Goal: Contribute content

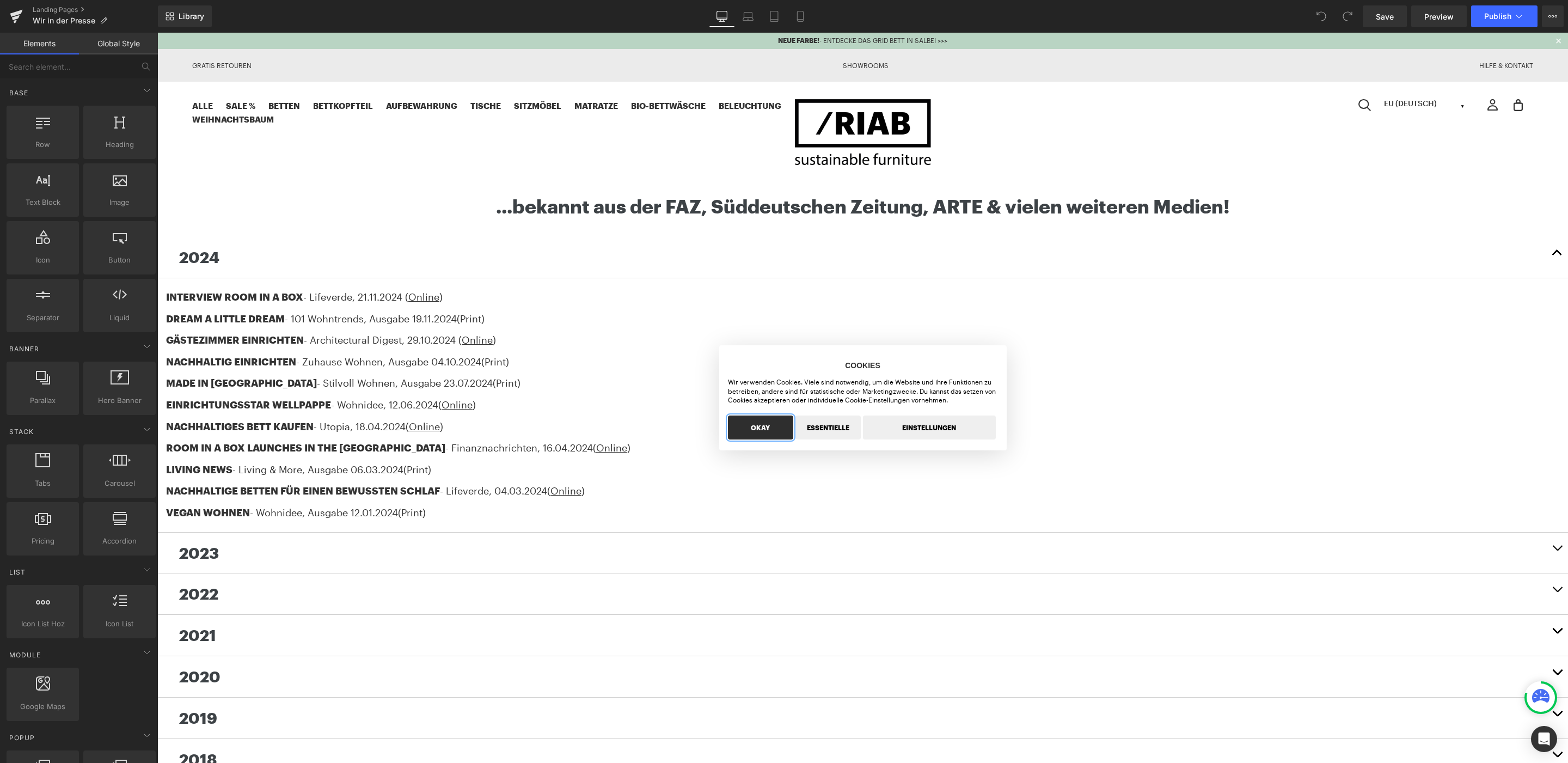
click at [772, 427] on button "OKAY" at bounding box center [760, 427] width 65 height 24
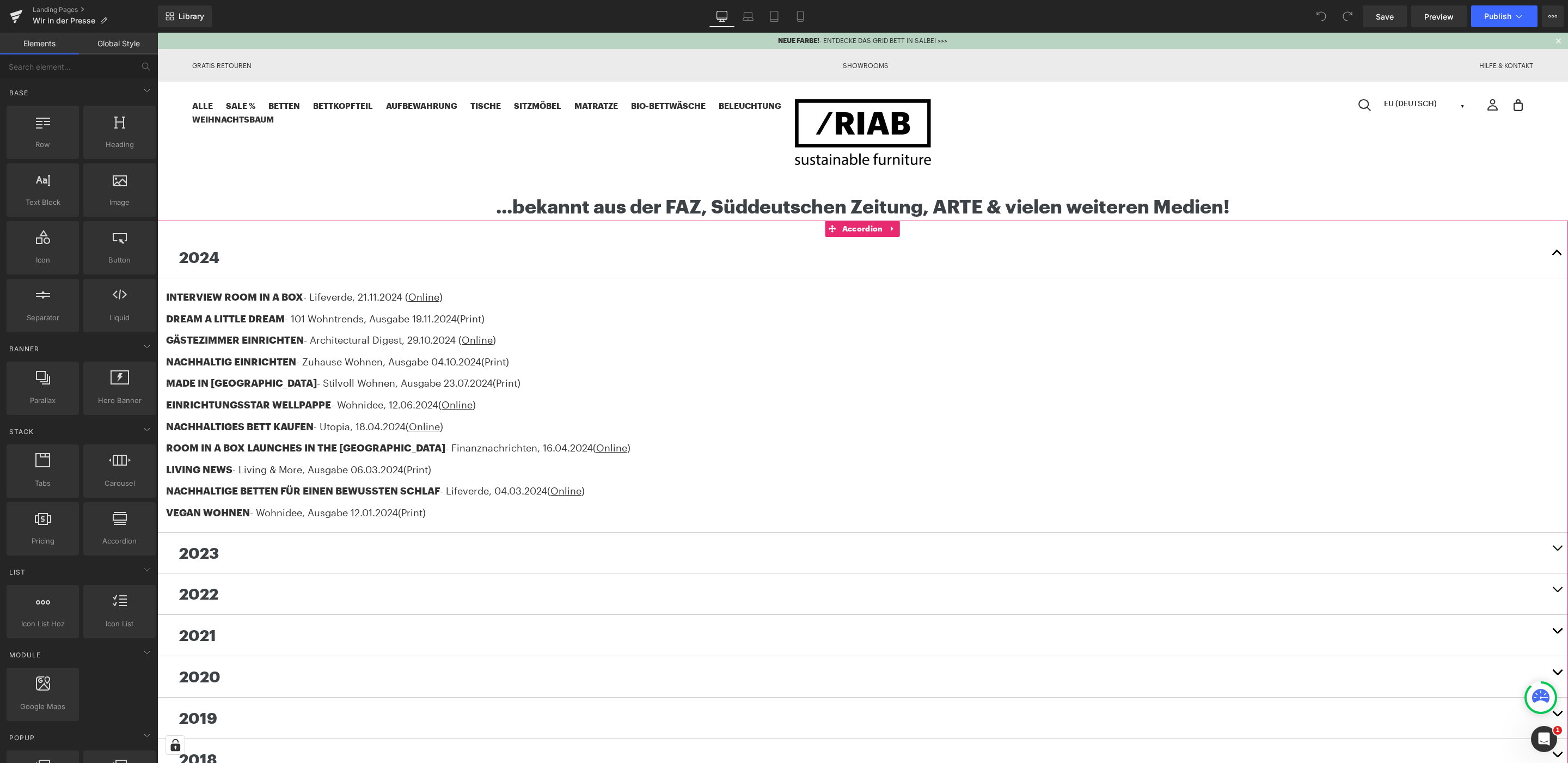
click at [1557, 253] on button "button" at bounding box center [1557, 257] width 22 height 41
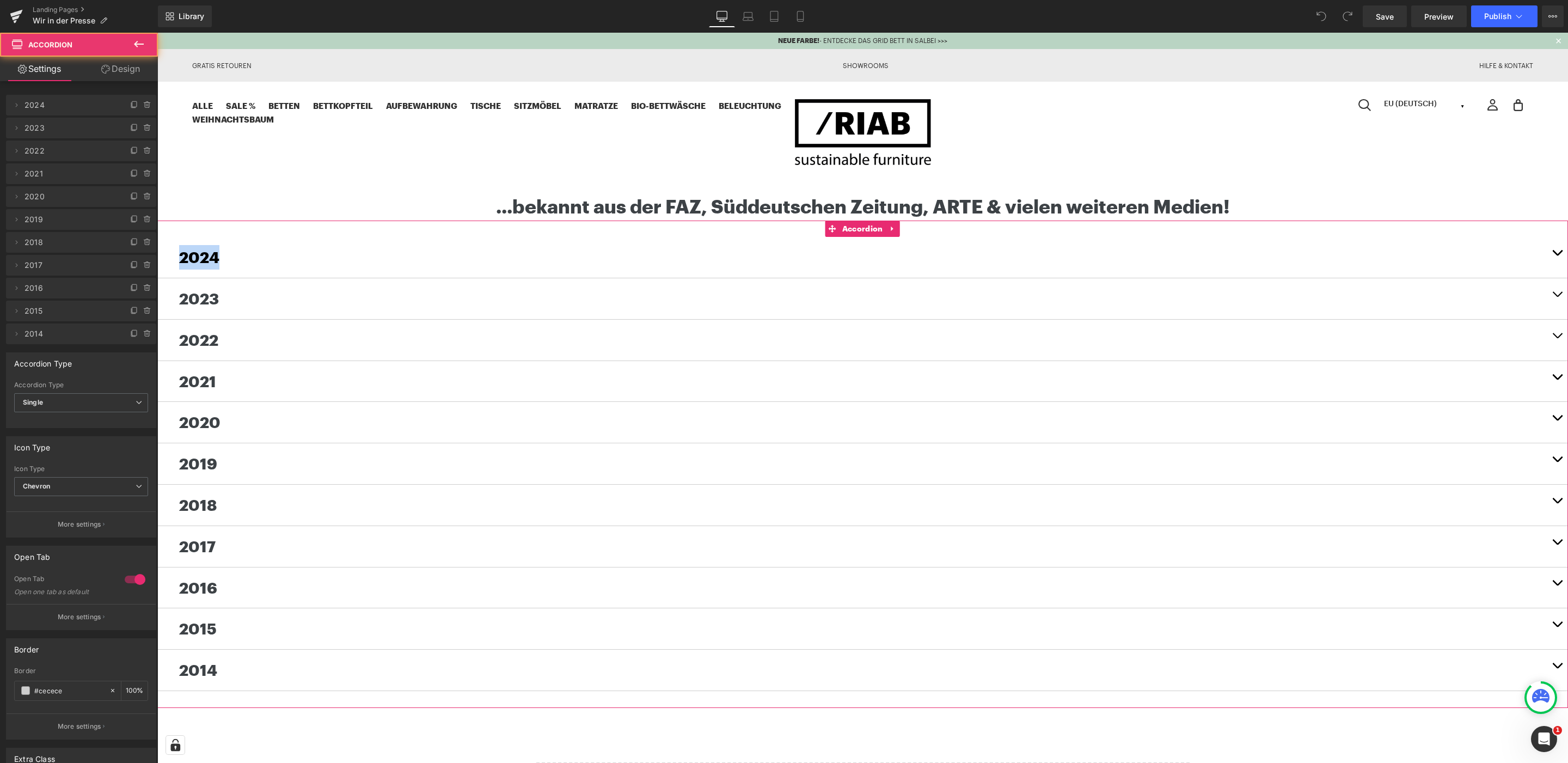
drag, startPoint x: 169, startPoint y: 230, endPoint x: 669, endPoint y: 287, distance: 503.2
click at [249, 268] on div "2024 Text Block INTERVIEW ROOM IN A BOX - Lifeverde , [DATE] ( Online ) DREAM A…" at bounding box center [863, 463] width 1410 height 487
click at [1559, 172] on body "NEUE FARBE! - ENTDECKE DAS GRID BETT IN SALBEI >>> Gratis Retouren Showrooms Hi…" at bounding box center [863, 588] width 1410 height 1112
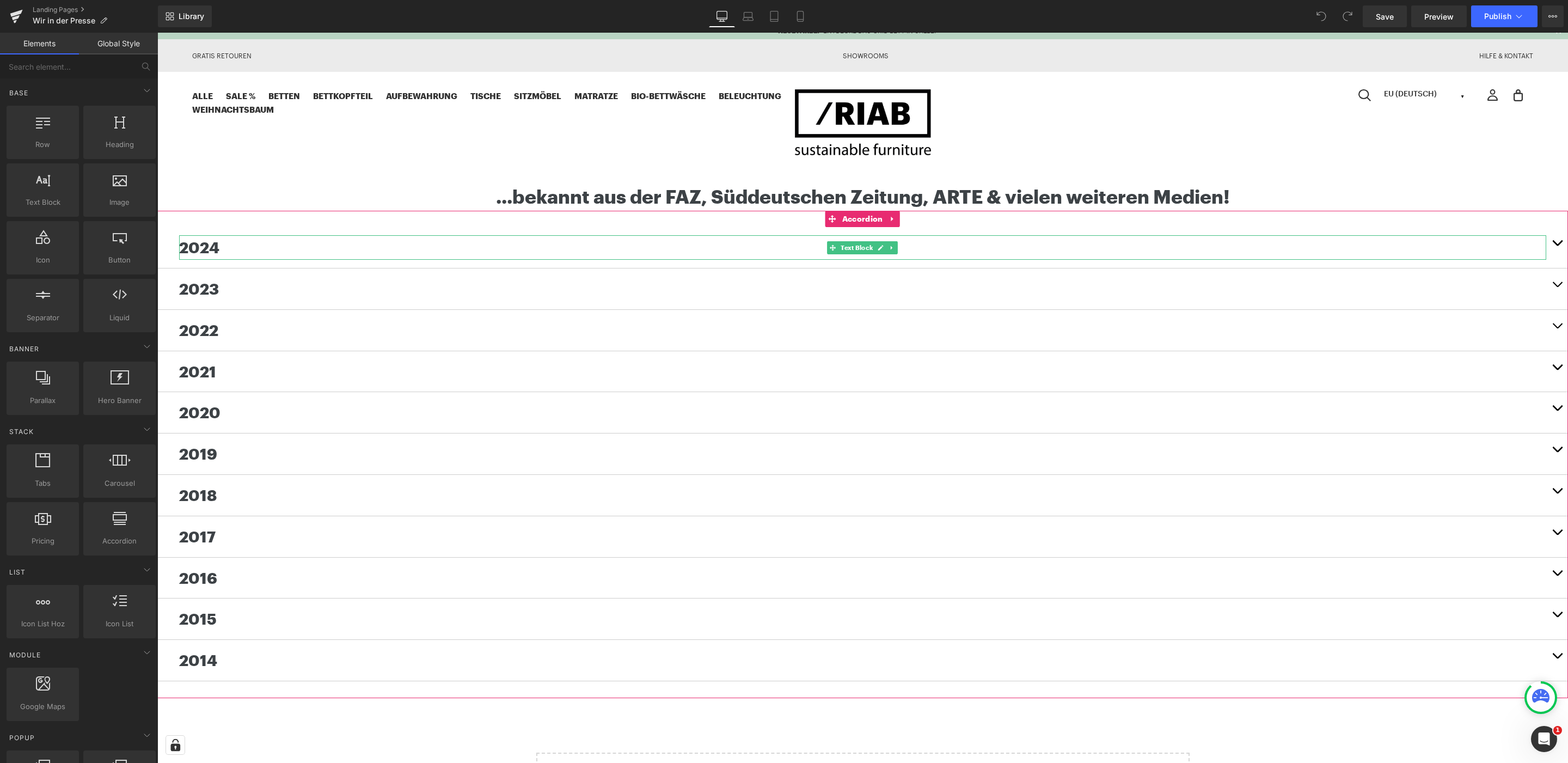
scroll to position [7, 0]
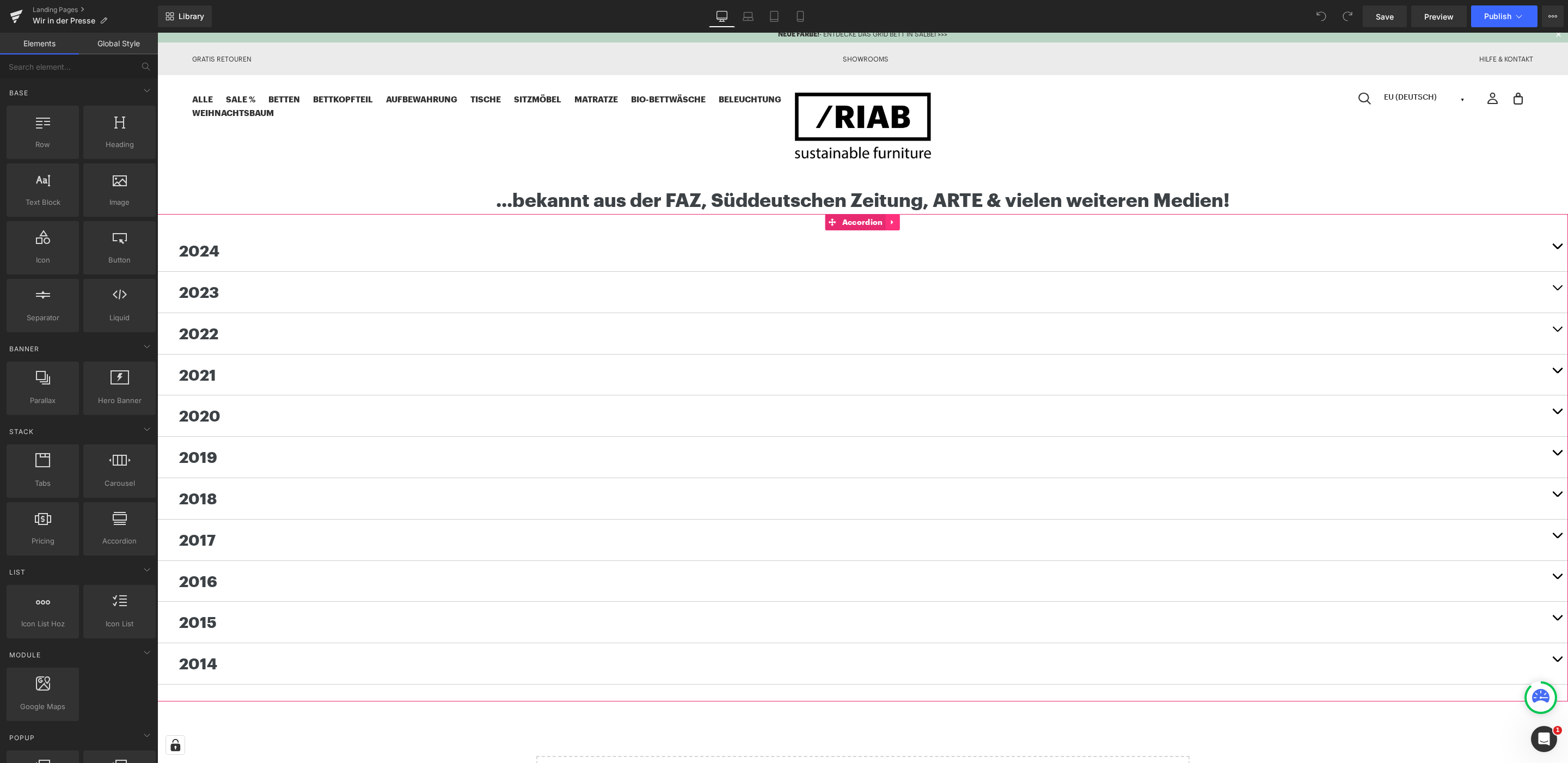
click at [893, 222] on icon at bounding box center [891, 222] width 2 height 5
click at [887, 218] on icon at bounding box center [886, 222] width 8 height 8
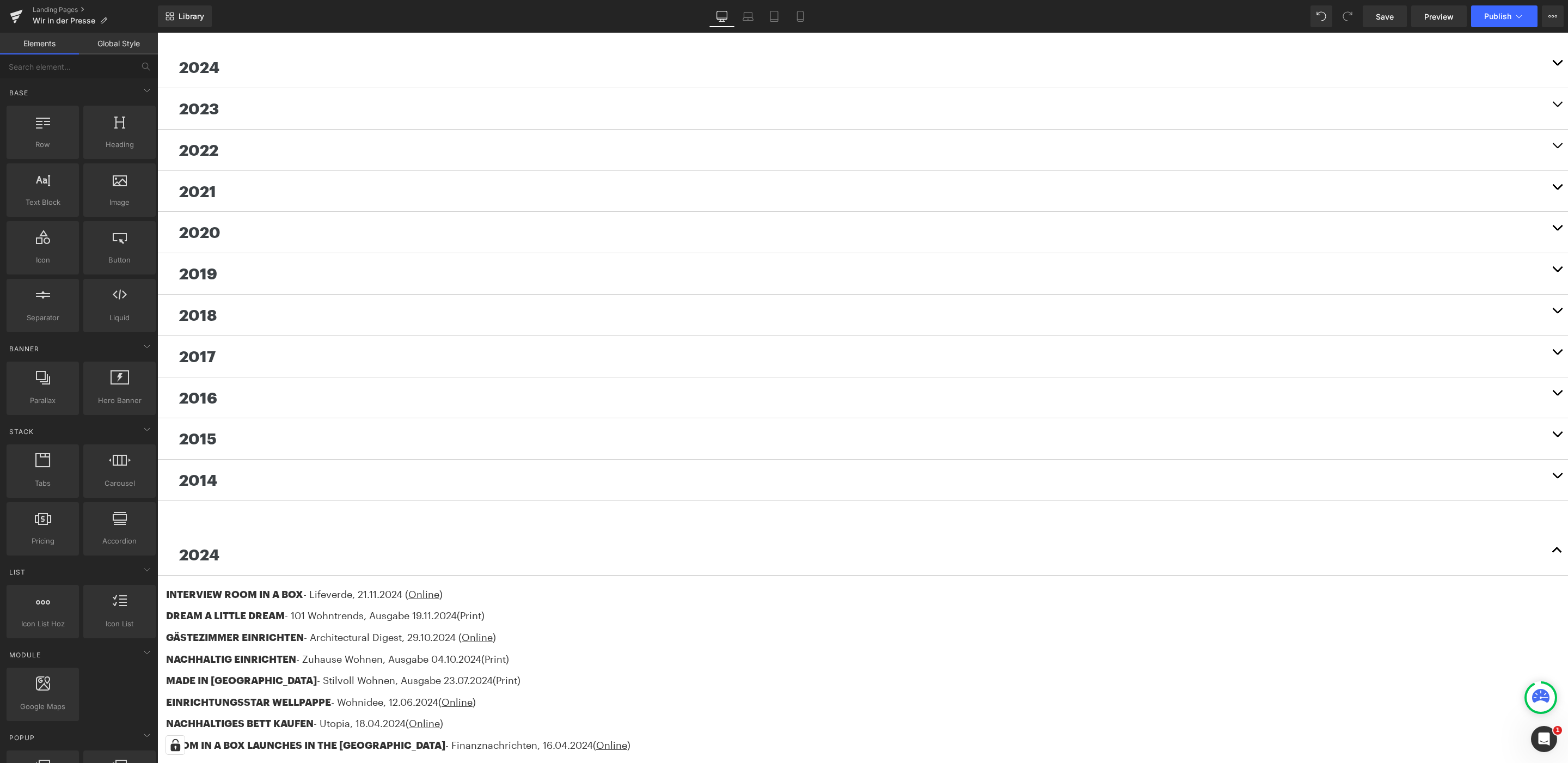
scroll to position [50, 0]
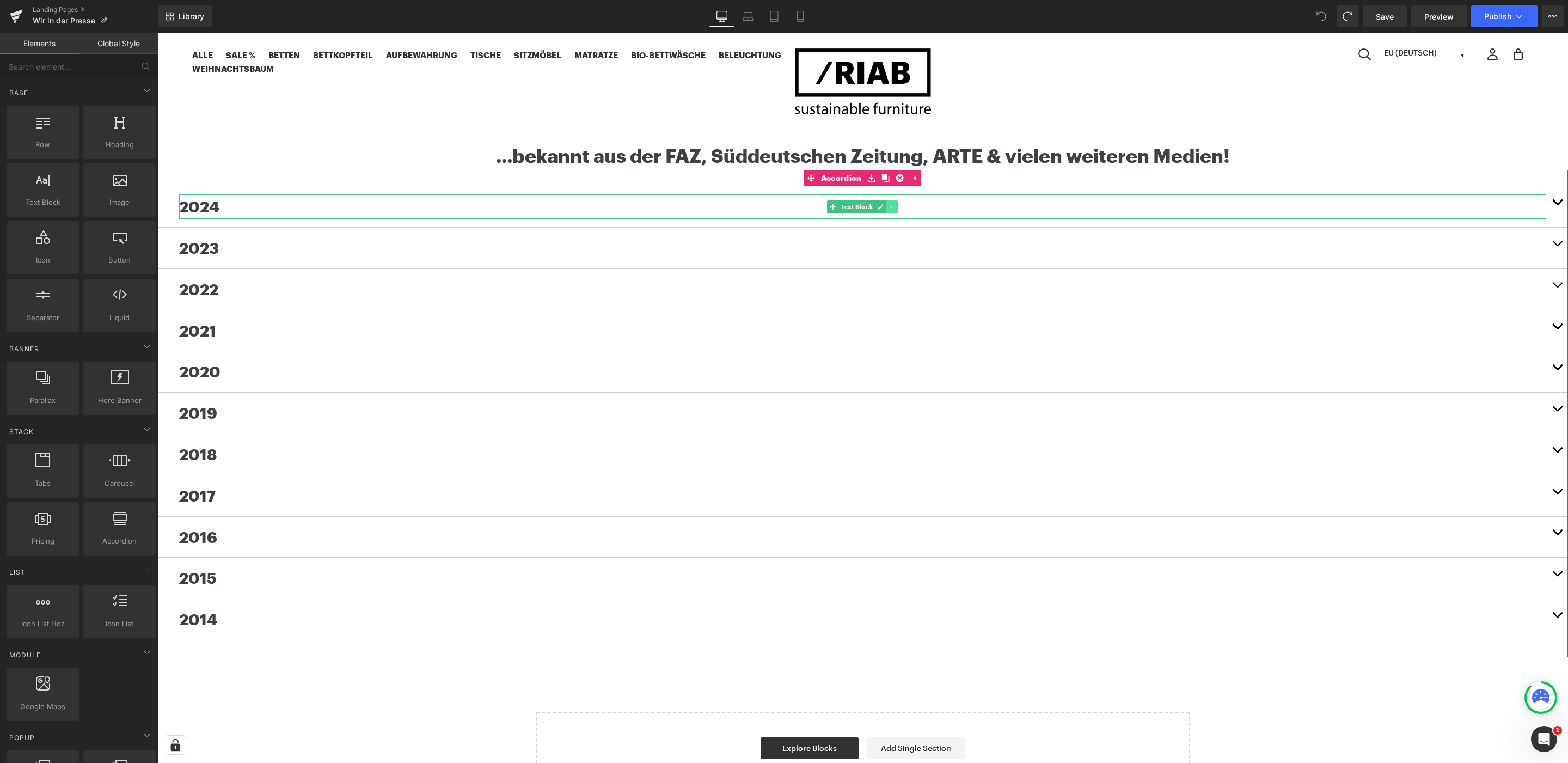
click at [893, 206] on icon at bounding box center [892, 207] width 6 height 7
click at [884, 205] on icon at bounding box center [887, 207] width 6 height 6
click at [1511, 136] on body "NEUE FARBE! - ENTDECKE DAS GRID BETT IN SALBEI >>> Gratis Retouren Showrooms Hi…" at bounding box center [863, 538] width 1410 height 1112
click at [1555, 199] on button "button" at bounding box center [1557, 206] width 22 height 41
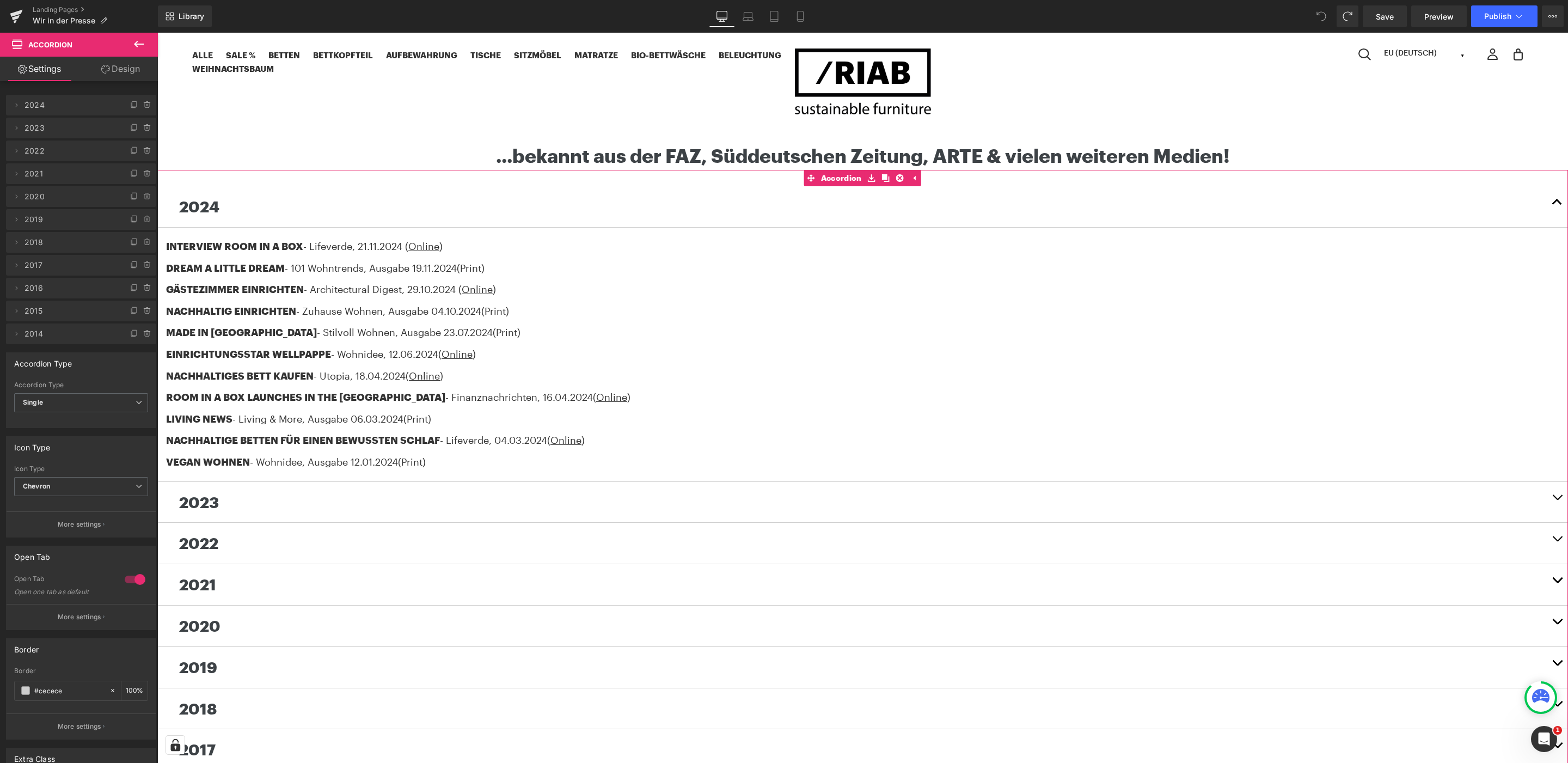
click at [345, 205] on p "2024" at bounding box center [863, 207] width 1367 height 25
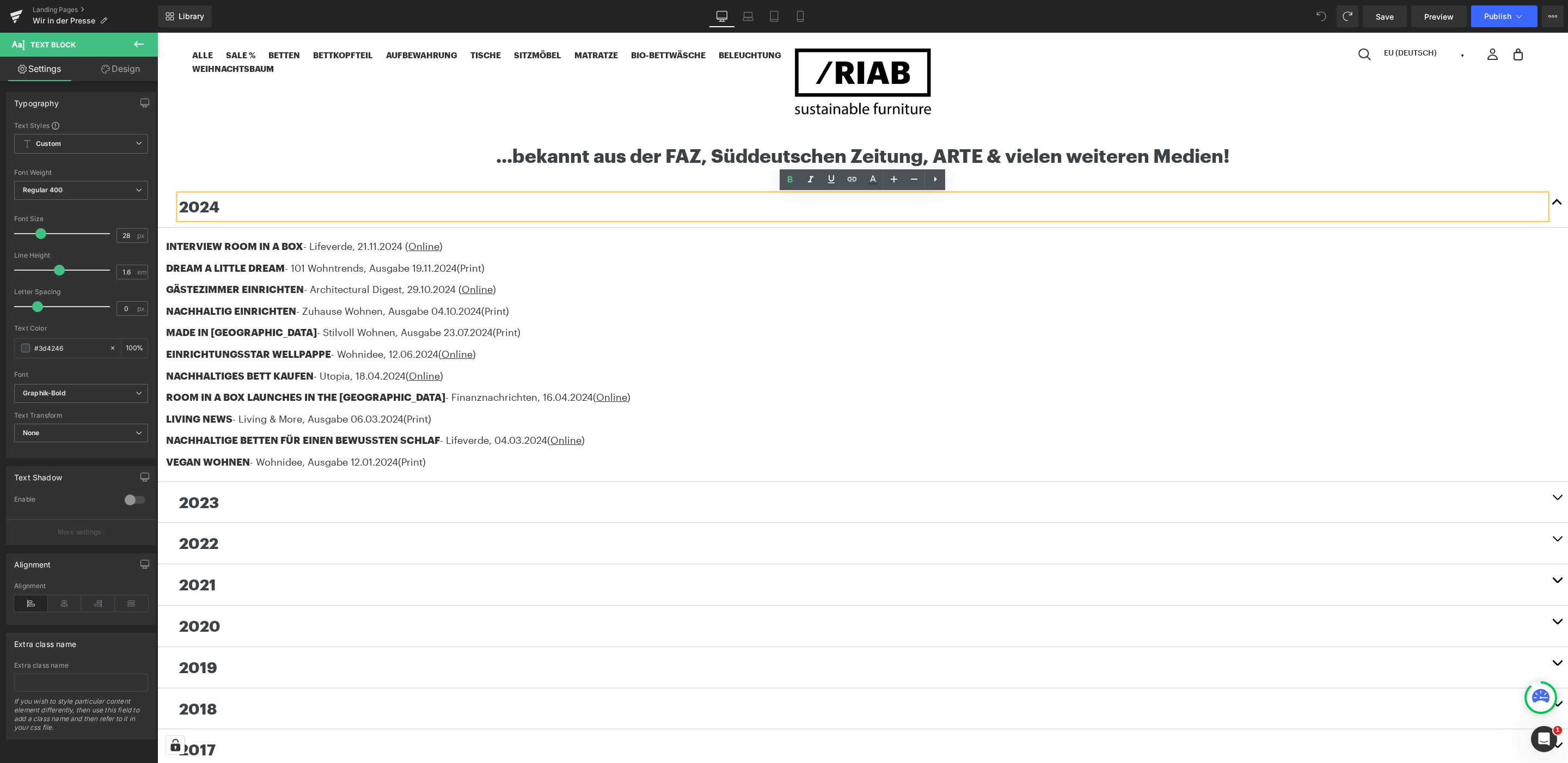
click at [1557, 495] on button "button" at bounding box center [1557, 502] width 22 height 41
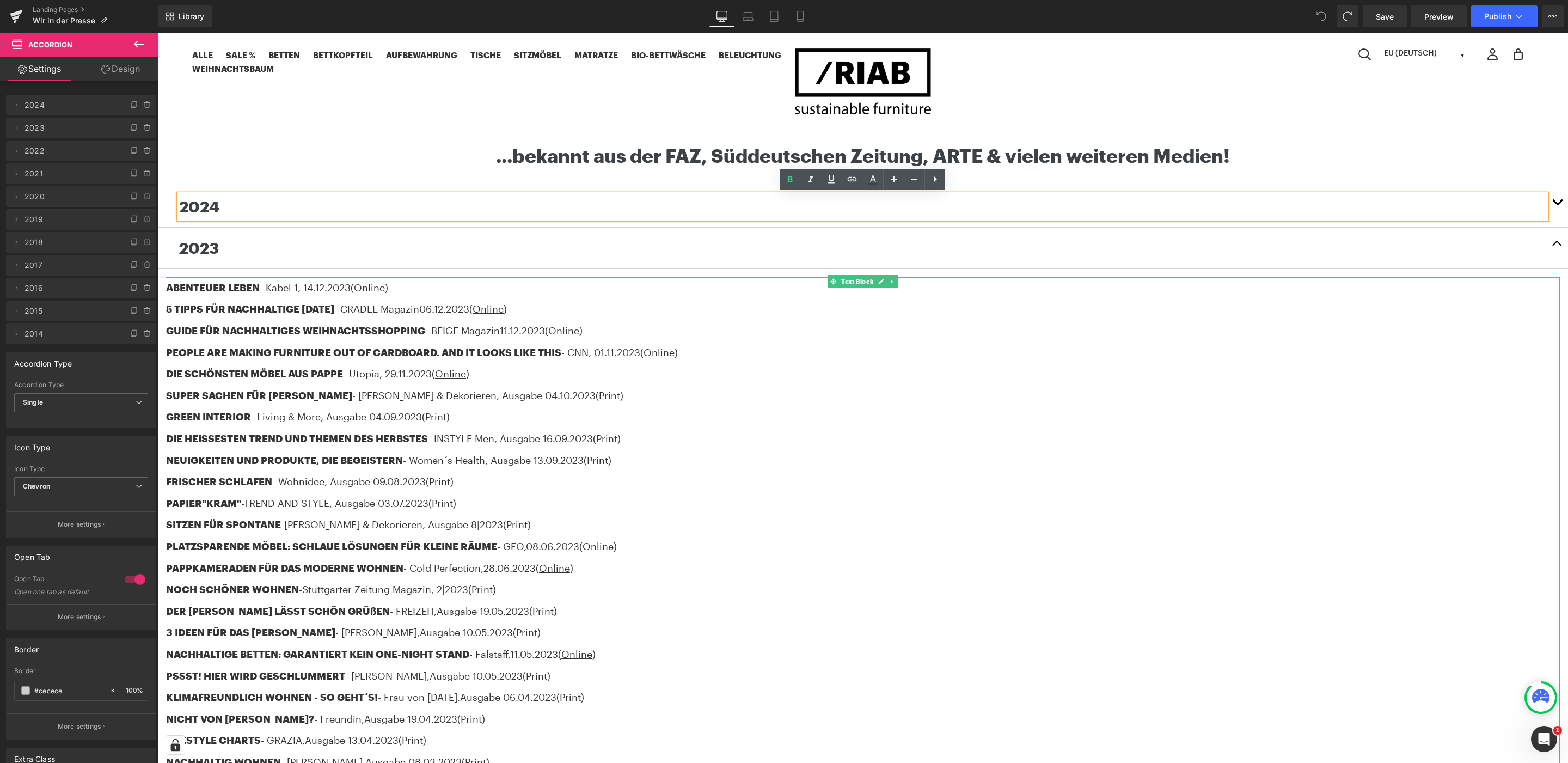
scroll to position [0, 0]
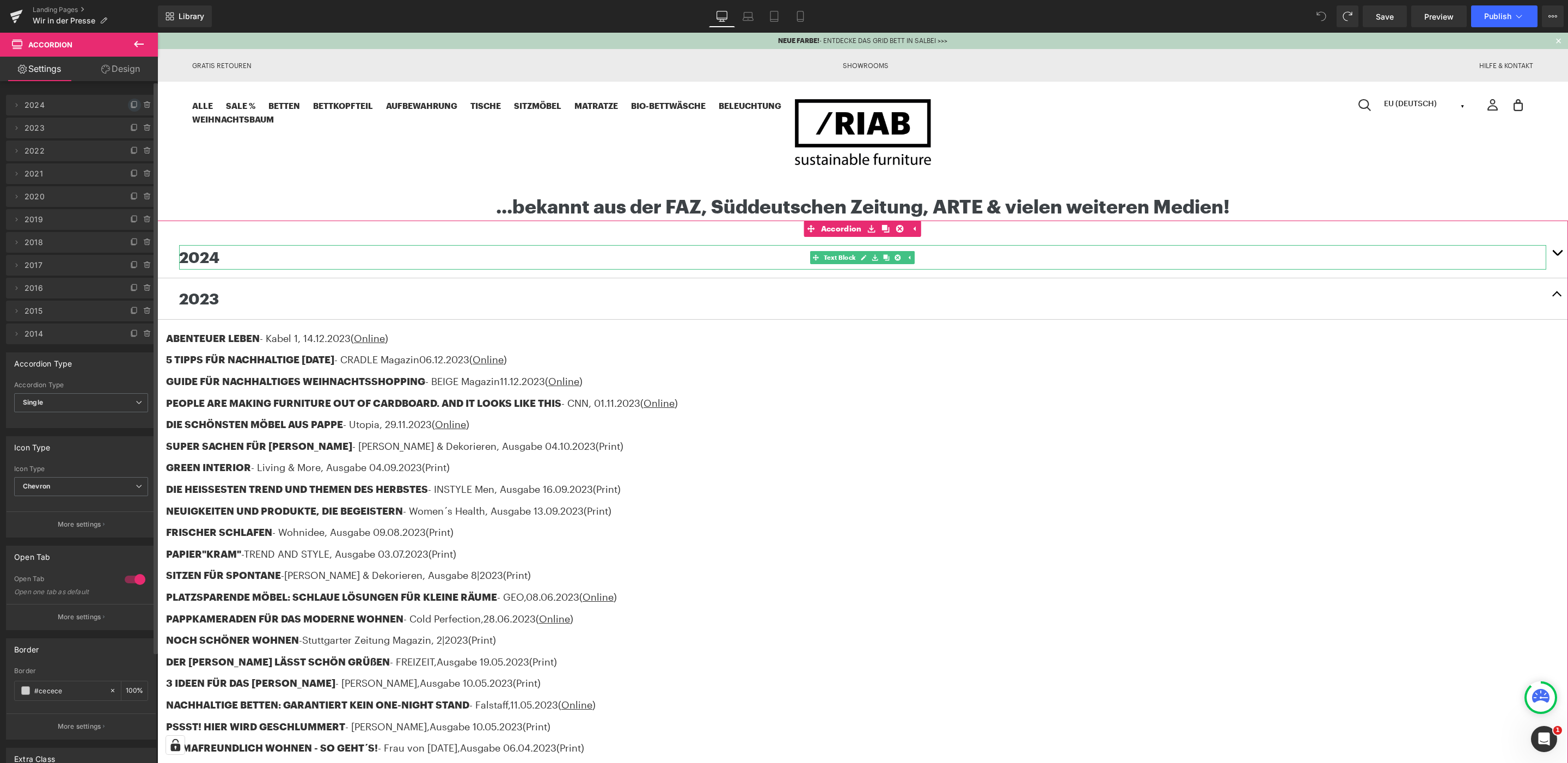
click at [132, 102] on icon at bounding box center [134, 104] width 9 height 9
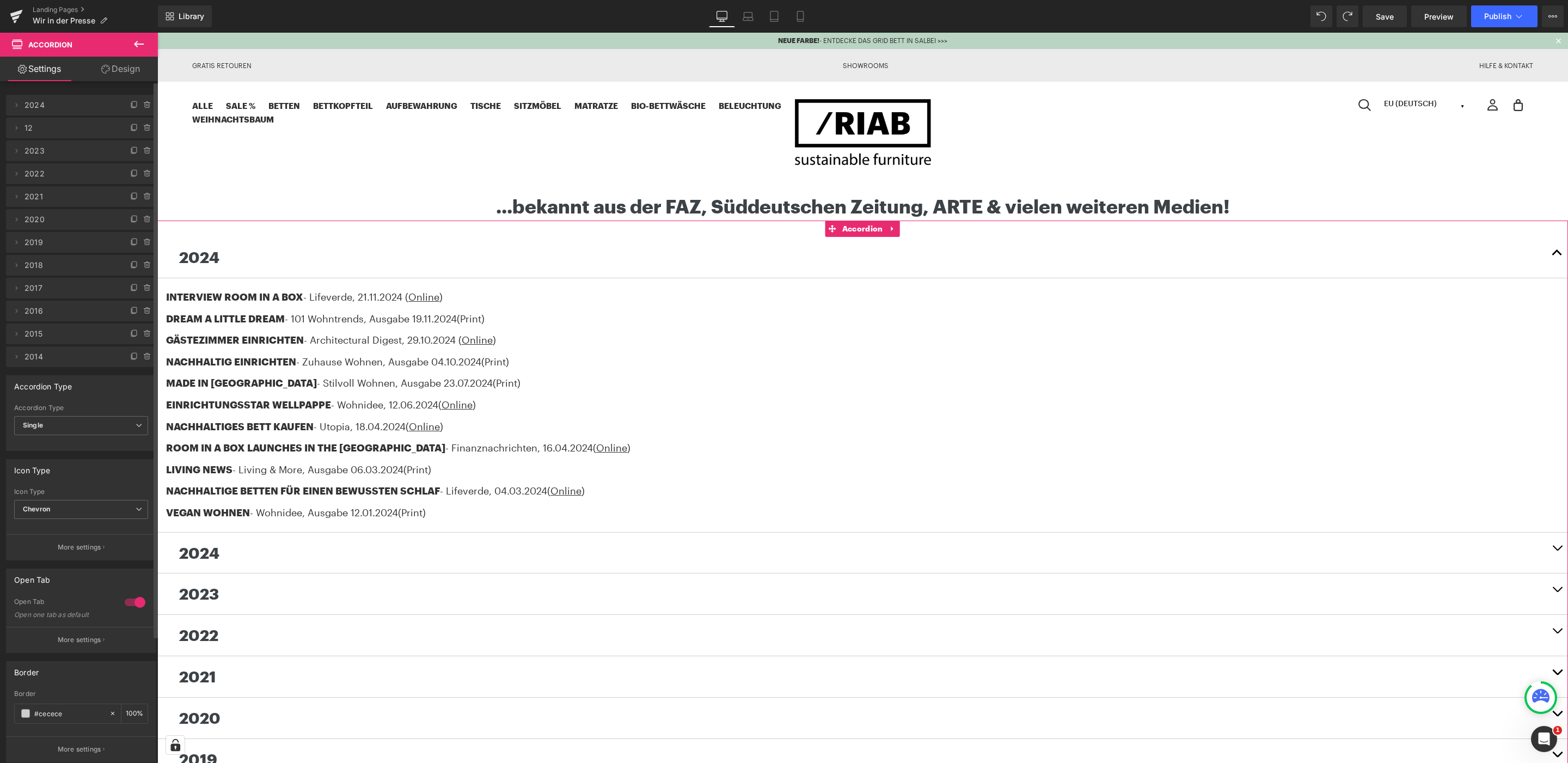
drag, startPoint x: 16, startPoint y: 128, endPoint x: 78, endPoint y: 84, distance: 76.0
click at [21, 86] on div "Delete Cancel 2024 2024 #FFFFFF Delete Cancel 12 12 #FFFFFF Delete Cancel 2023 …" at bounding box center [81, 225] width 162 height 283
drag, startPoint x: 75, startPoint y: 131, endPoint x: 75, endPoint y: 89, distance: 42.0
click at [28, 106] on span "12" at bounding box center [70, 105] width 91 height 21
click at [32, 102] on span "12" at bounding box center [70, 105] width 91 height 21
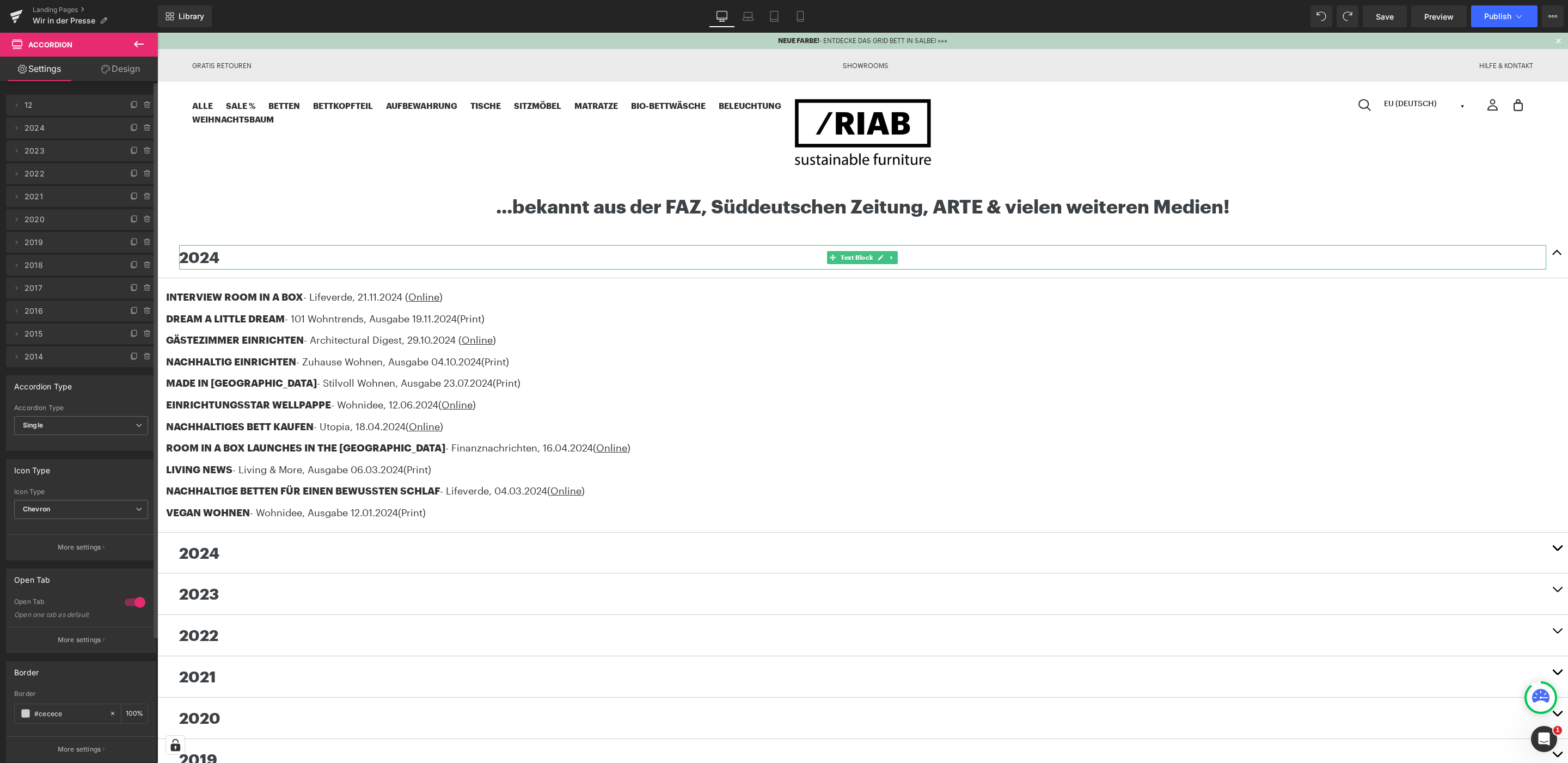
click at [27, 104] on span "12" at bounding box center [70, 105] width 91 height 21
click at [19, 104] on icon at bounding box center [16, 104] width 9 height 9
drag, startPoint x: 40, startPoint y: 147, endPoint x: -58, endPoint y: 132, distance: 99.1
click at [0, 132] on html "You are previewing how the will restyle your page. You can not edit Elements in…" at bounding box center [784, 382] width 1568 height 763
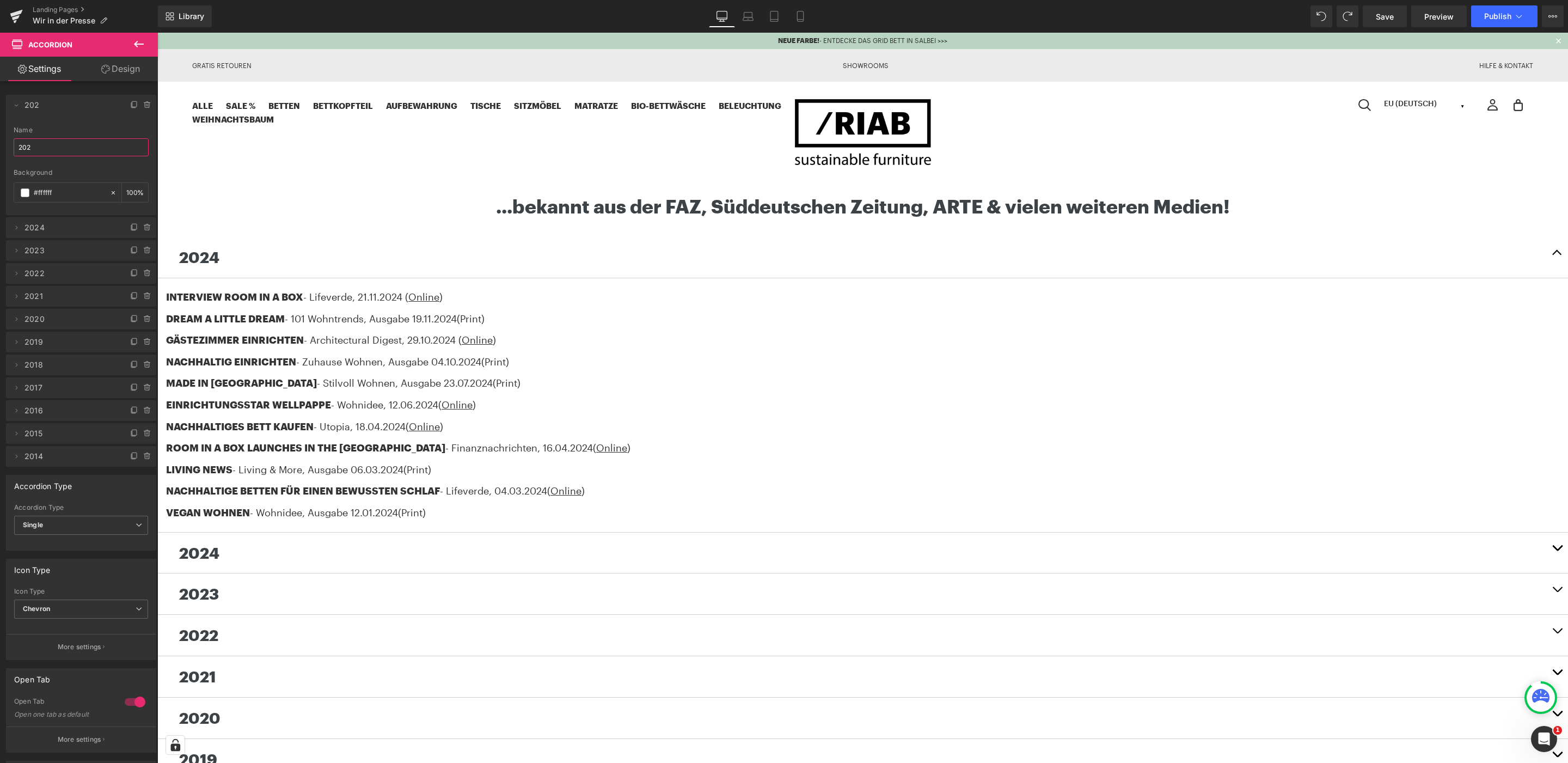
type input "2025"
click at [215, 145] on div "Alle SALE % Betten Bett 2.0 Bett 2.0 LOW GRID Bett Bettkopfteil Aufbewahrung Gr…" at bounding box center [862, 132] width 1341 height 67
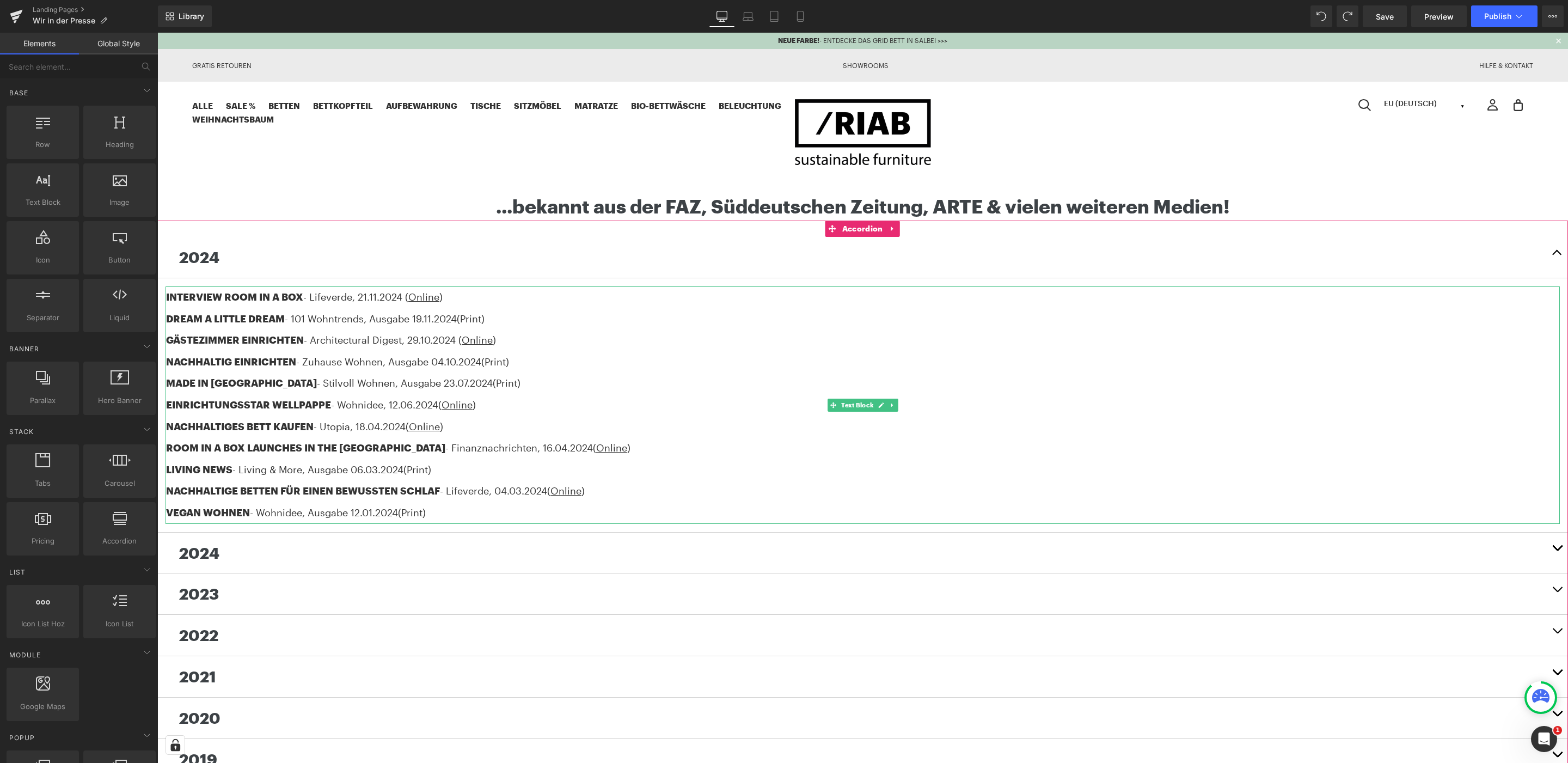
click at [317, 385] on span "- Stilvoll Wohnen" at bounding box center [356, 382] width 79 height 12
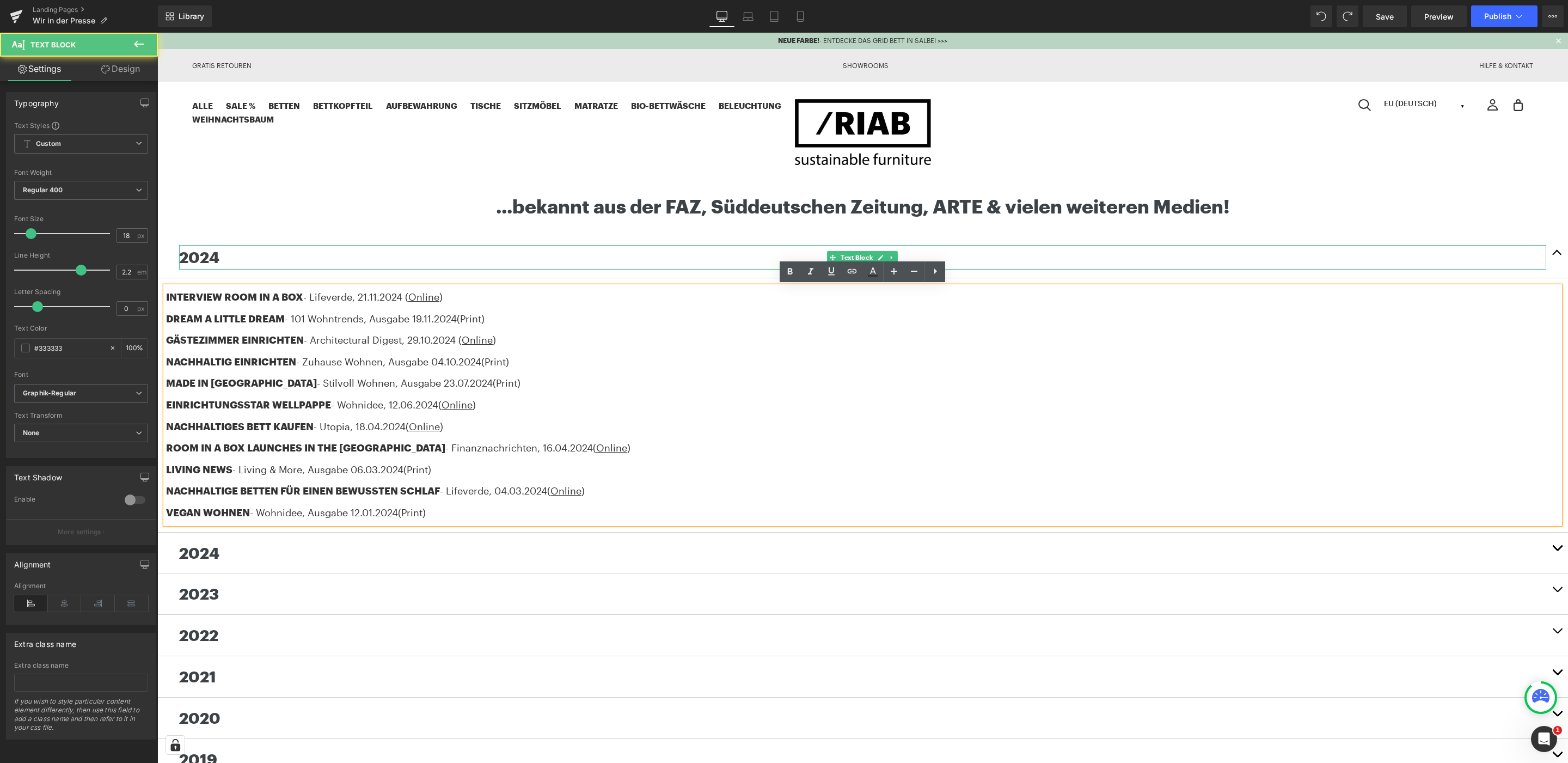
click at [257, 254] on p "2024" at bounding box center [863, 257] width 1367 height 25
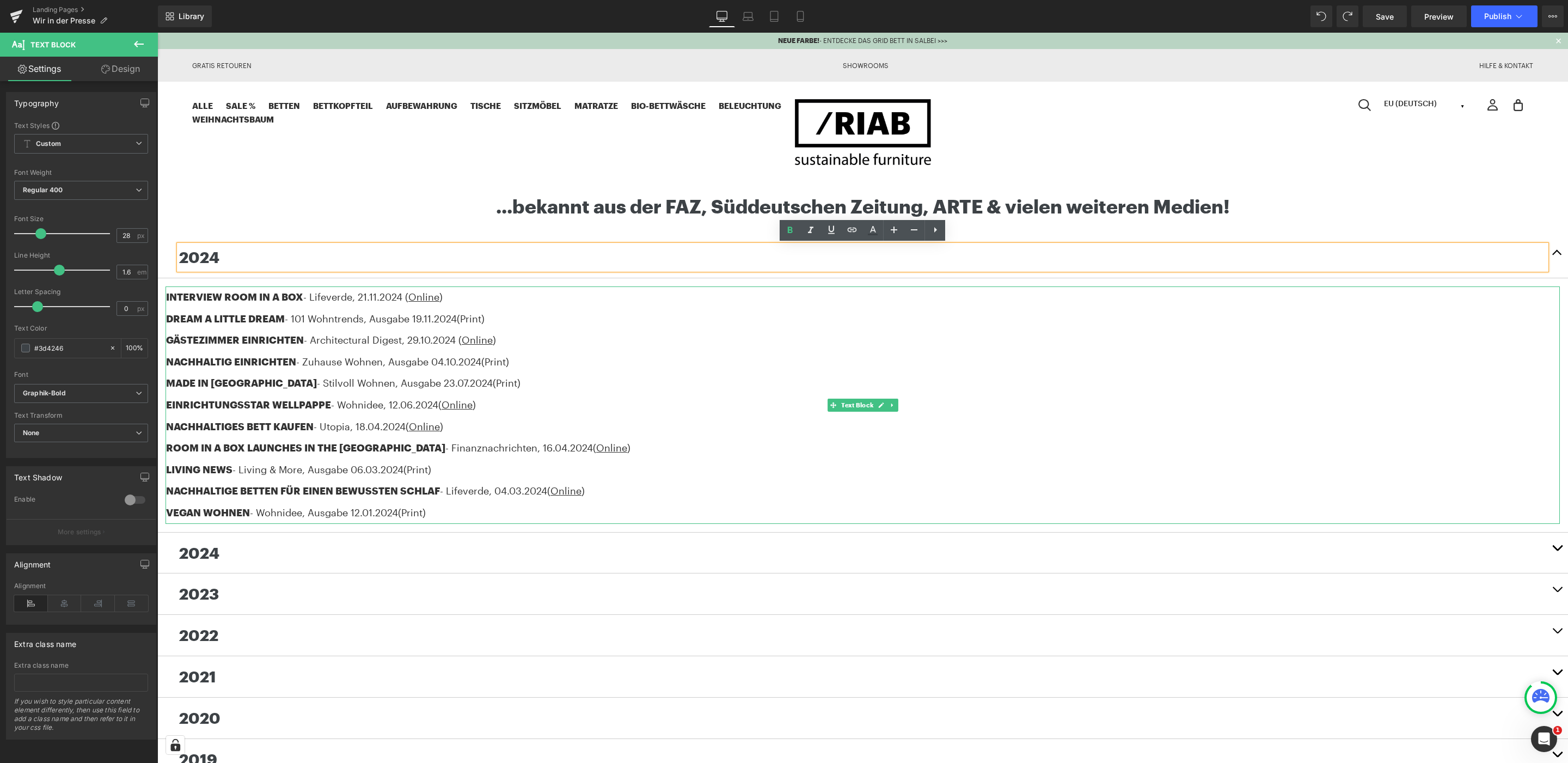
click at [308, 352] on div "NACHHALTIG EINRICHTEN - Zuhause Wohnen , Ausgabe [DATE] (Print)" at bounding box center [863, 362] width 1393 height 22
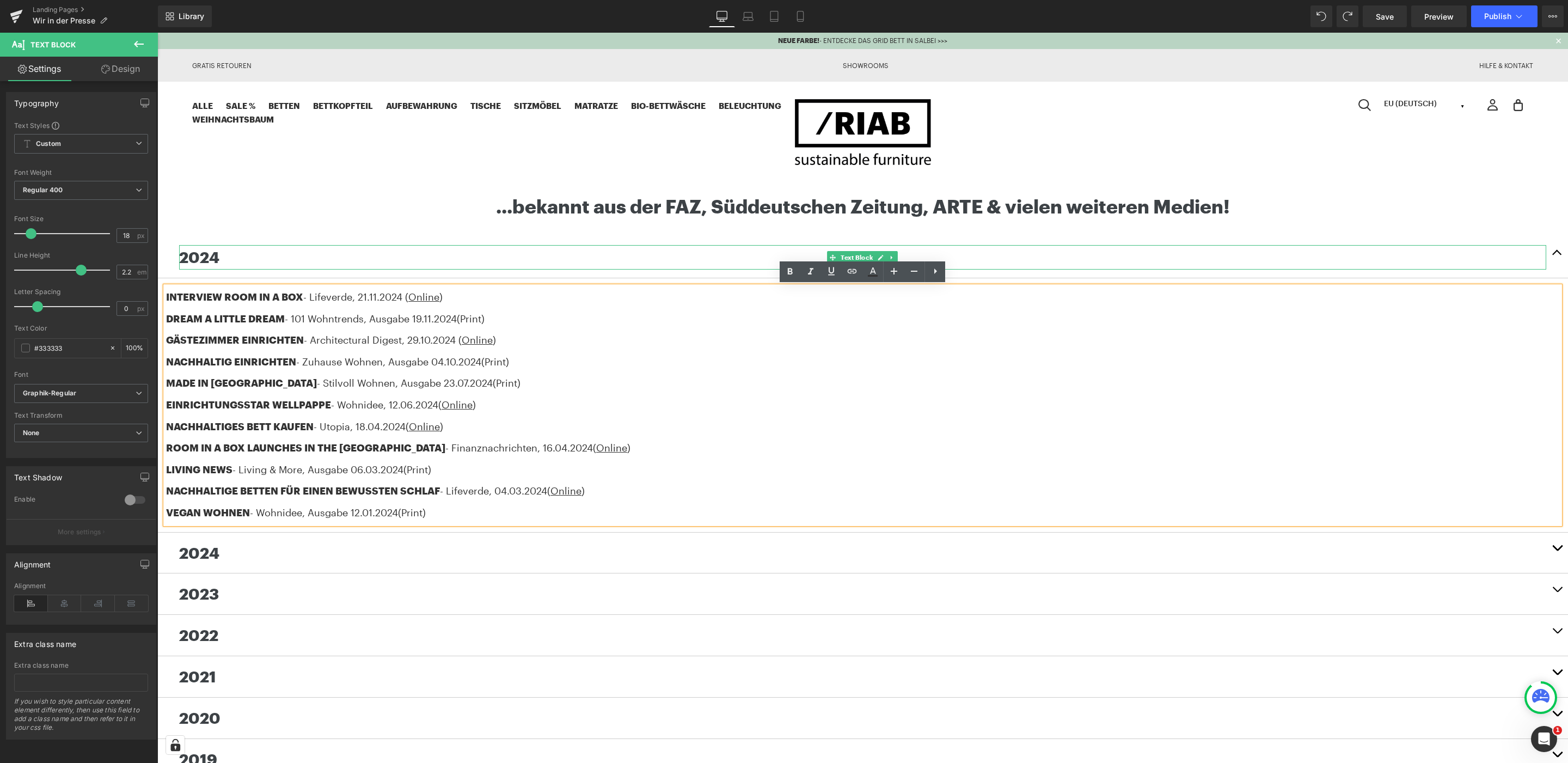
click at [228, 253] on p "2024" at bounding box center [863, 257] width 1367 height 25
click at [451, 160] on div "Alle SALE % Betten Bett 2.0 Bett 2.0 LOW GRID Bett Bettkopfteil Aufbewahrung Gr…" at bounding box center [862, 132] width 1341 height 67
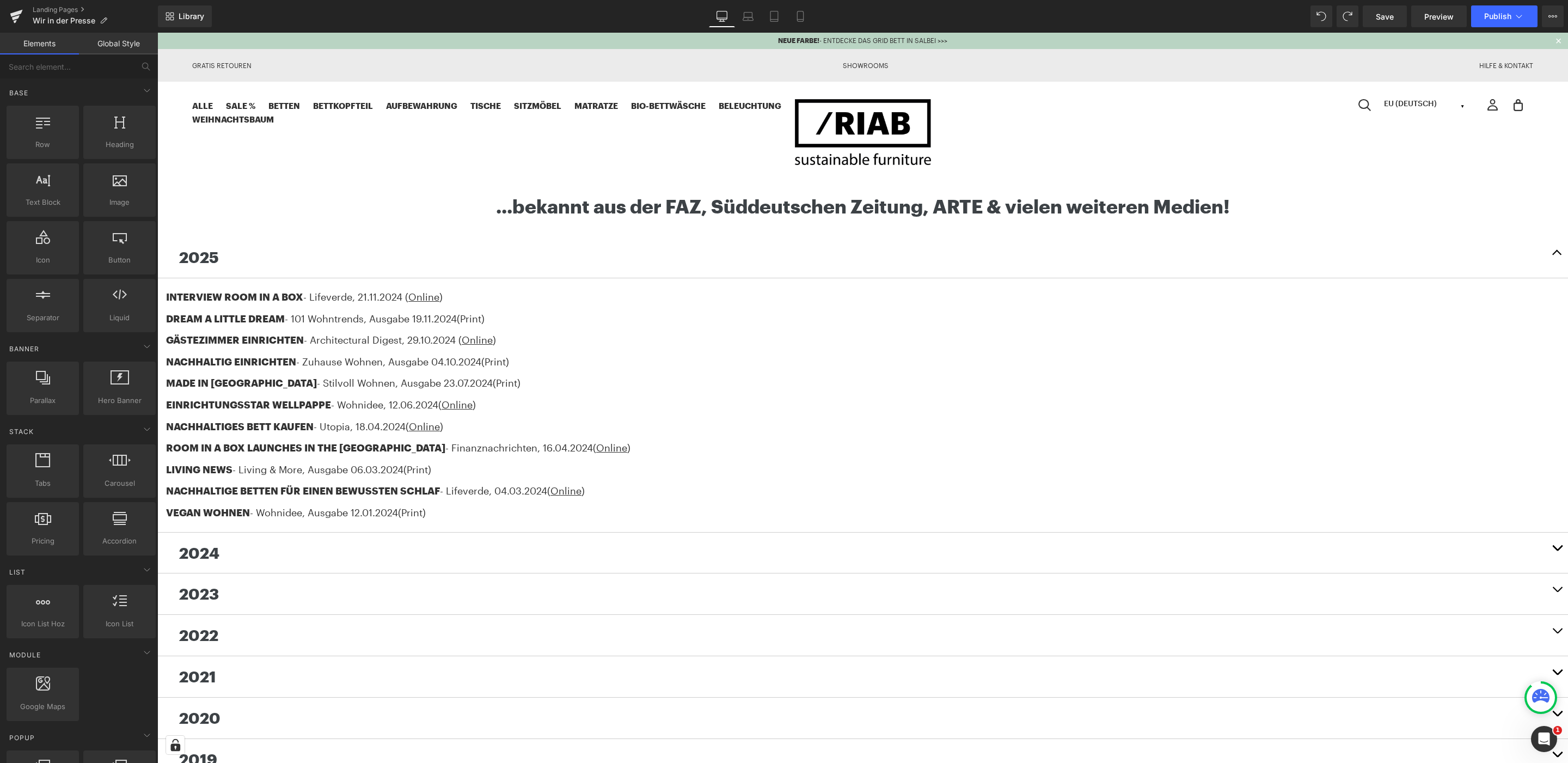
click at [209, 261] on strong "2025" at bounding box center [199, 257] width 40 height 17
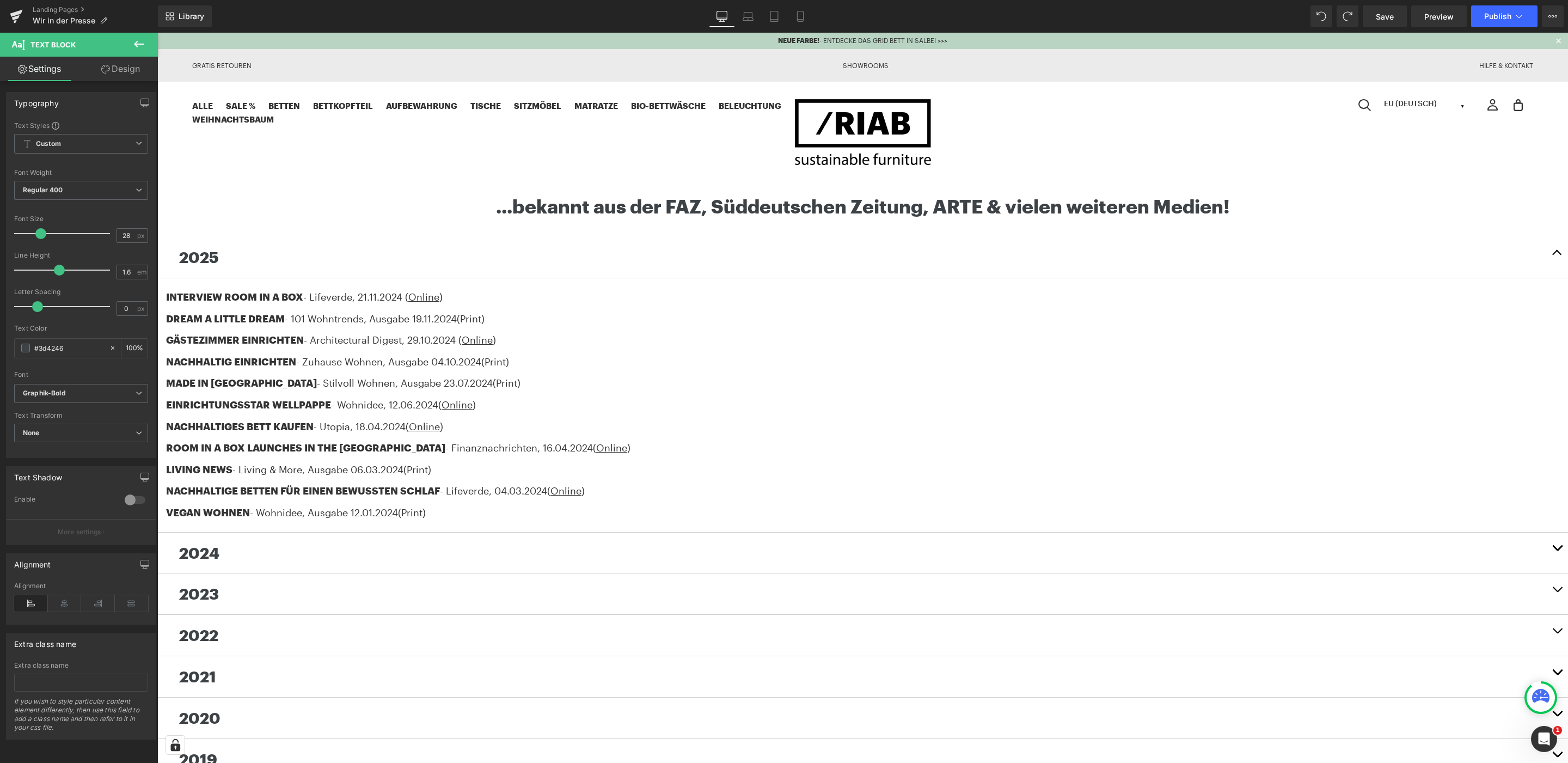
click at [142, 38] on icon at bounding box center [139, 45] width 13 height 13
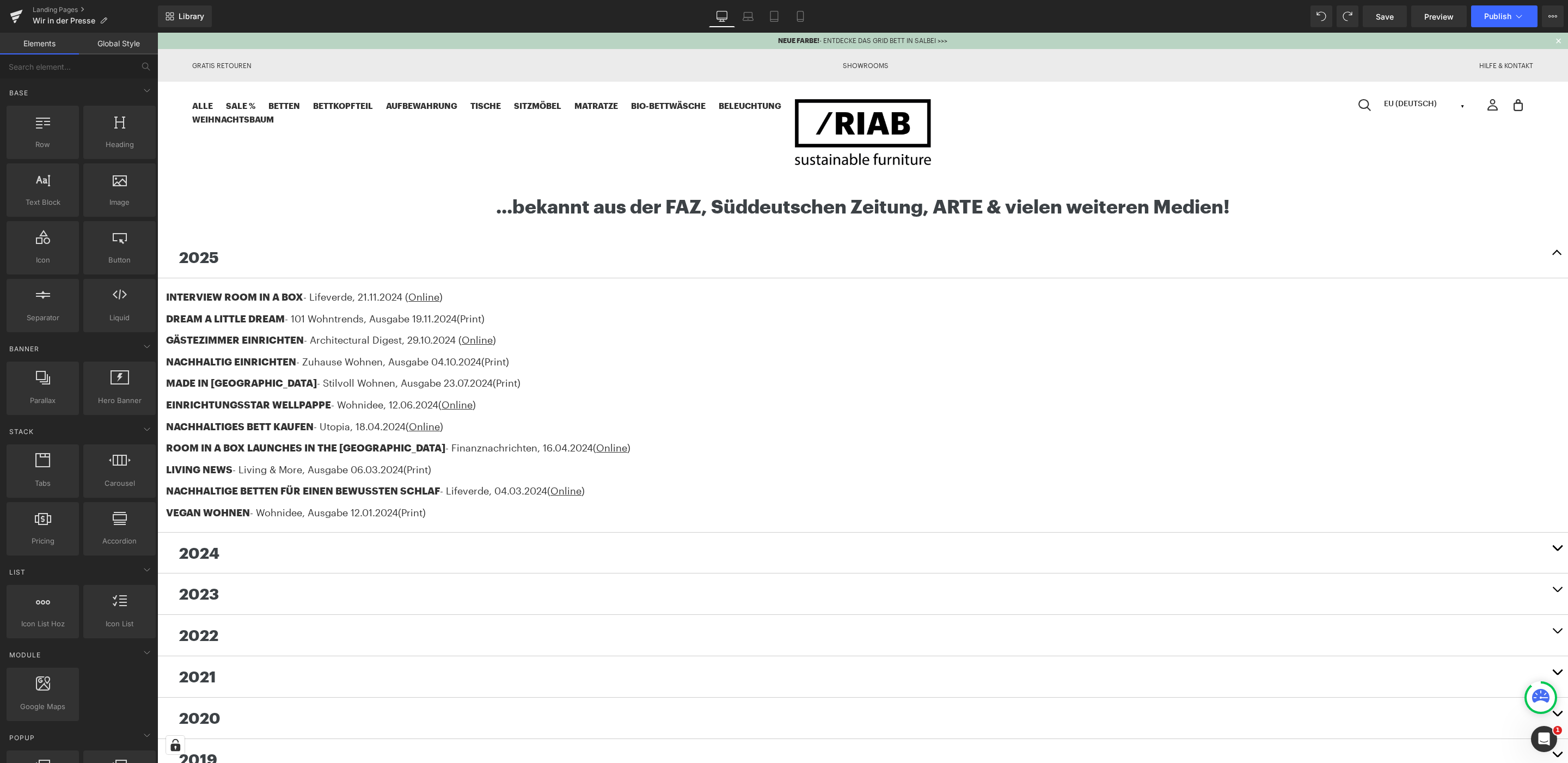
click at [316, 321] on span "- 101 Wohntrends" at bounding box center [324, 318] width 79 height 12
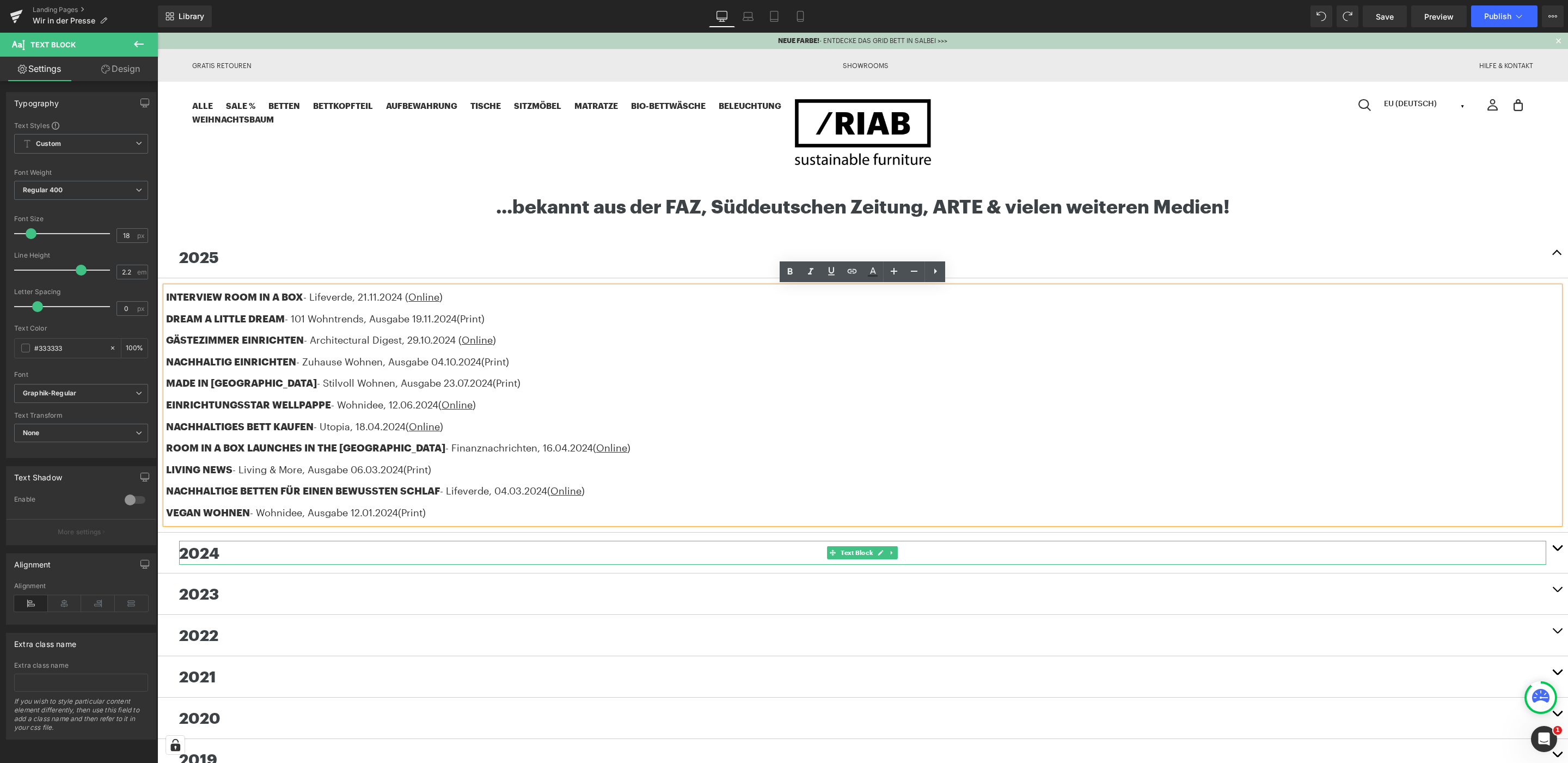
click at [269, 552] on p "2024" at bounding box center [863, 553] width 1367 height 25
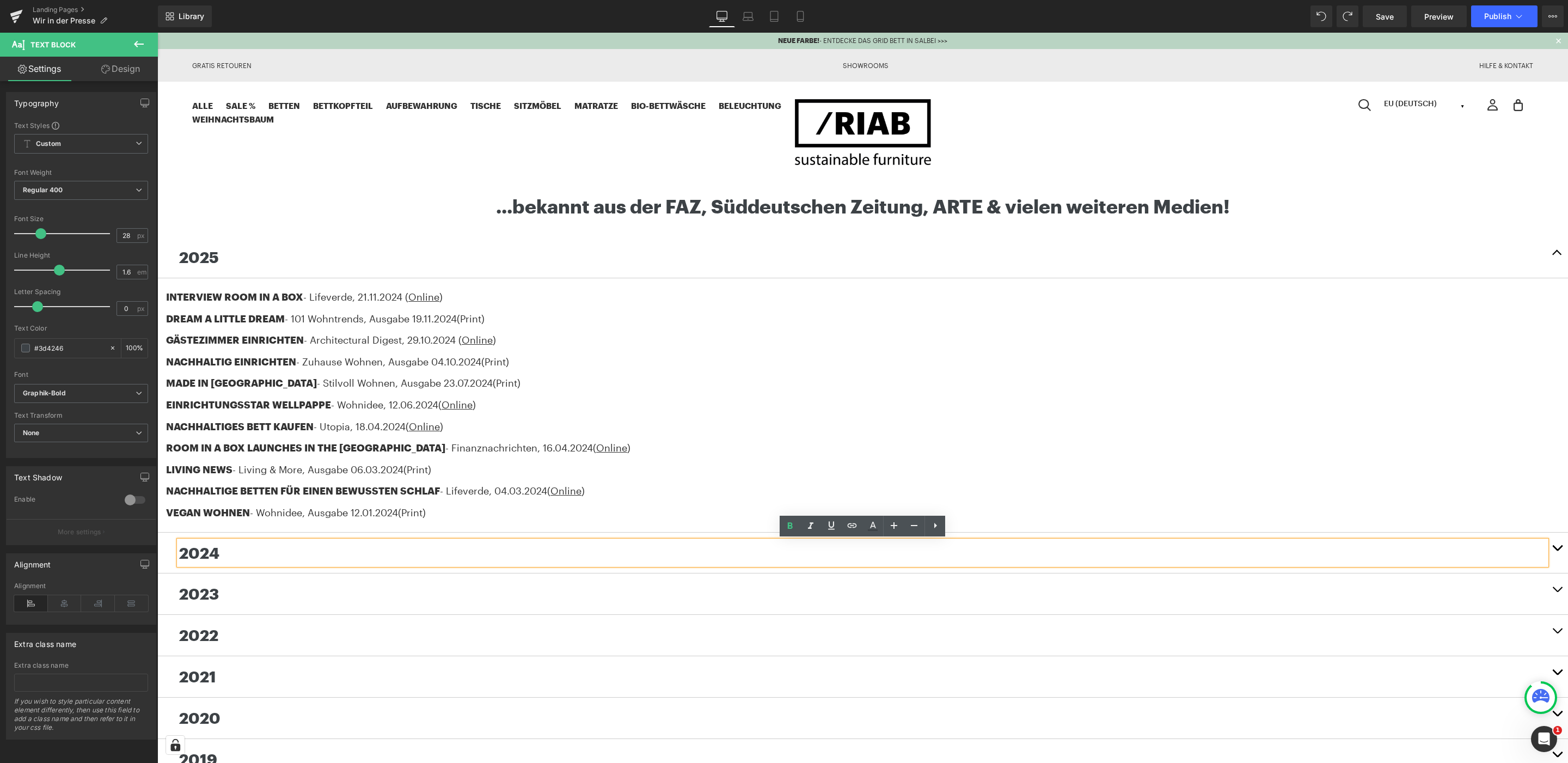
click at [1562, 549] on button "button" at bounding box center [1557, 552] width 22 height 41
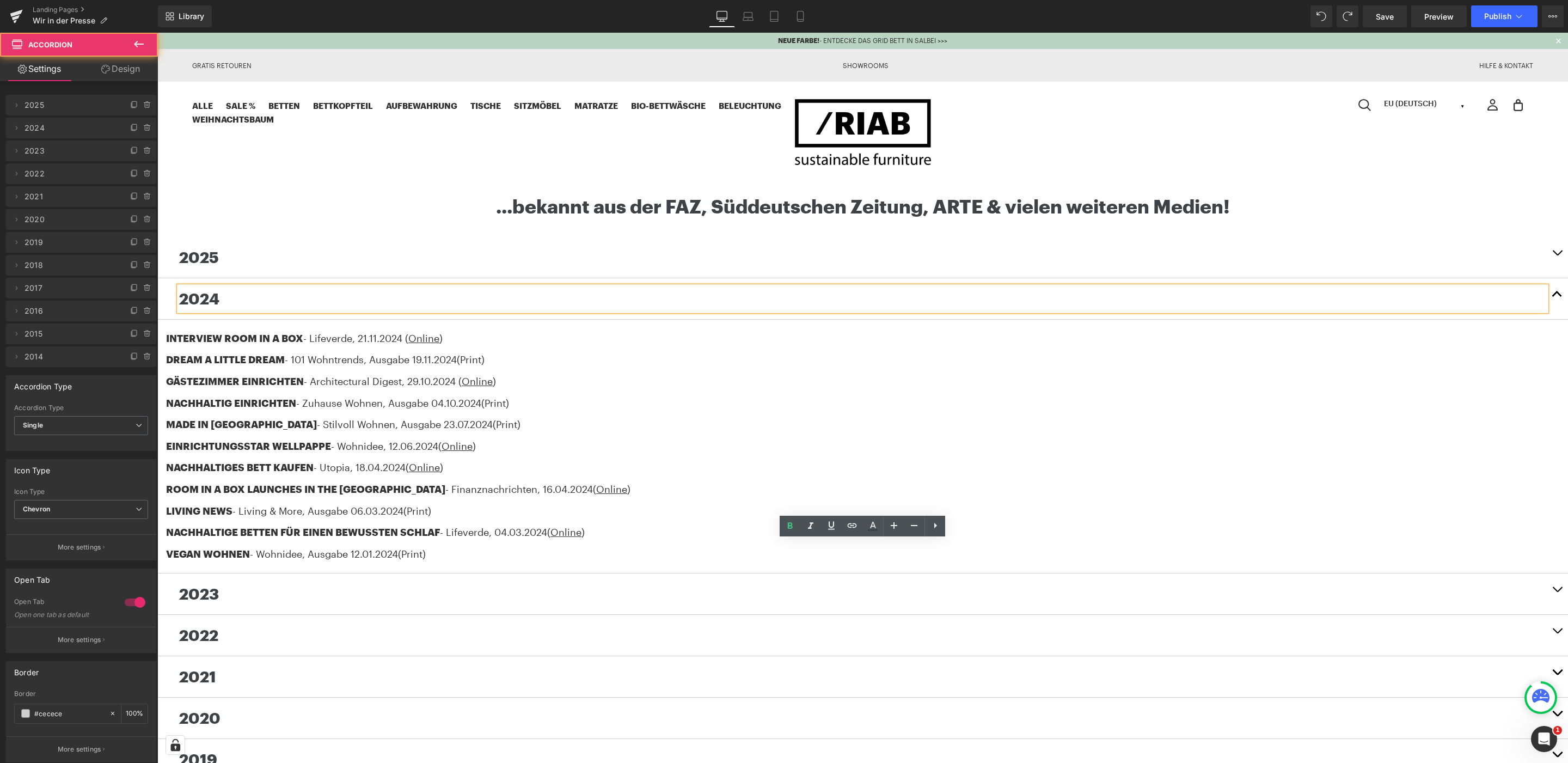
click at [1552, 248] on button "button" at bounding box center [1557, 257] width 22 height 41
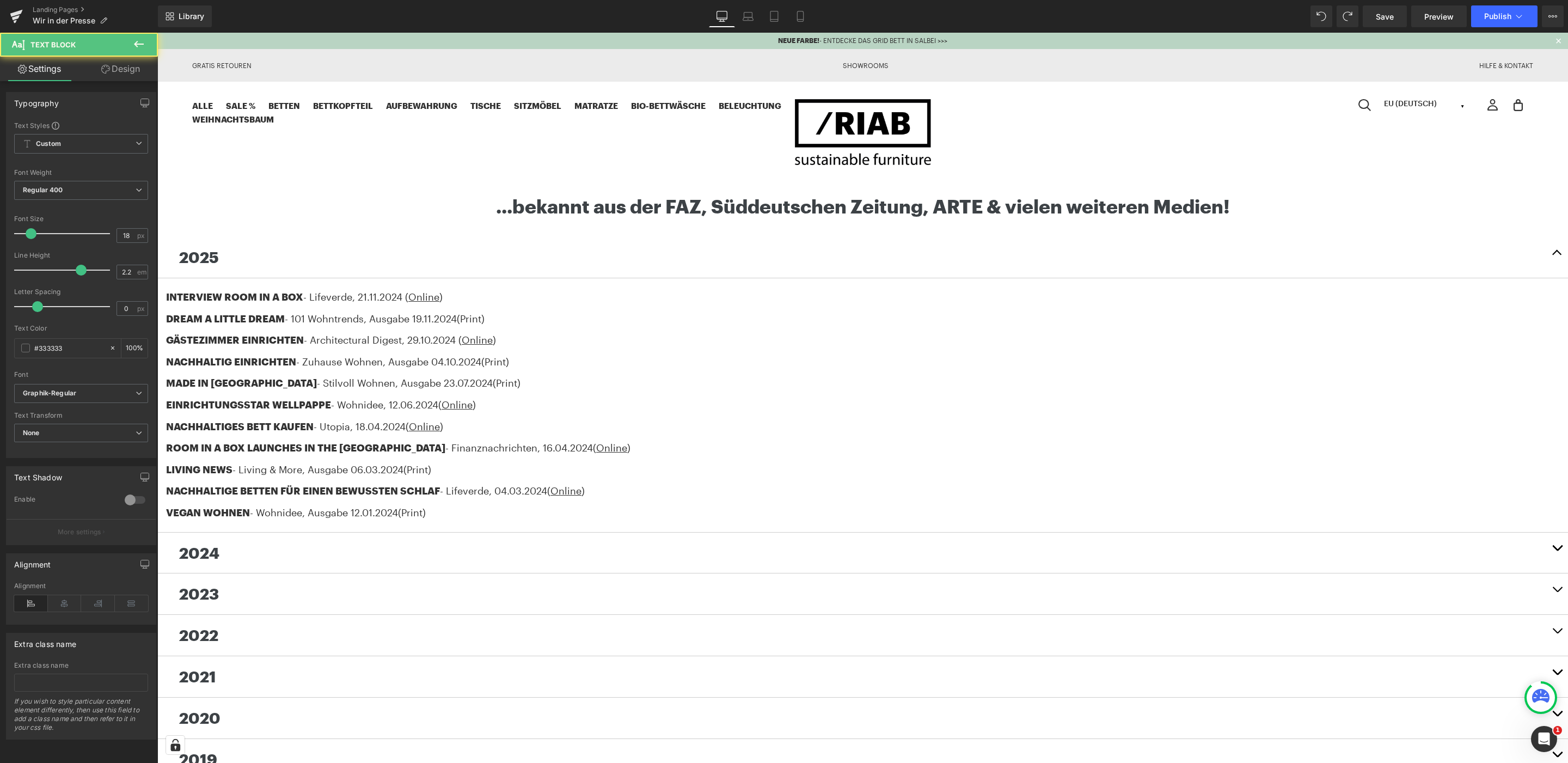
drag, startPoint x: 325, startPoint y: 494, endPoint x: 120, endPoint y: 321, distance: 268.2
click at [158, 321] on html "NEUE FARBE! - ENTDECKE DAS GRID BETT IN SALBEI >>> Gratis Retouren Showrooms Hi…" at bounding box center [863, 735] width 1410 height 1407
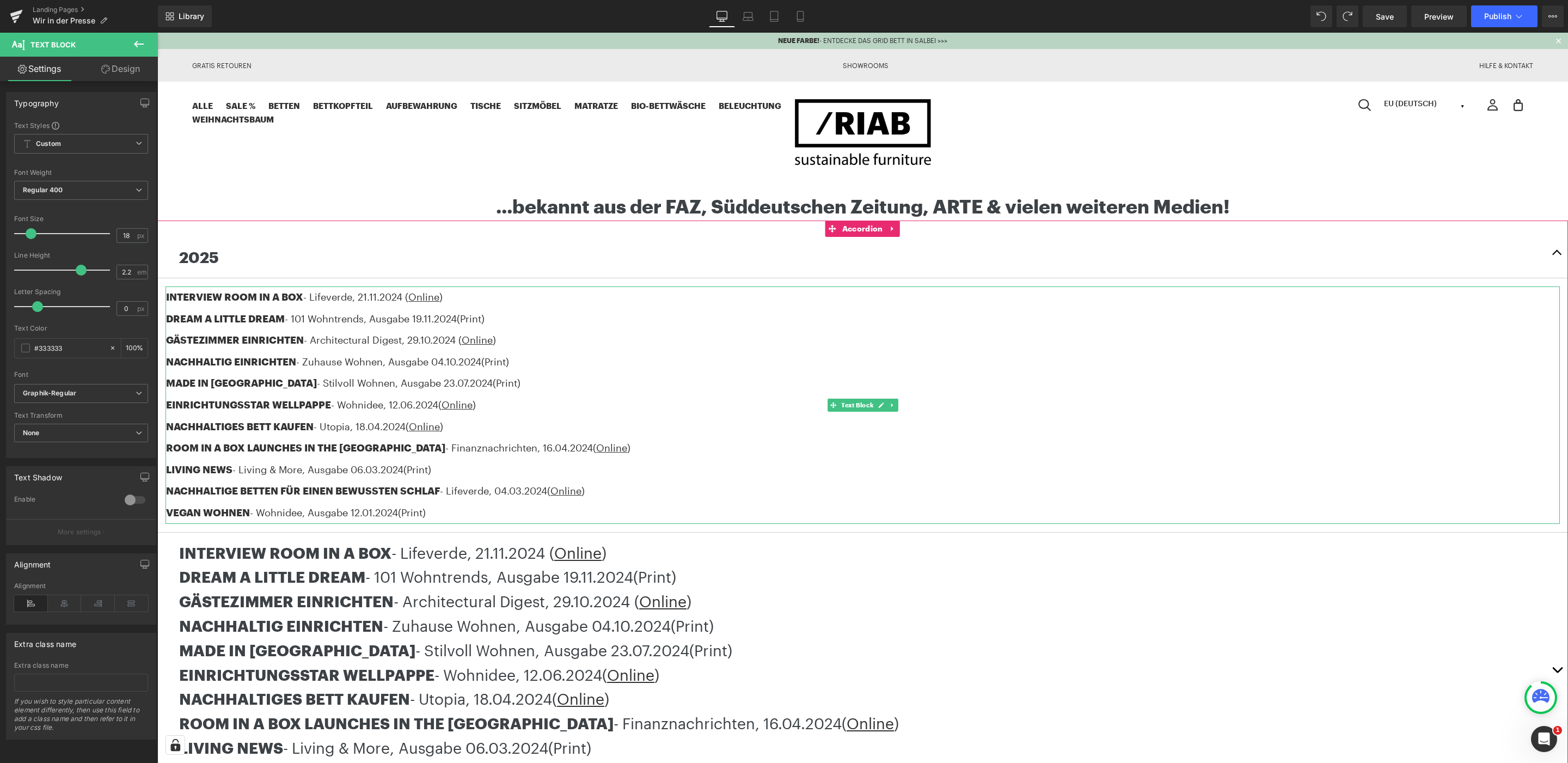
click at [606, 390] on div "MADE IN [GEOGRAPHIC_DATA] - Stilvoll Wohnen , Ausgabe [DATE] (Print)" at bounding box center [863, 382] width 1393 height 22
drag, startPoint x: 375, startPoint y: 502, endPoint x: 309, endPoint y: 375, distance: 143.1
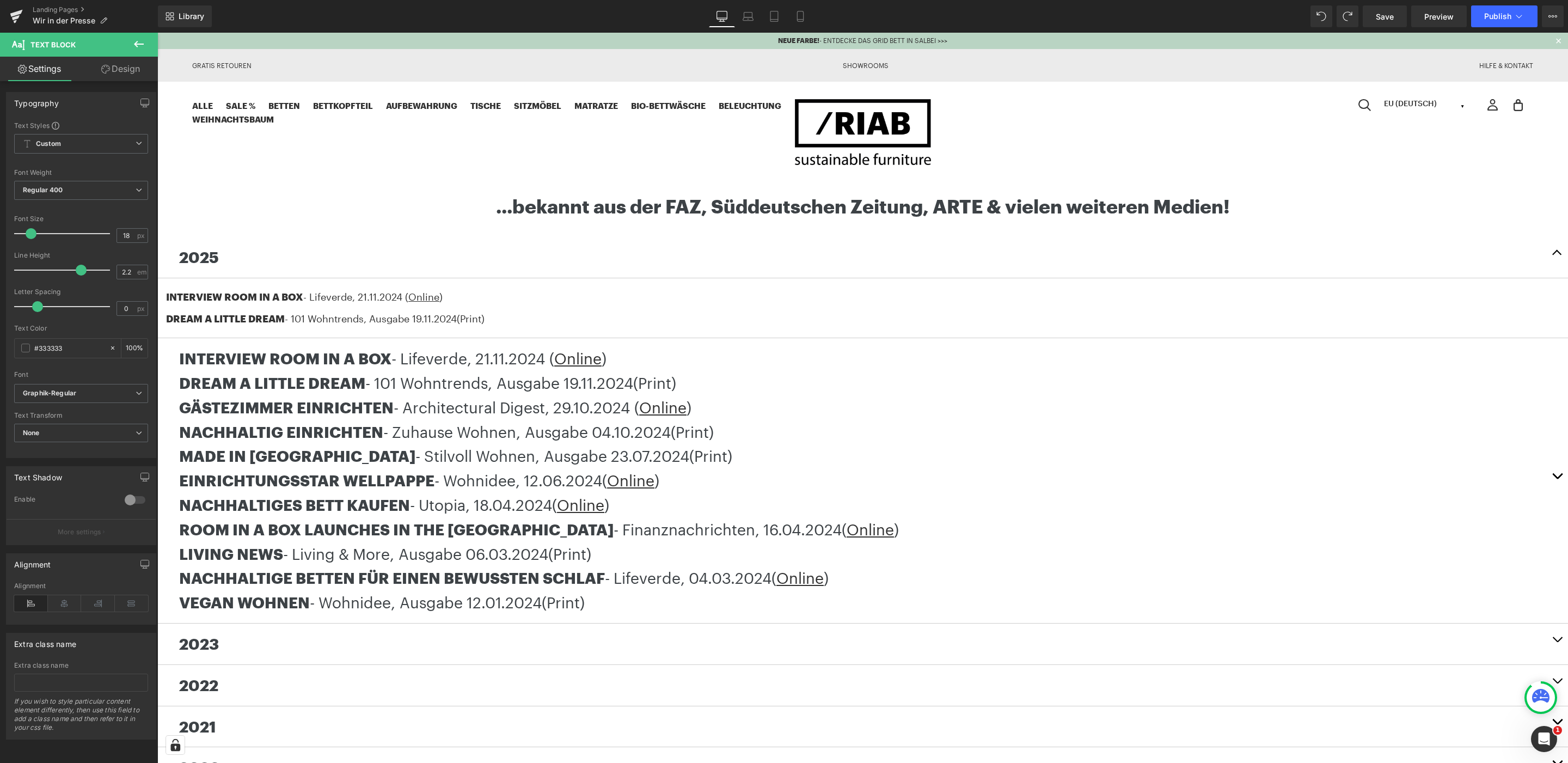
click at [1200, 155] on div "Alle SALE % Betten Bett 2.0 Bett 2.0 LOW GRID Bett Bettkopfteil Aufbewahrung Gr…" at bounding box center [862, 132] width 1341 height 67
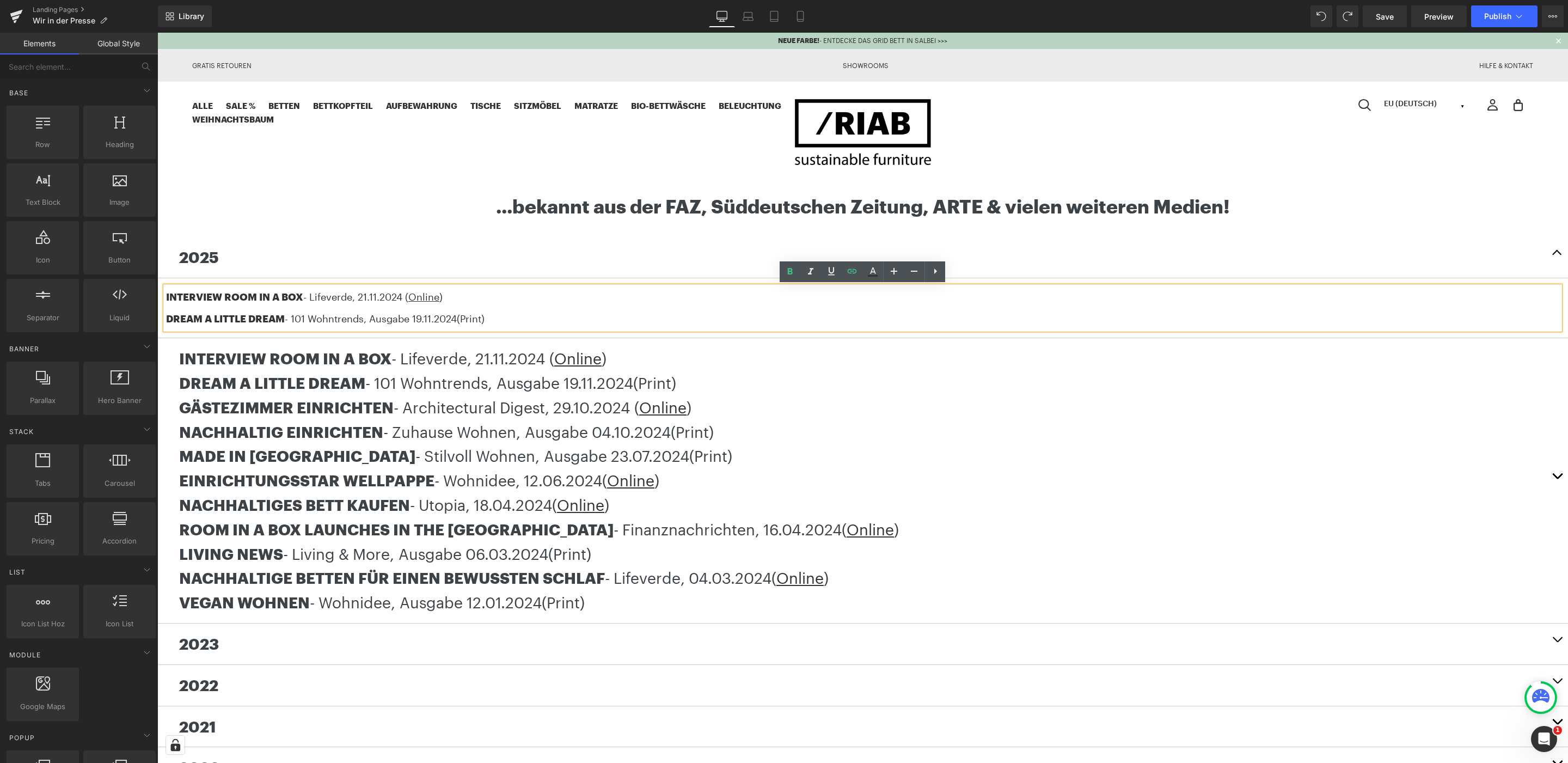
click at [1250, 192] on div "...bekannt aus der FAZ, Süddeutschen Zeitung, ARTE & vielen weiteren Medien! He…" at bounding box center [863, 206] width 1410 height 28
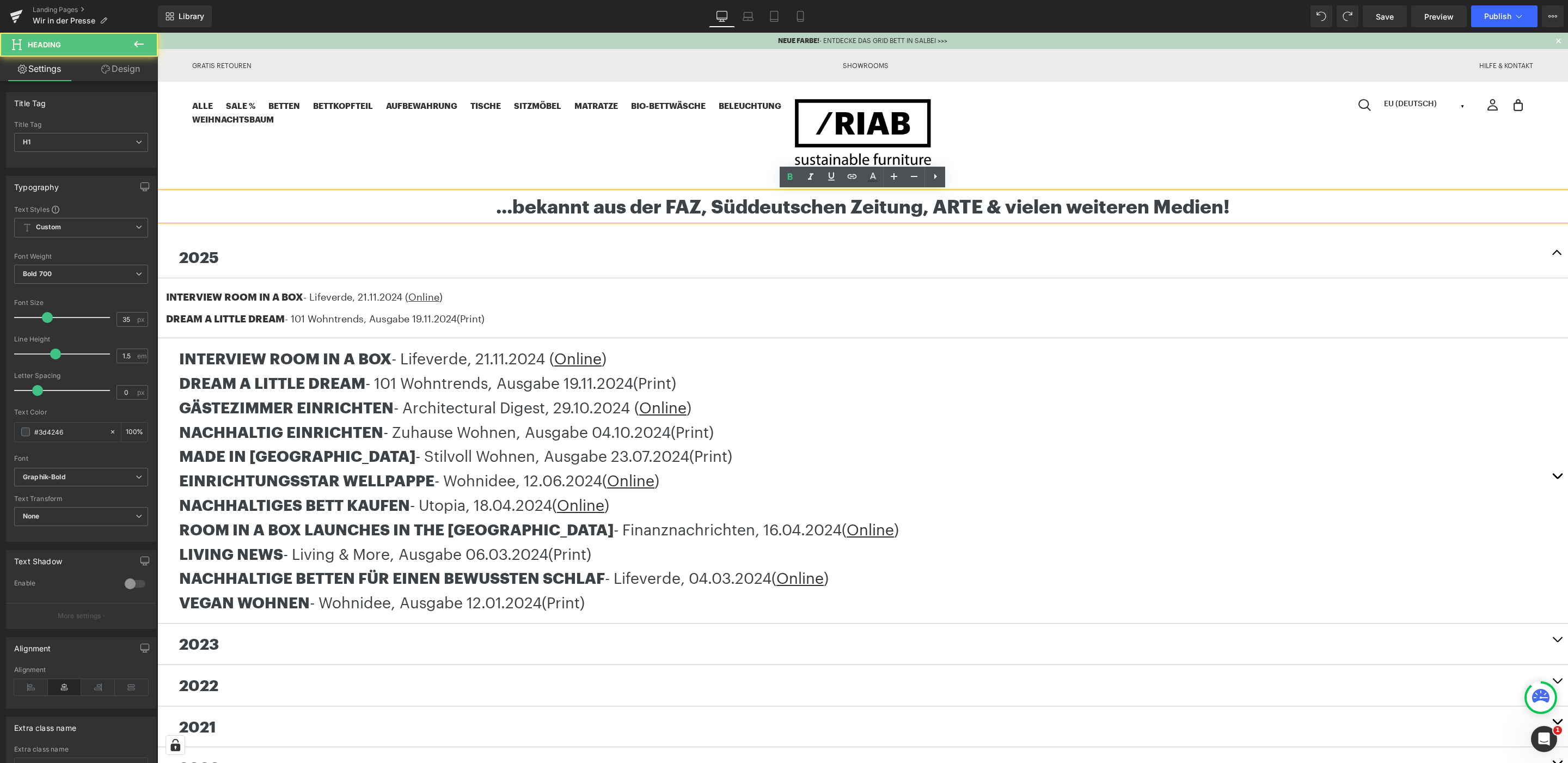
click at [1032, 457] on div "MADE IN [GEOGRAPHIC_DATA] - Stilvoll Wohnen , Ausgabe [DATE] (Print)" at bounding box center [863, 456] width 1367 height 25
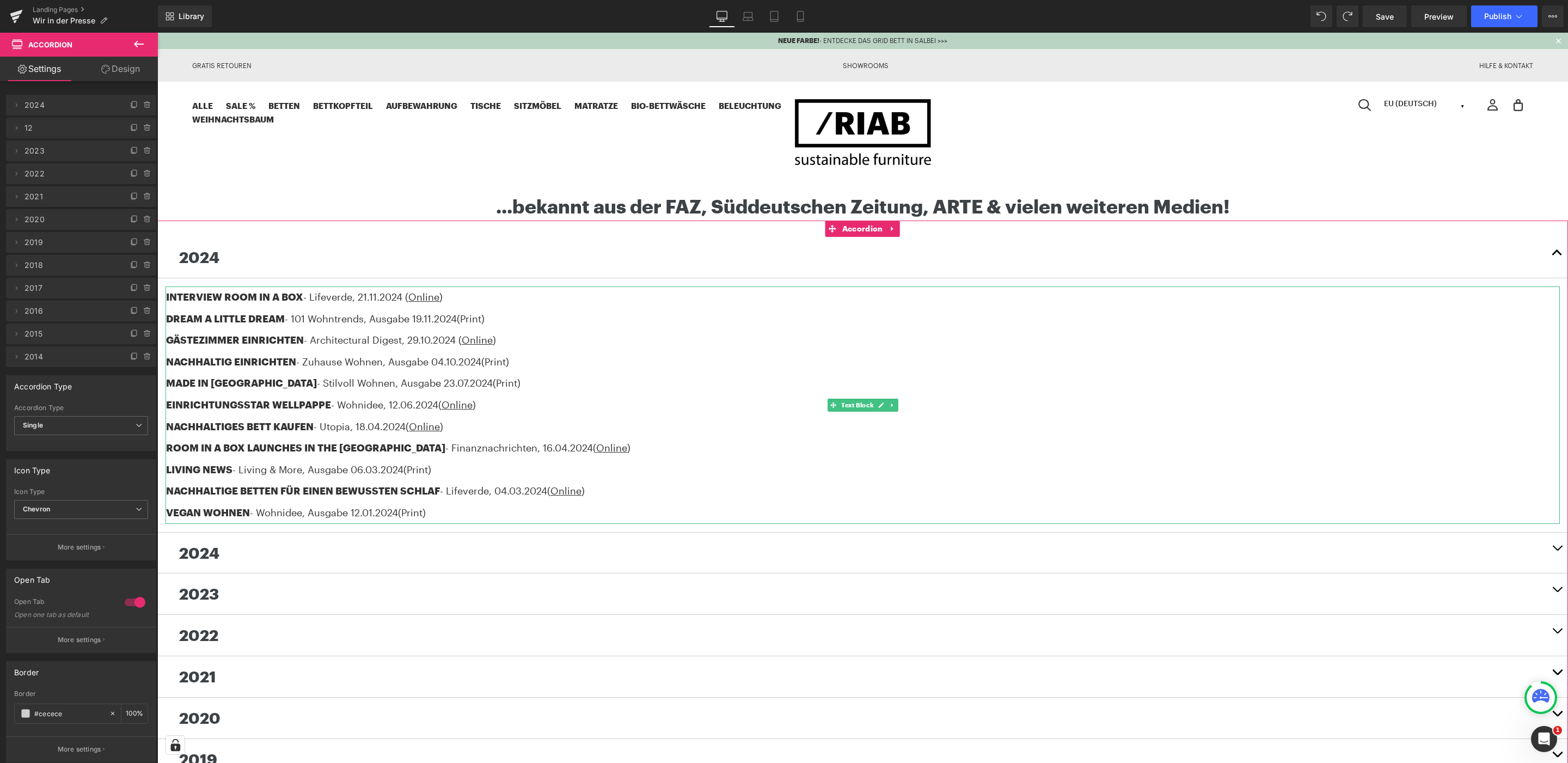
click at [596, 417] on div "NACHHALTIGES BETT KAUFEN - Utopia, [DATE] ( Online )" at bounding box center [863, 426] width 1393 height 22
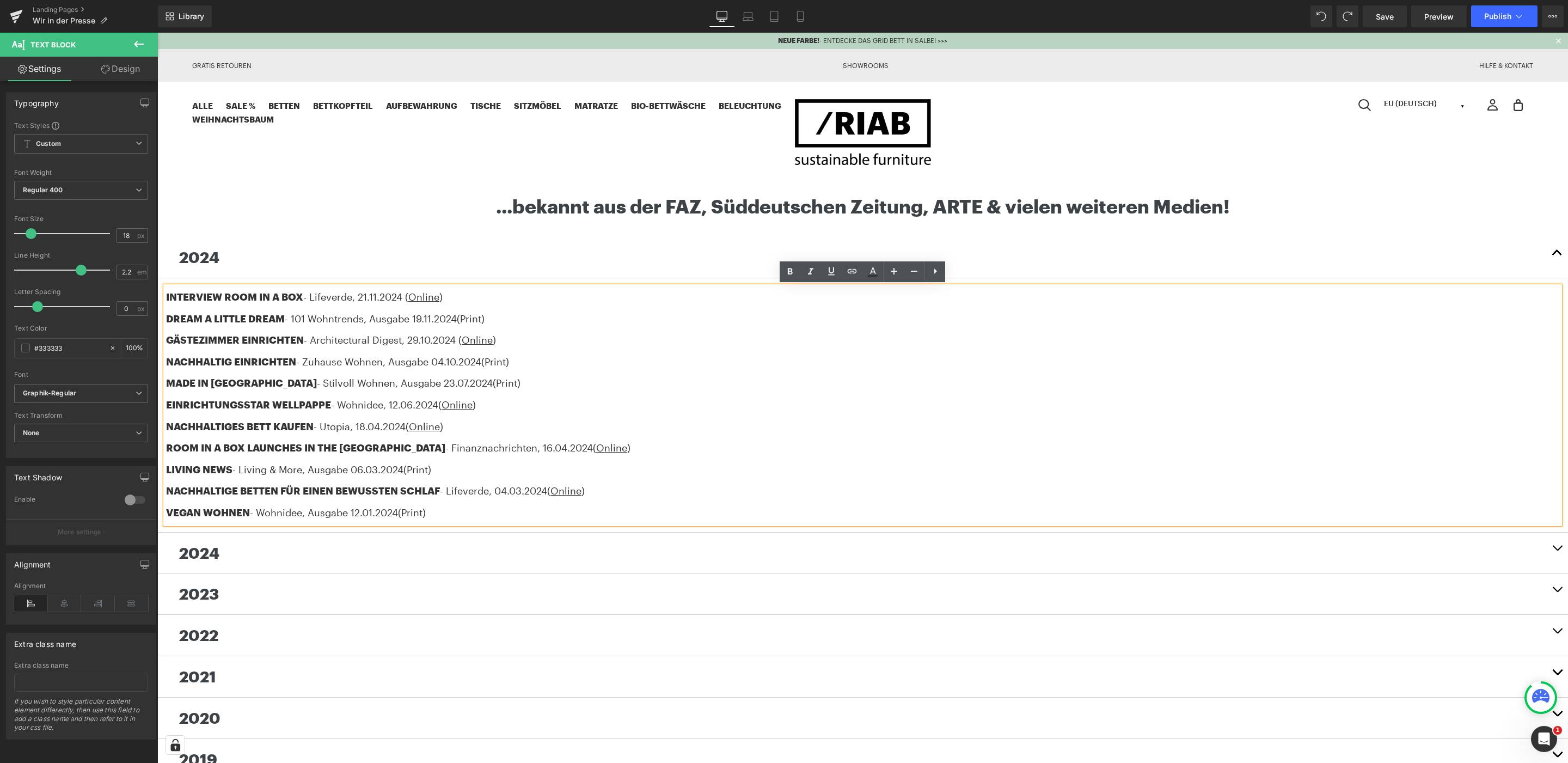
click at [1559, 546] on button "button" at bounding box center [1557, 552] width 22 height 41
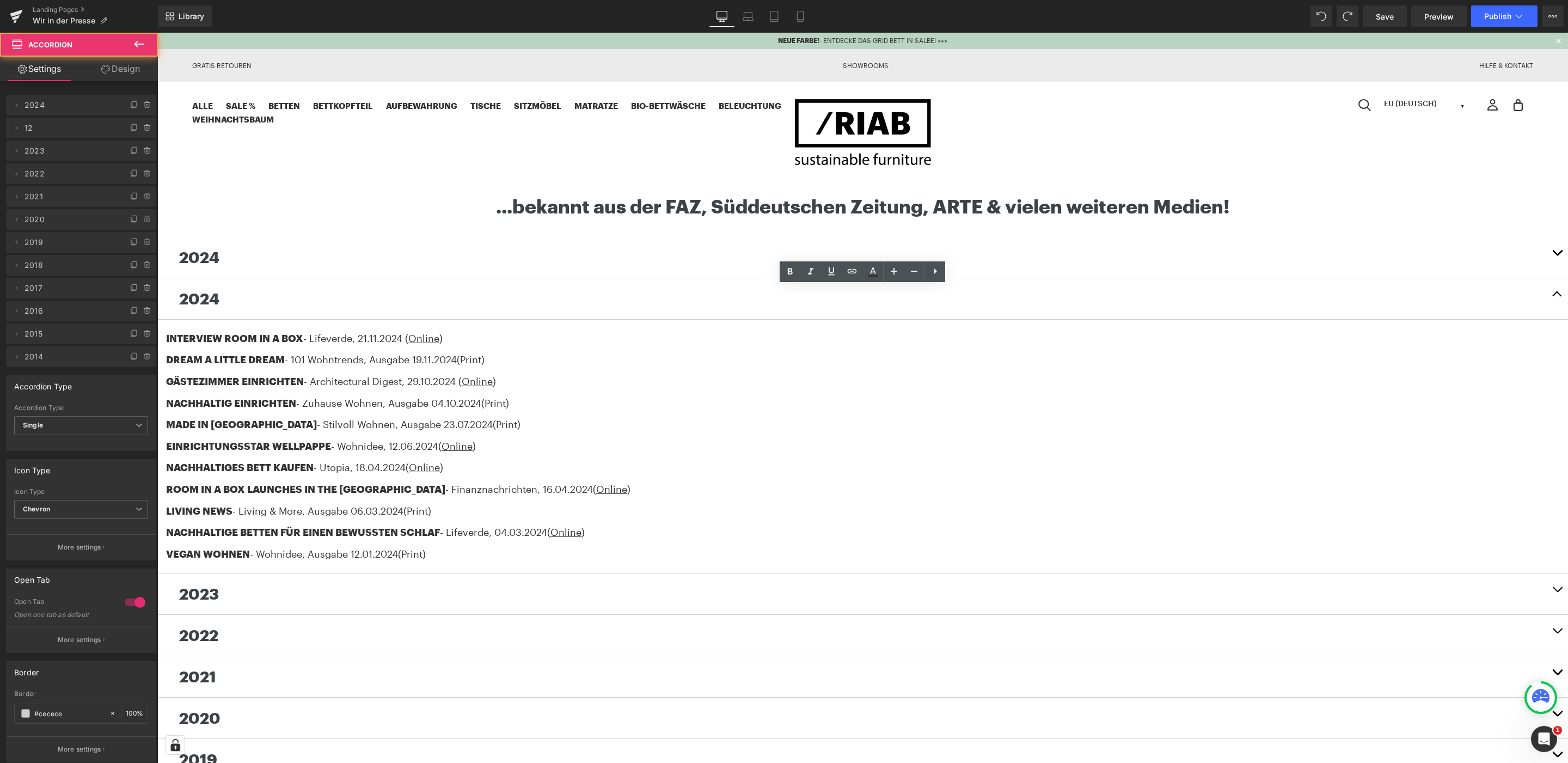
click at [1557, 297] on span "button" at bounding box center [1557, 297] width 0 height 0
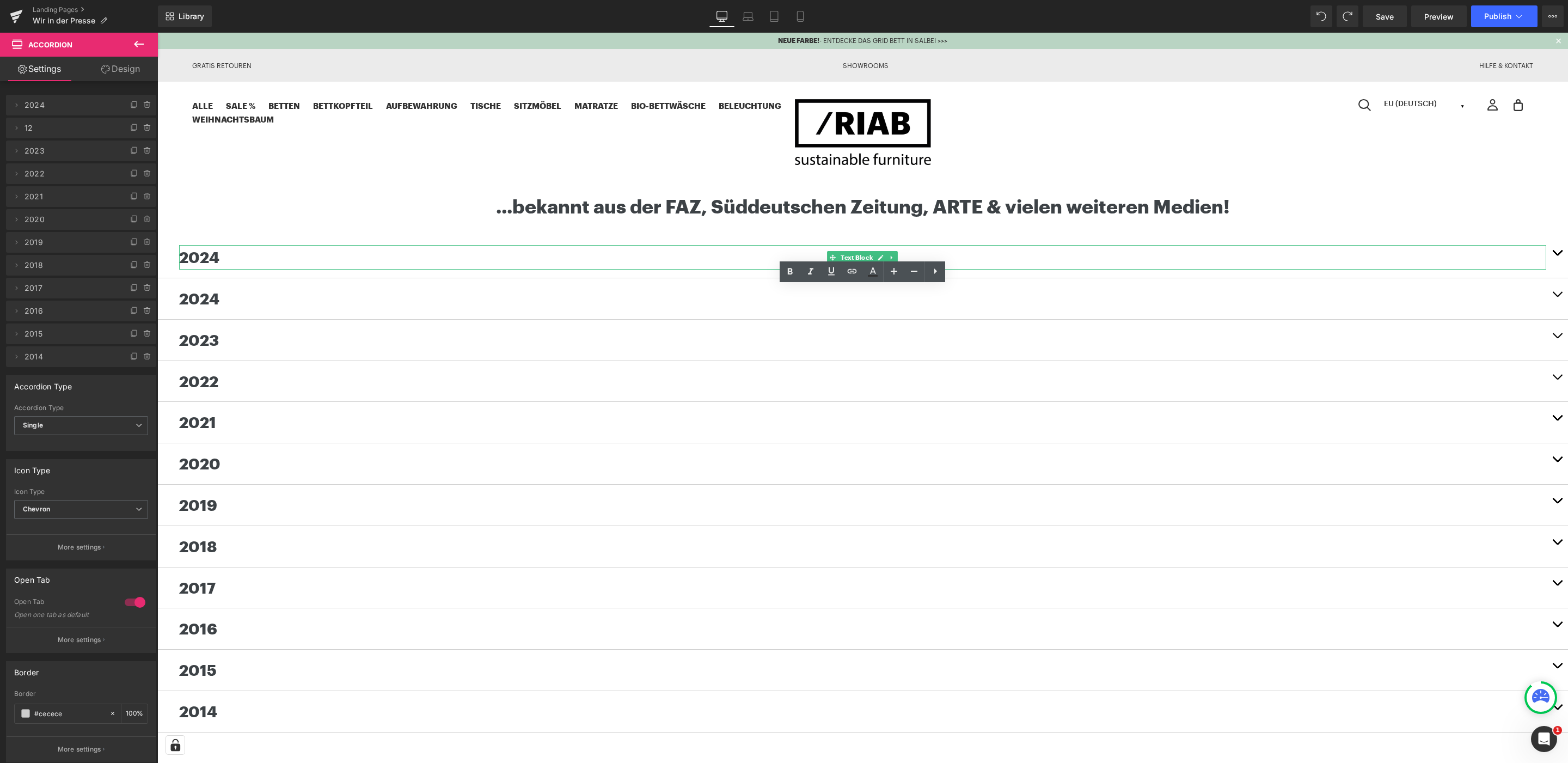
click at [229, 253] on p "2024" at bounding box center [863, 257] width 1367 height 25
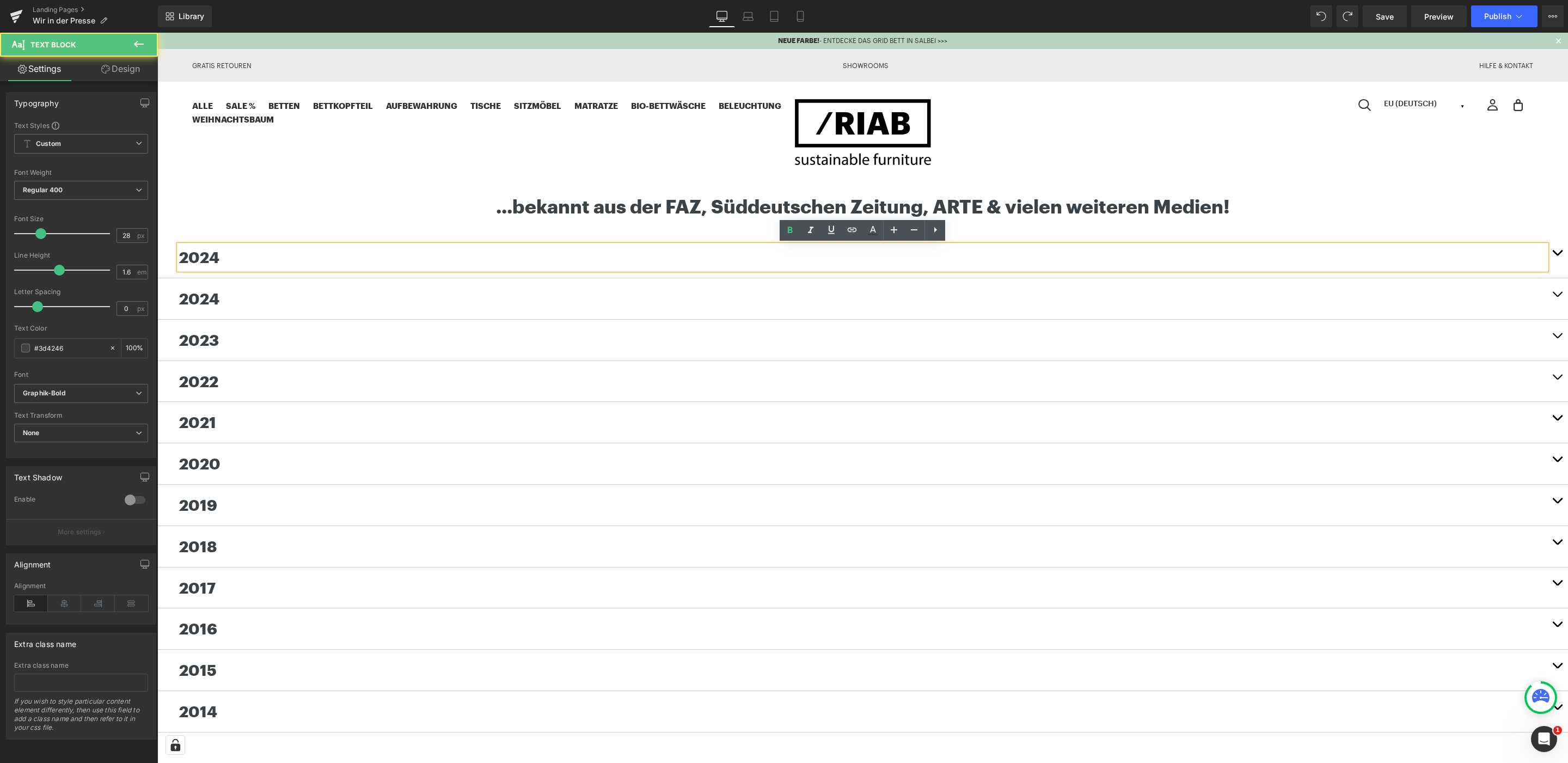
click at [219, 256] on p "2024" at bounding box center [863, 257] width 1367 height 25
click at [158, 32] on div at bounding box center [158, 32] width 0 height 0
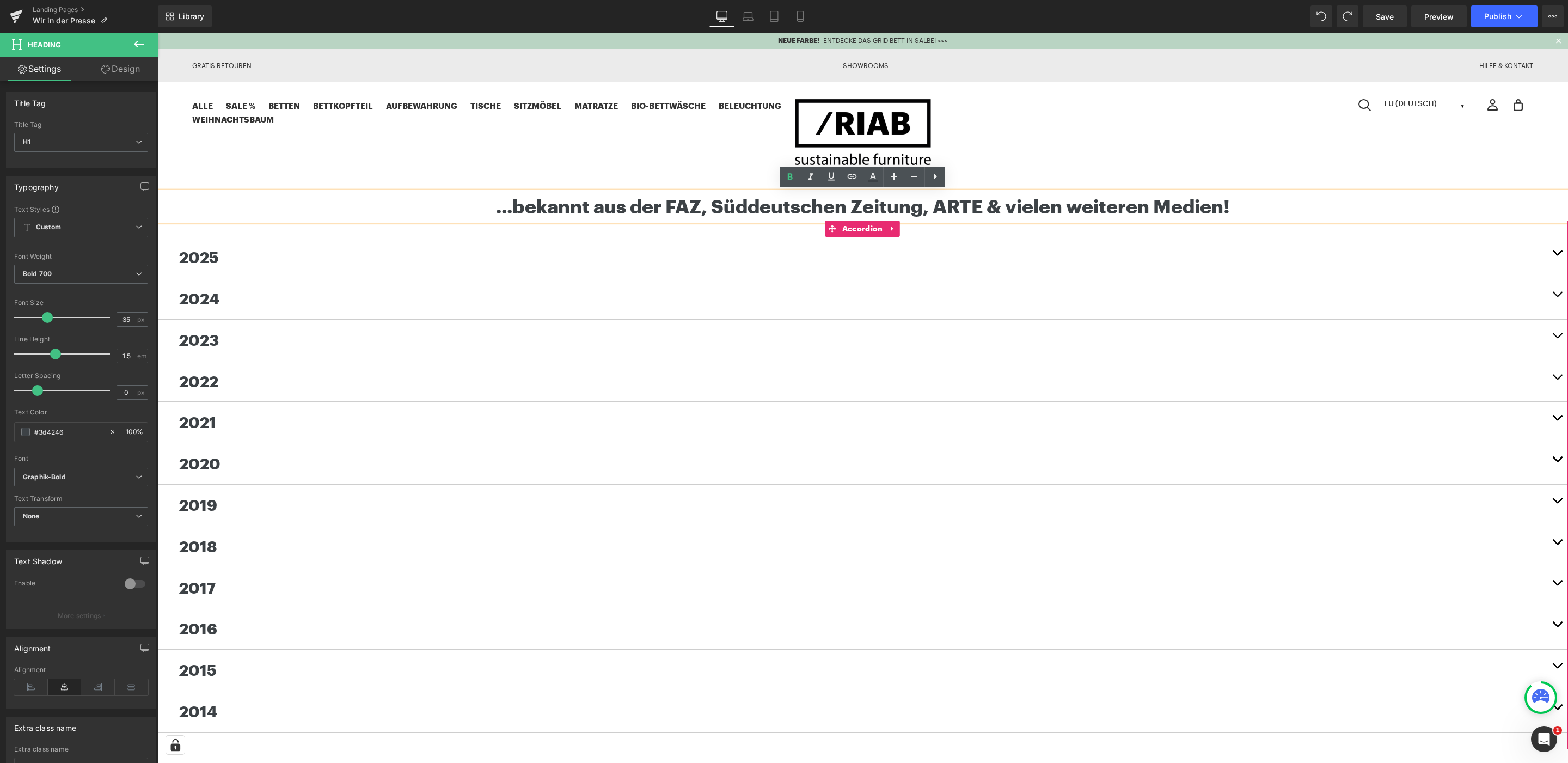
click at [1561, 252] on button "button" at bounding box center [1557, 257] width 22 height 41
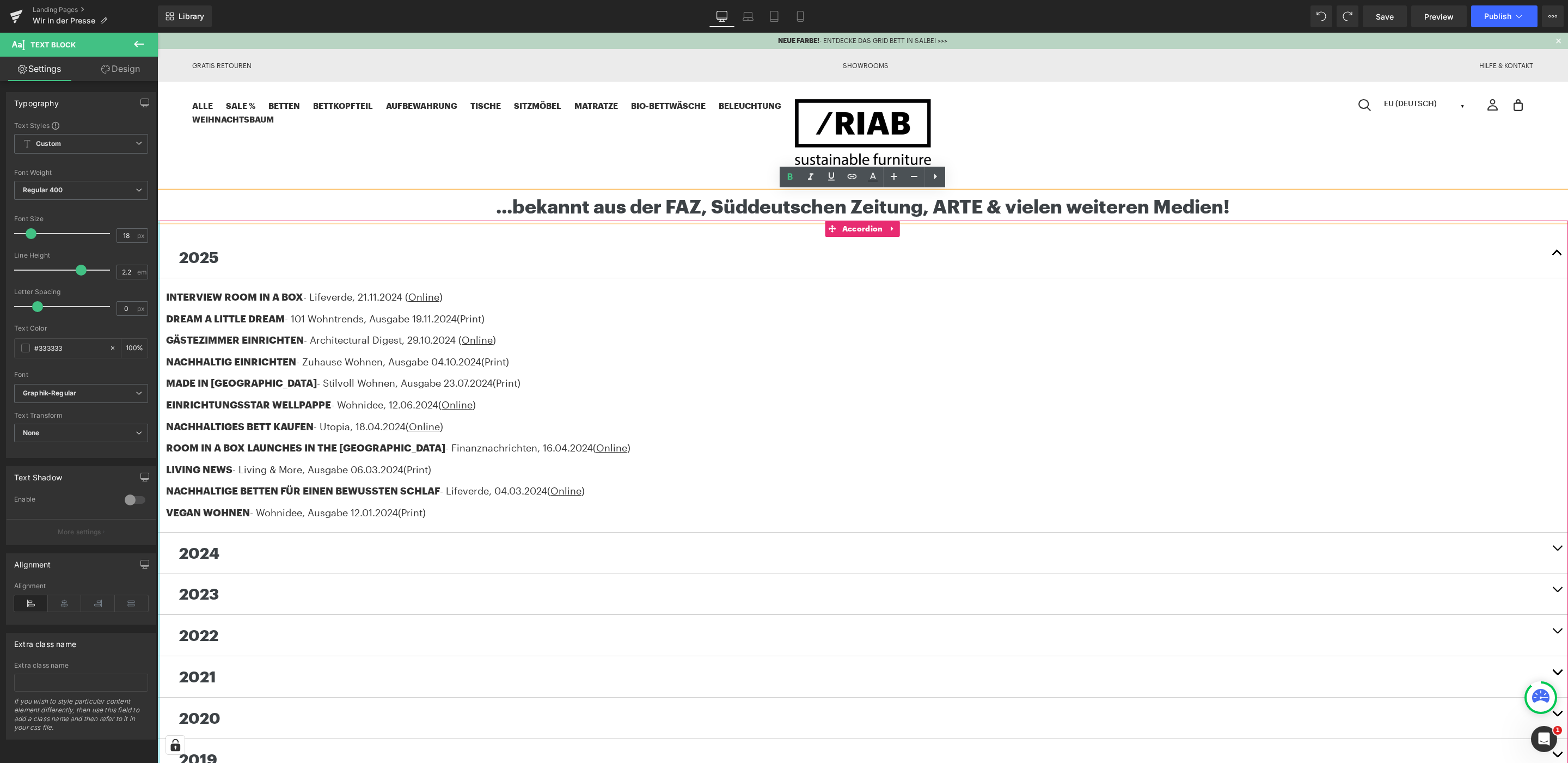
drag, startPoint x: 444, startPoint y: 512, endPoint x: 158, endPoint y: 340, distance: 333.7
click at [158, 340] on div "2025 Text Block INTERVIEW ROOM IN A BOX - Lifeverde , [DATE] ( Online ) DREAM A…" at bounding box center [863, 611] width 1410 height 782
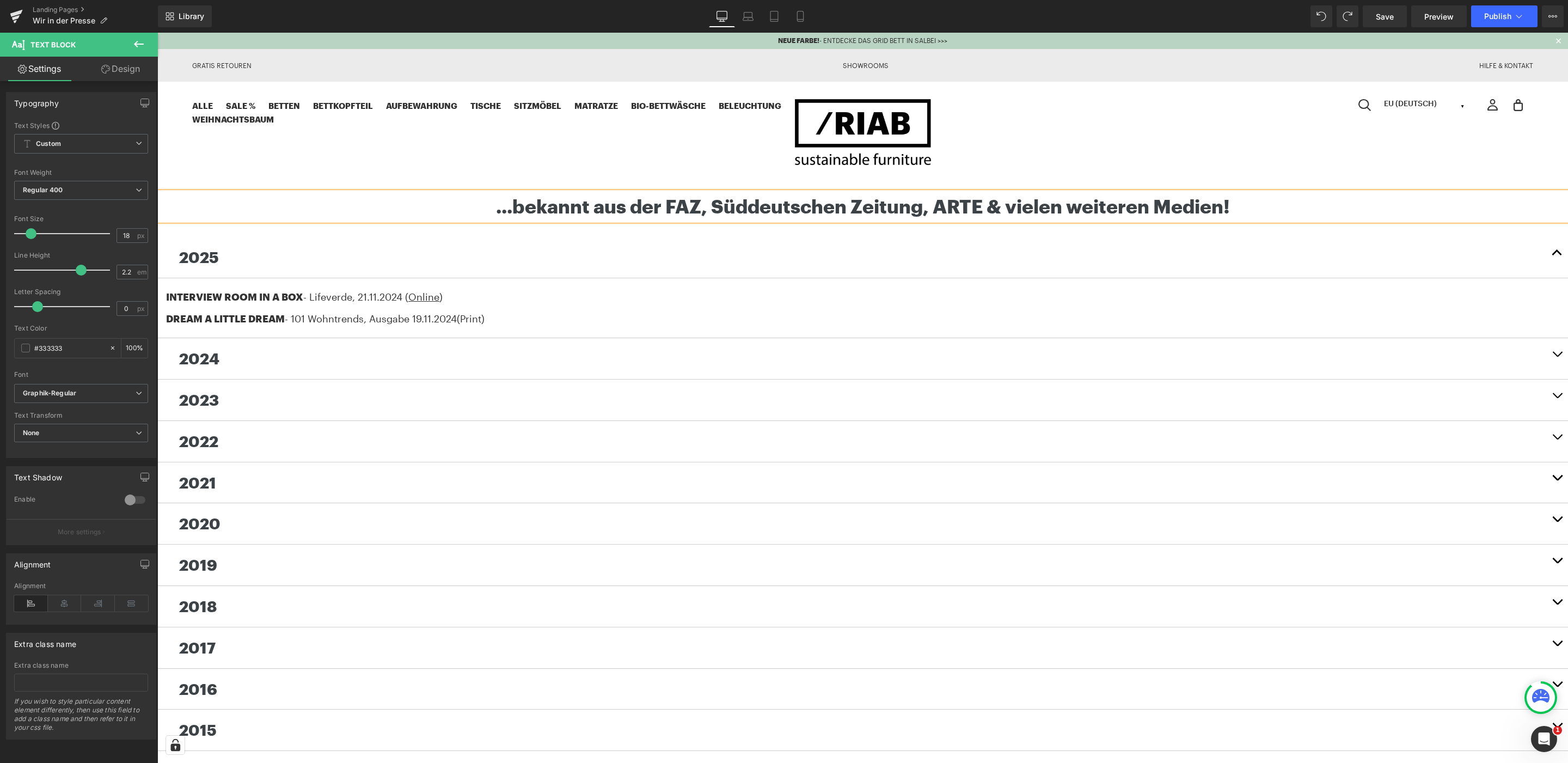
click at [268, 163] on div "Alle SALE % Betten Bett 2.0 Bett 2.0 LOW GRID Bett Bettkopfteil Aufbewahrung Gr…" at bounding box center [862, 132] width 1341 height 67
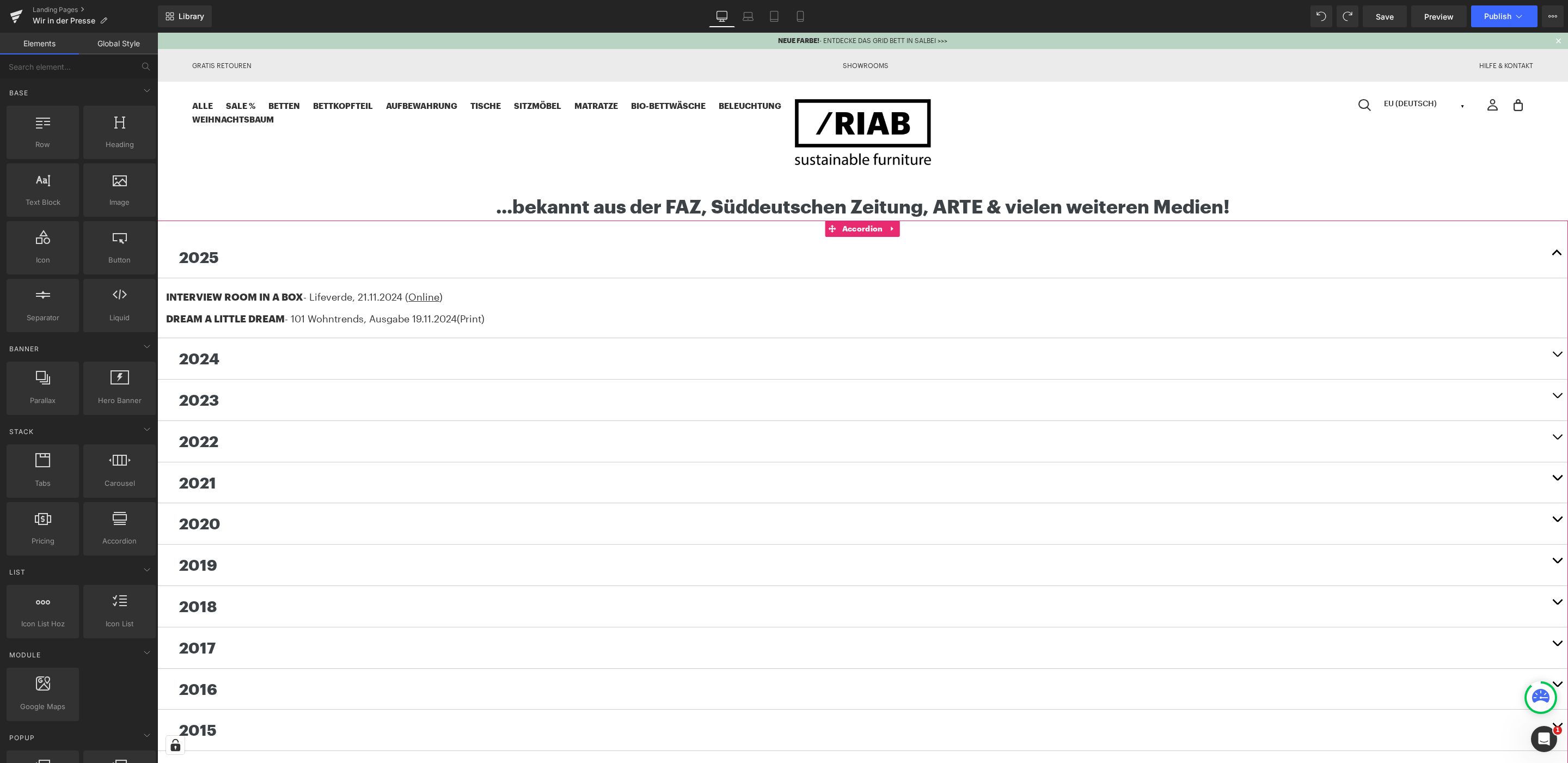
click at [1559, 350] on button "button" at bounding box center [1557, 358] width 22 height 41
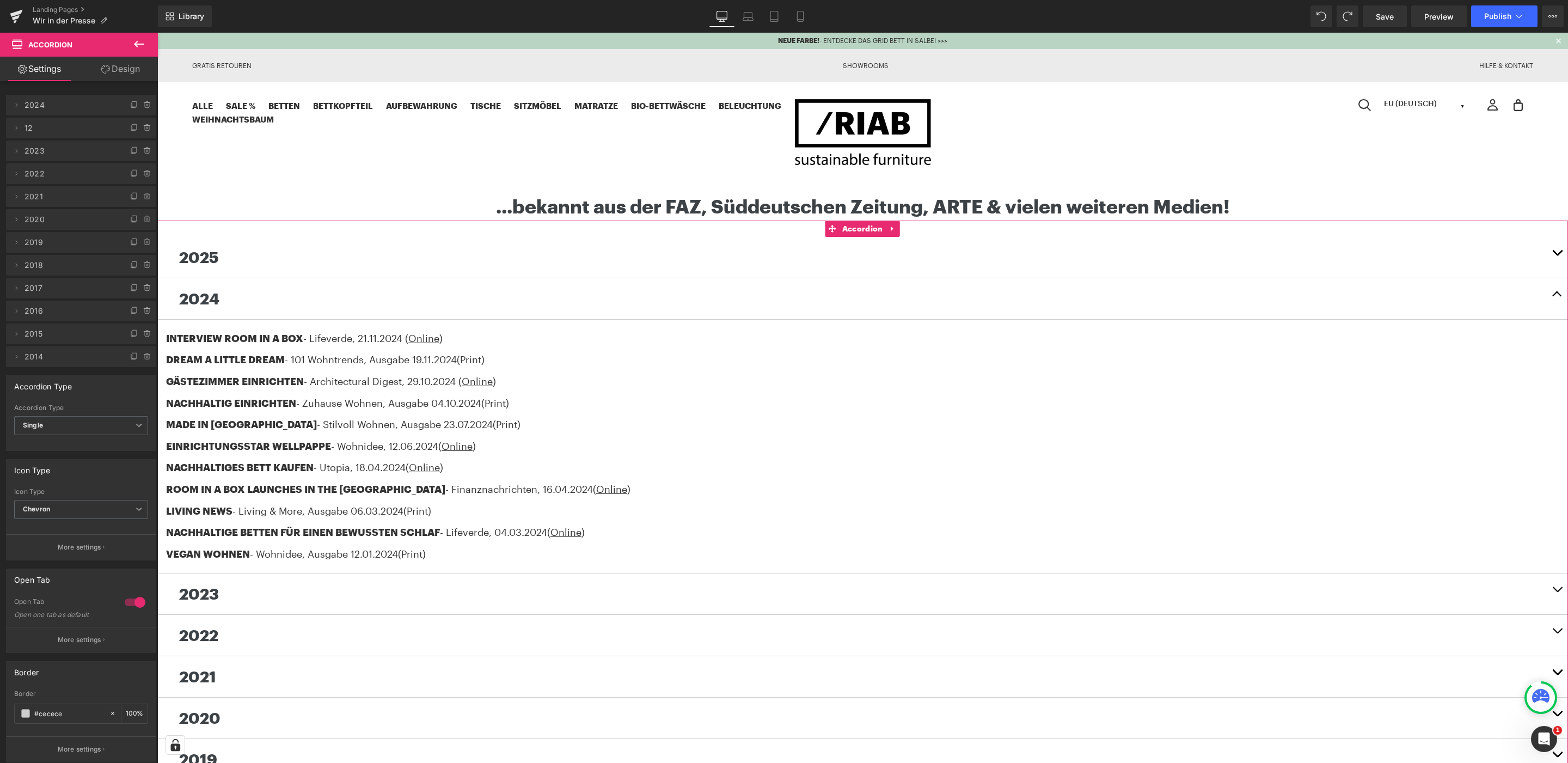
click at [1557, 255] on span "button" at bounding box center [1557, 255] width 0 height 0
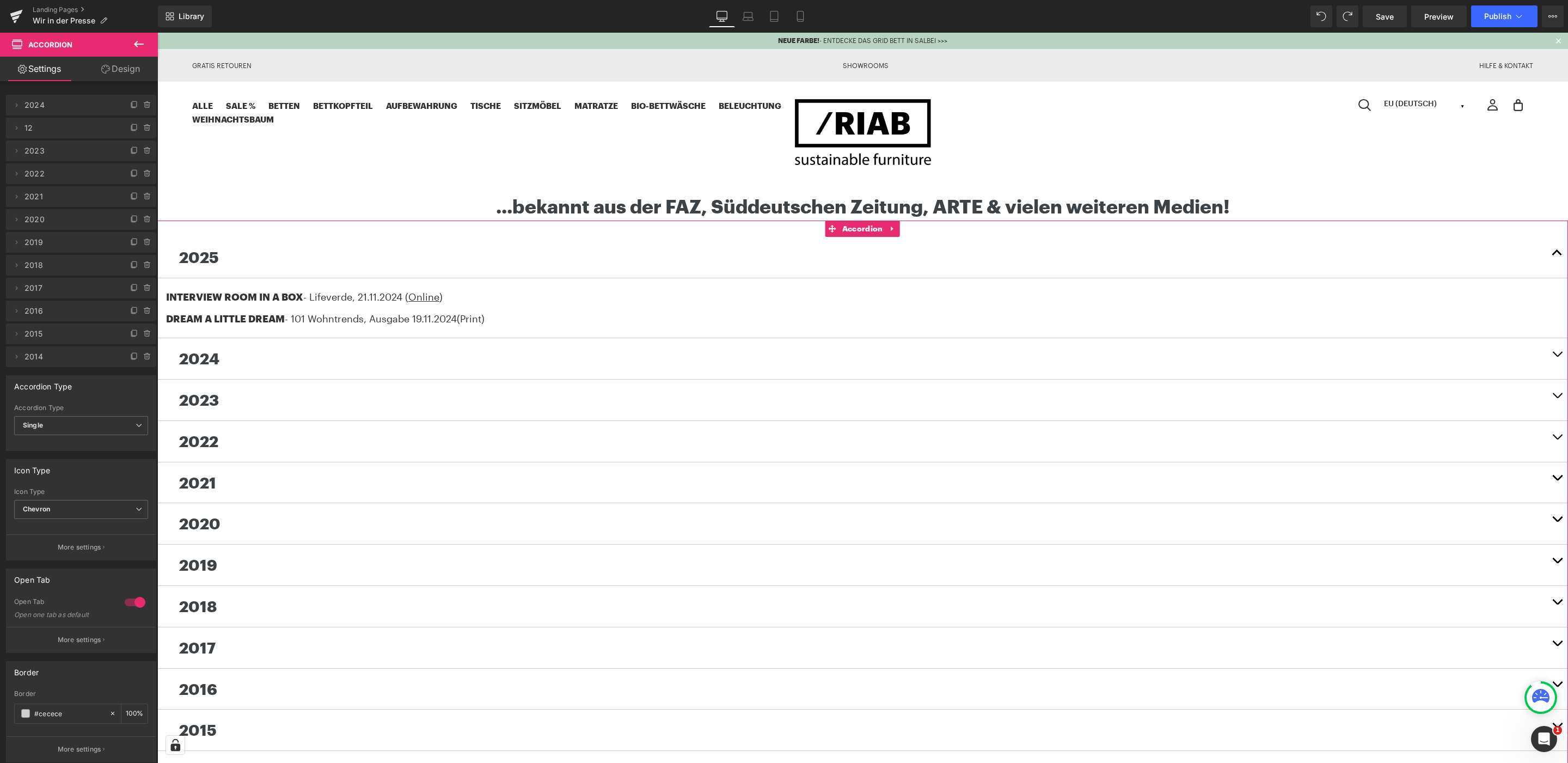
click at [1557, 357] on span "button" at bounding box center [1557, 357] width 0 height 0
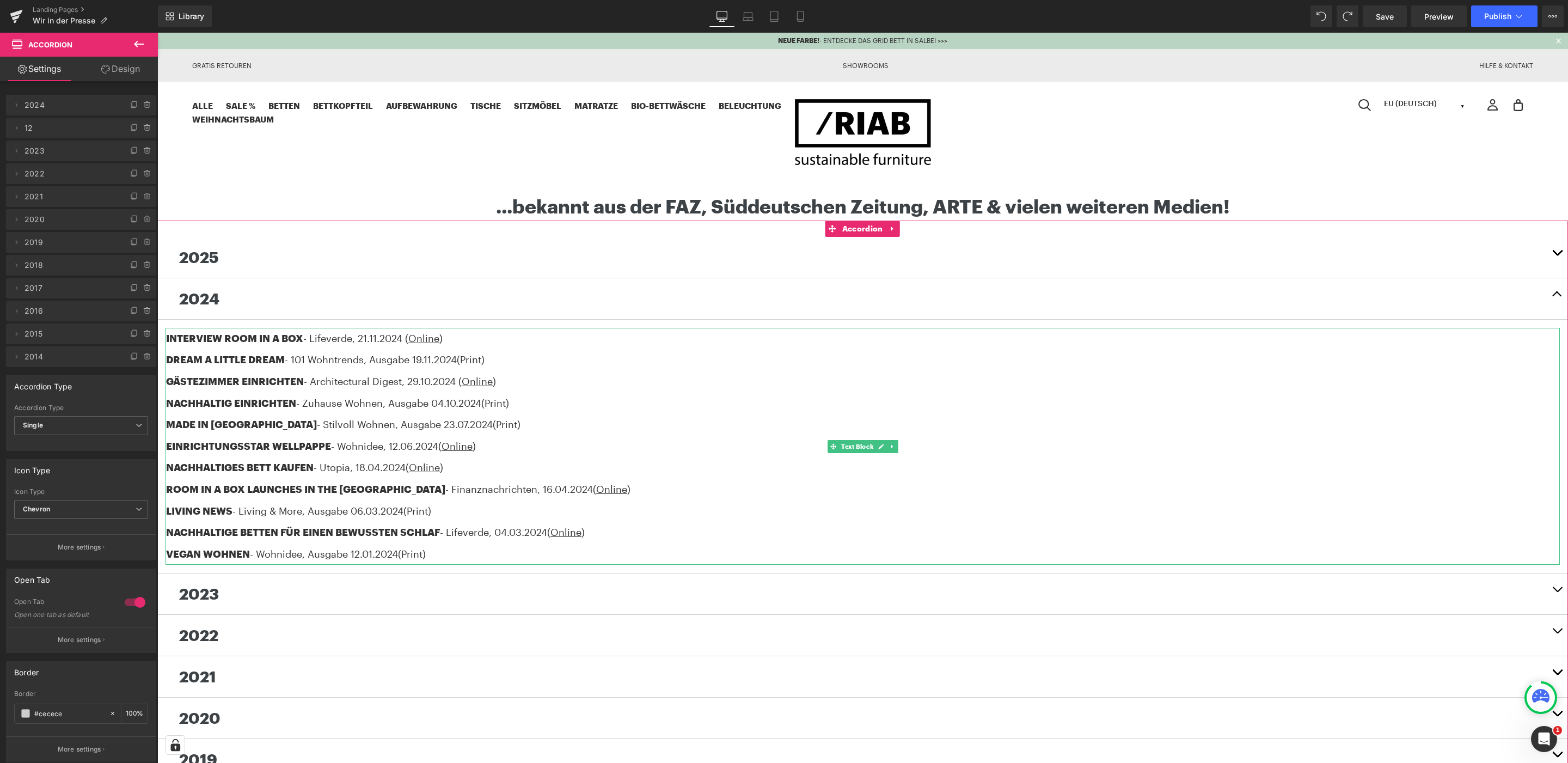
scroll to position [54, 0]
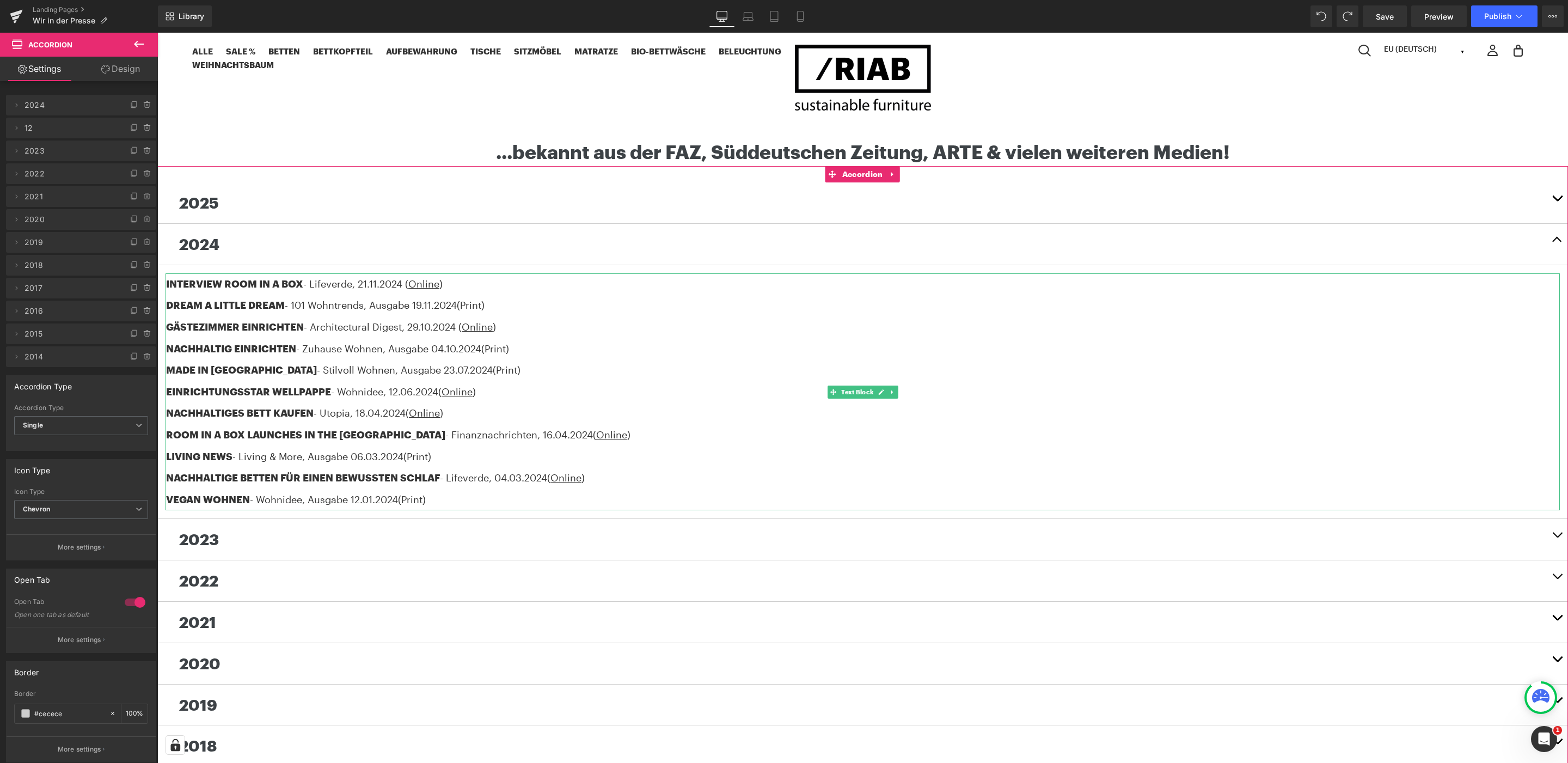
click at [450, 457] on div "LIVING NEWS - Living & More , Ausgabe [DATE] (Print)" at bounding box center [863, 456] width 1393 height 22
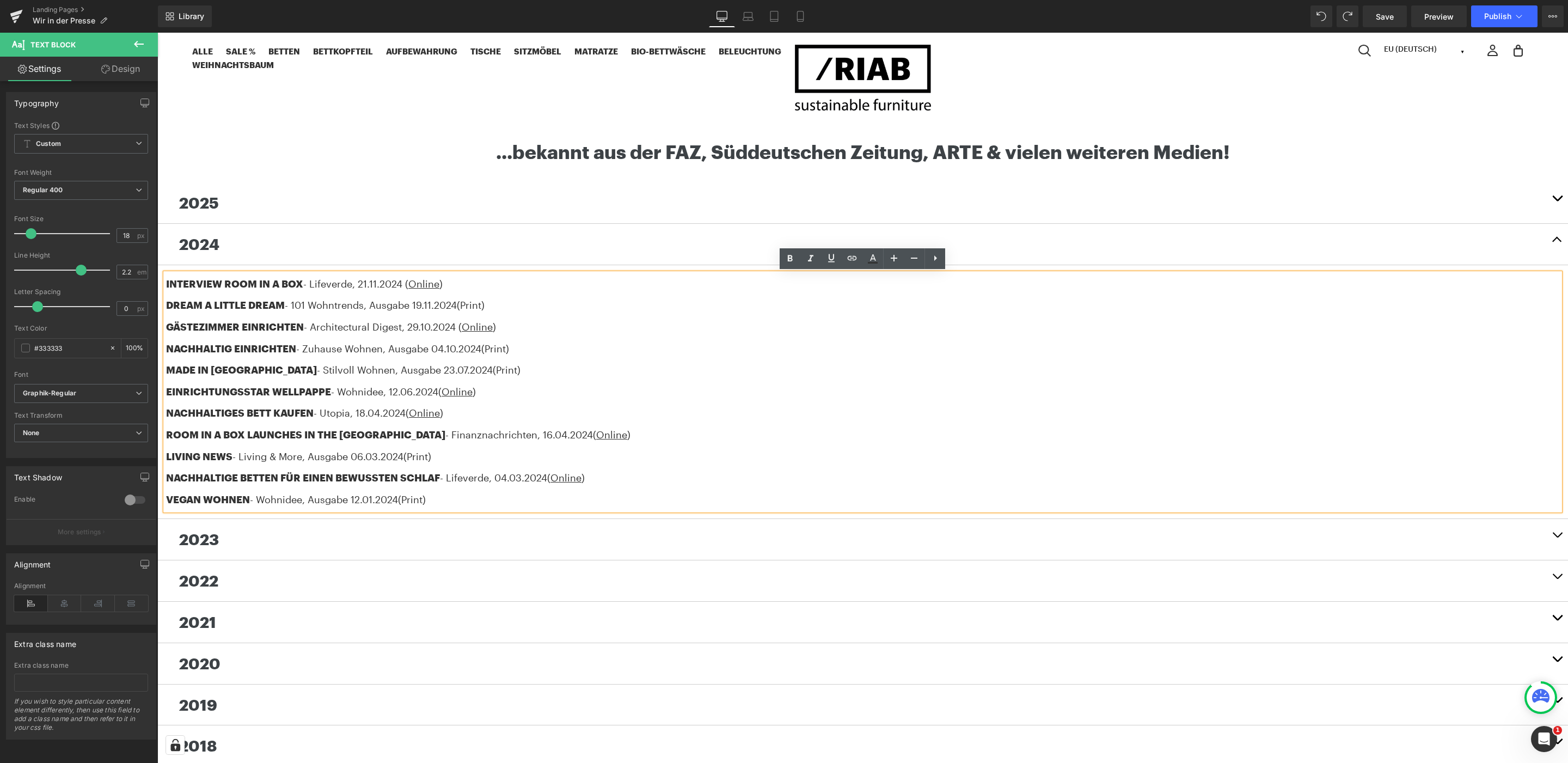
drag, startPoint x: 439, startPoint y: 460, endPoint x: 149, endPoint y: 457, distance: 290.0
click at [158, 457] on html "NEUE FARBE! - ENTDECKE DAS GRID BETT IN SALBEI >>> Gratis Retouren Showrooms Hi…" at bounding box center [863, 681] width 1410 height 1407
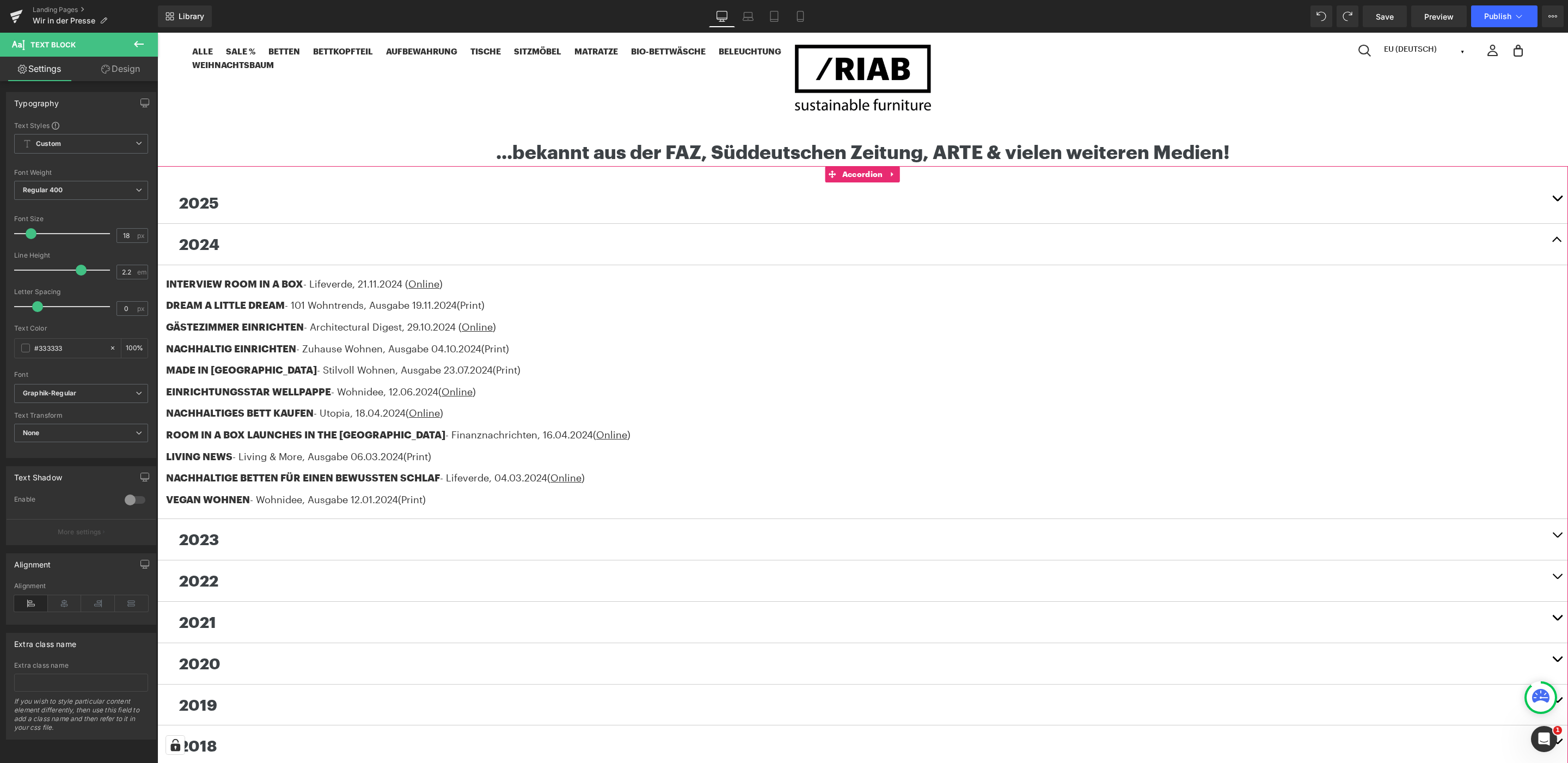
copy div "LIVING NEWS - Living & More , Ausgabe [DATE] (Print)"
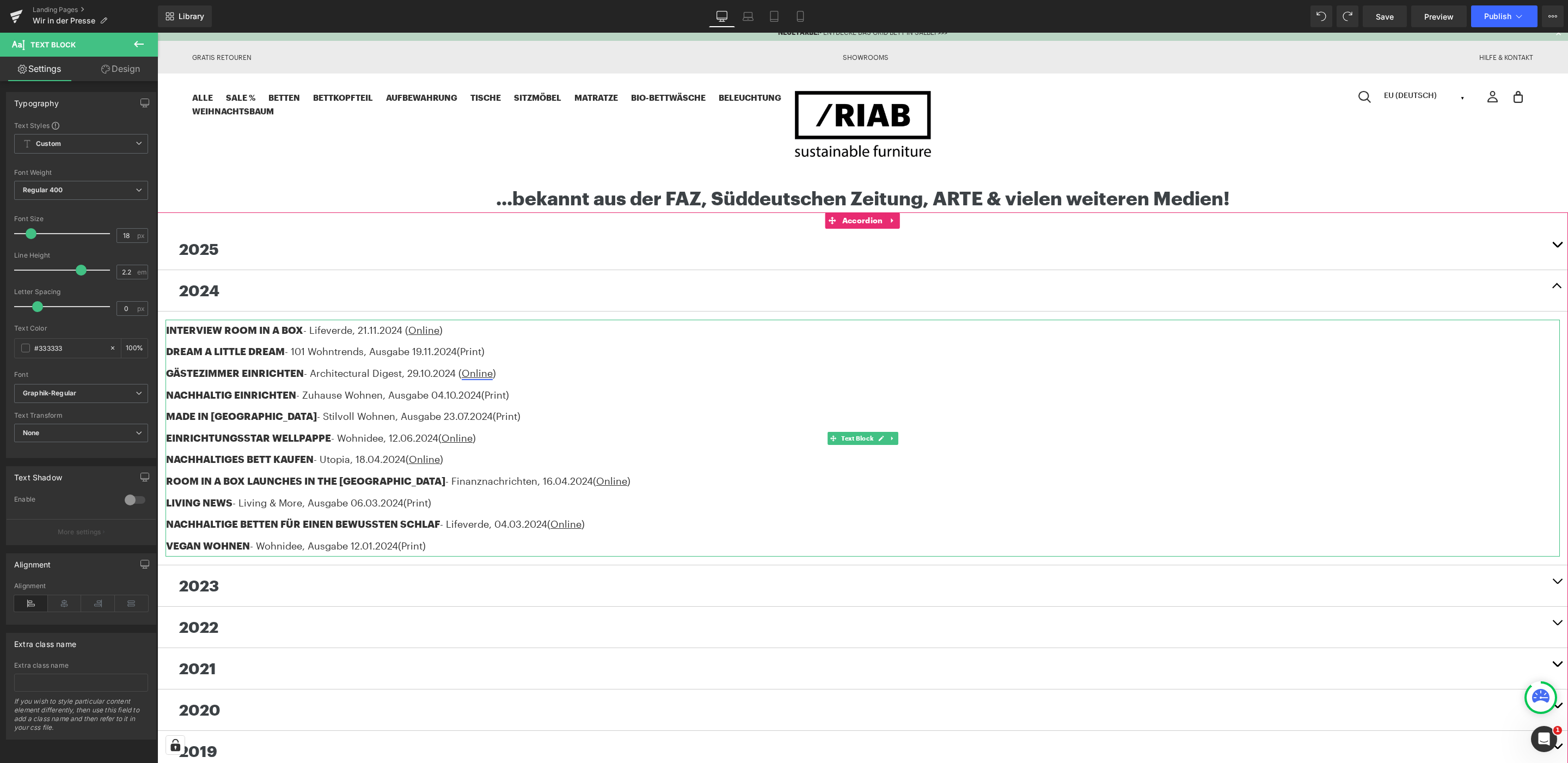
scroll to position [0, 0]
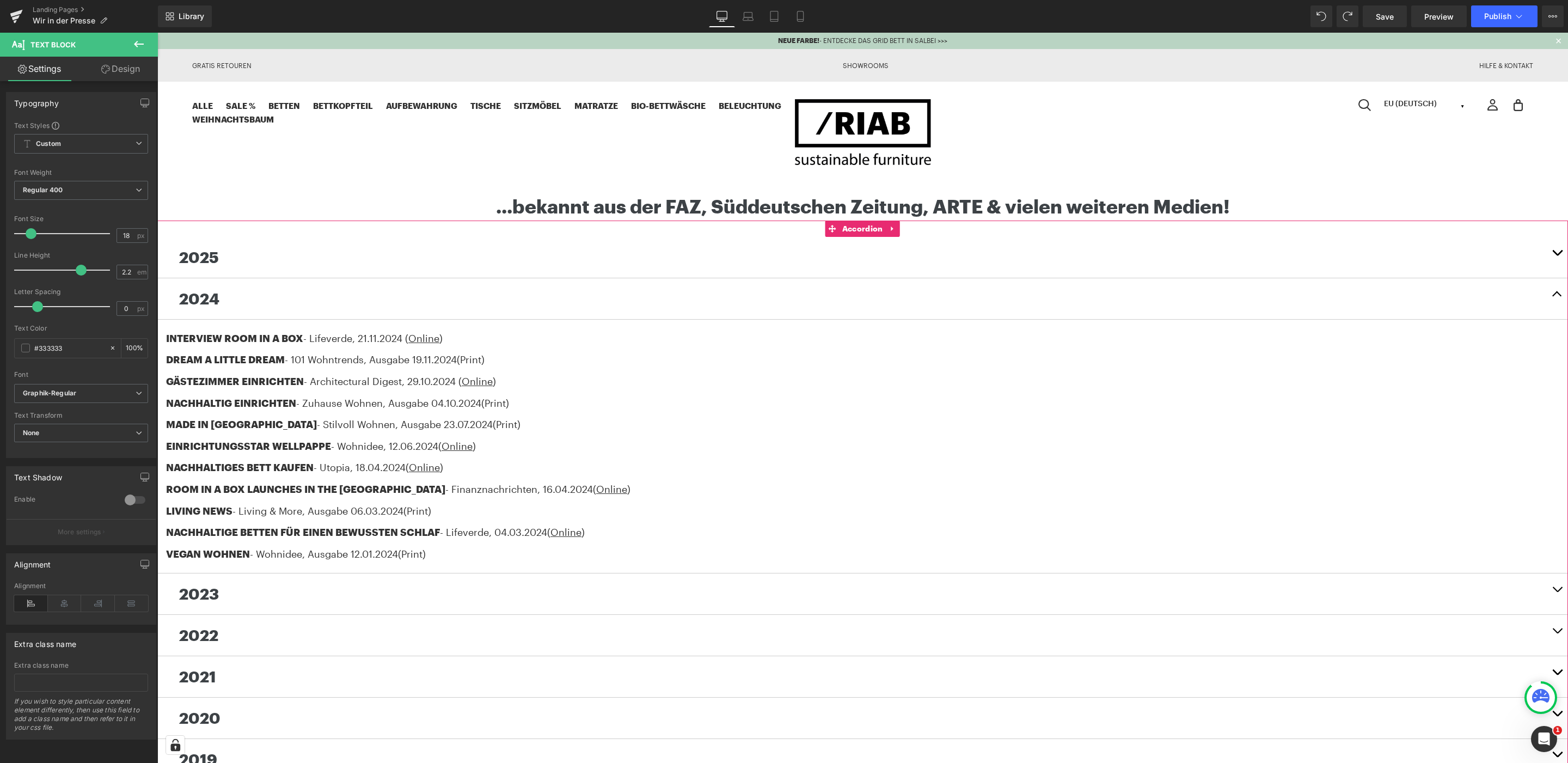
click at [249, 260] on p "2025" at bounding box center [863, 257] width 1367 height 25
click at [1557, 255] on span "button" at bounding box center [1557, 255] width 0 height 0
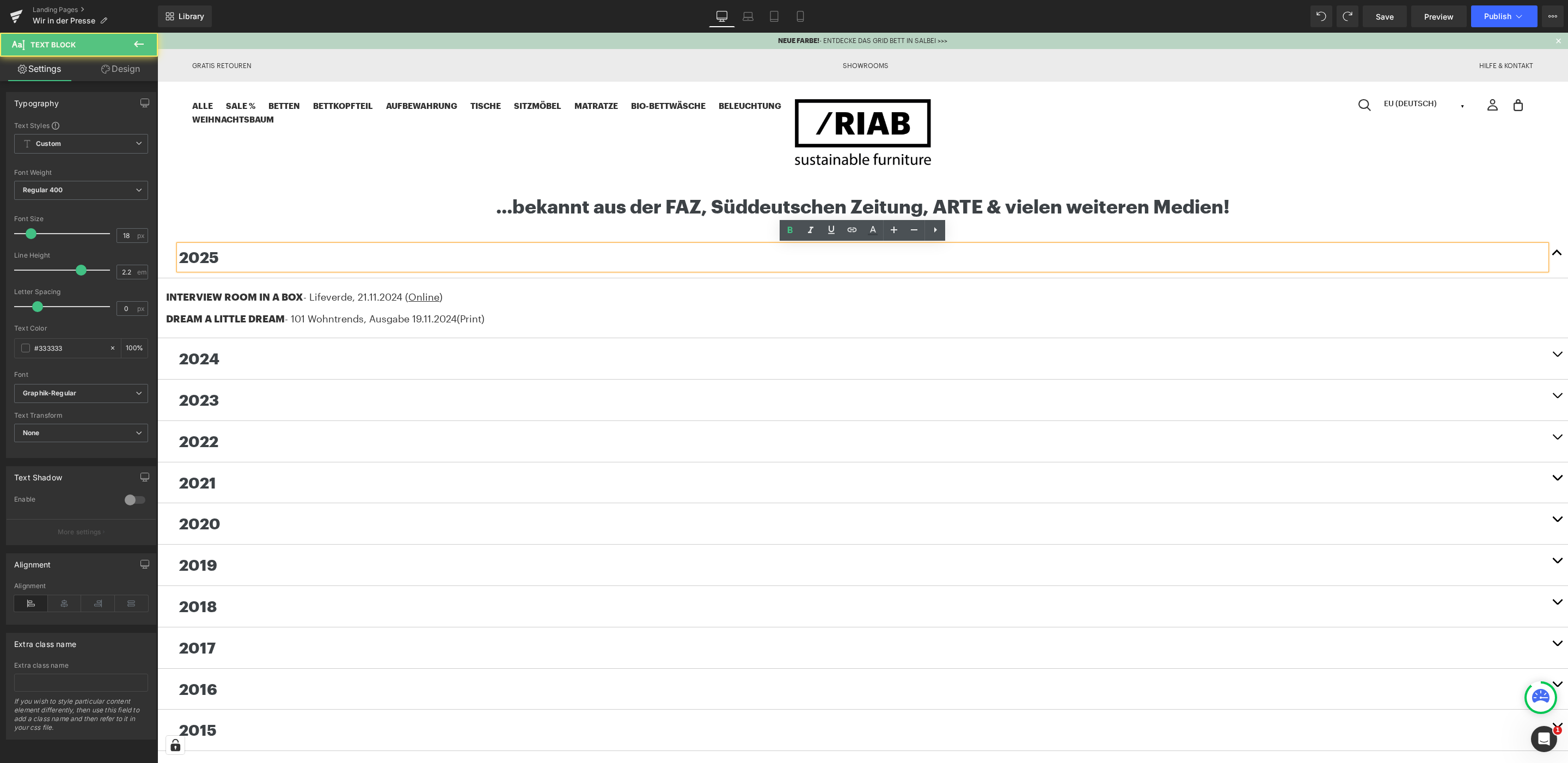
drag, startPoint x: 288, startPoint y: 309, endPoint x: 138, endPoint y: 316, distance: 150.2
click at [158, 316] on html "NEUE FARBE! - ENTDECKE DAS GRID BETT IN SALBEI >>> Gratis Retouren Showrooms Hi…" at bounding box center [863, 639] width 1410 height 1213
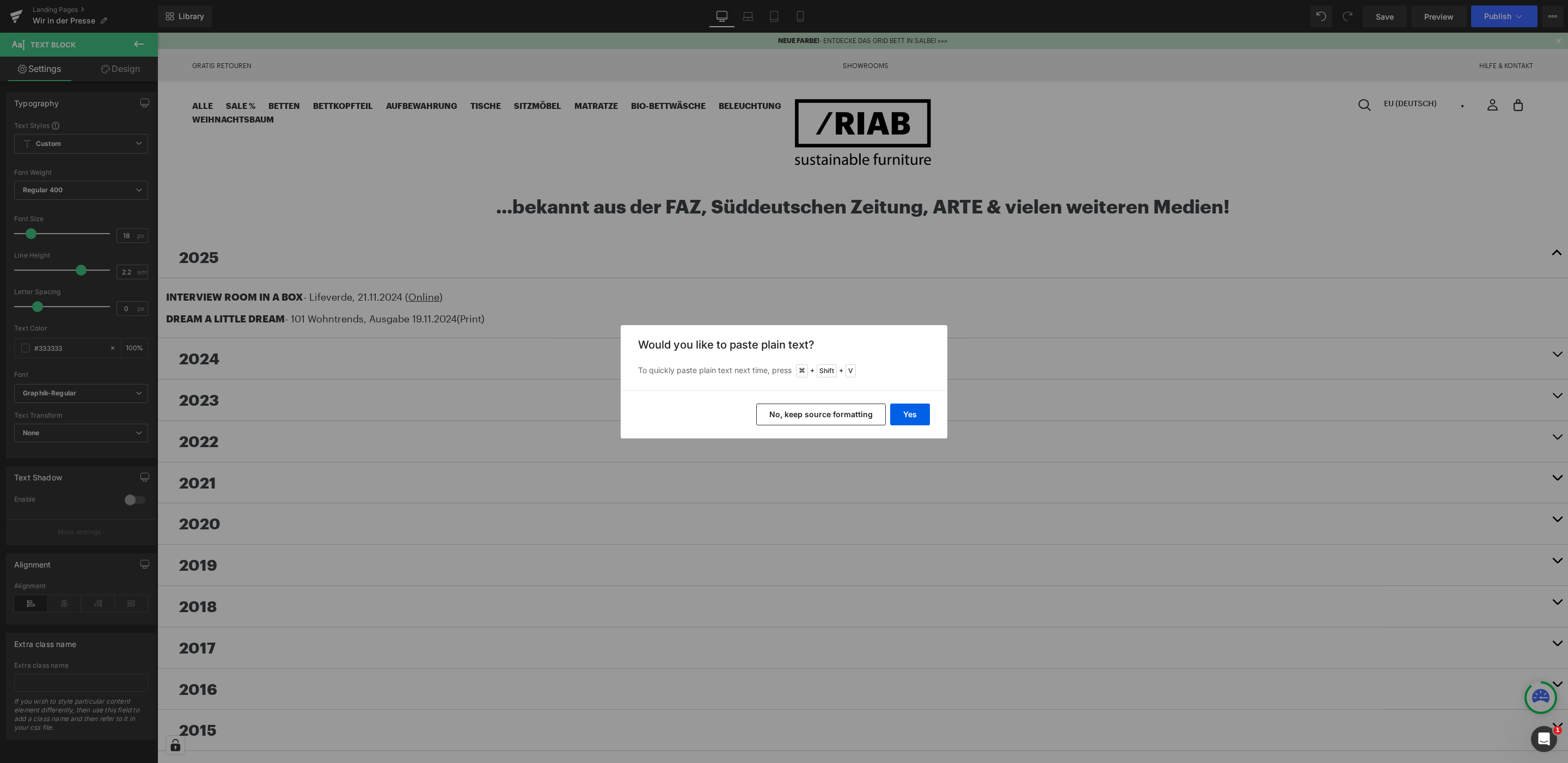
click at [854, 414] on button "No, keep source formatting" at bounding box center [821, 414] width 130 height 22
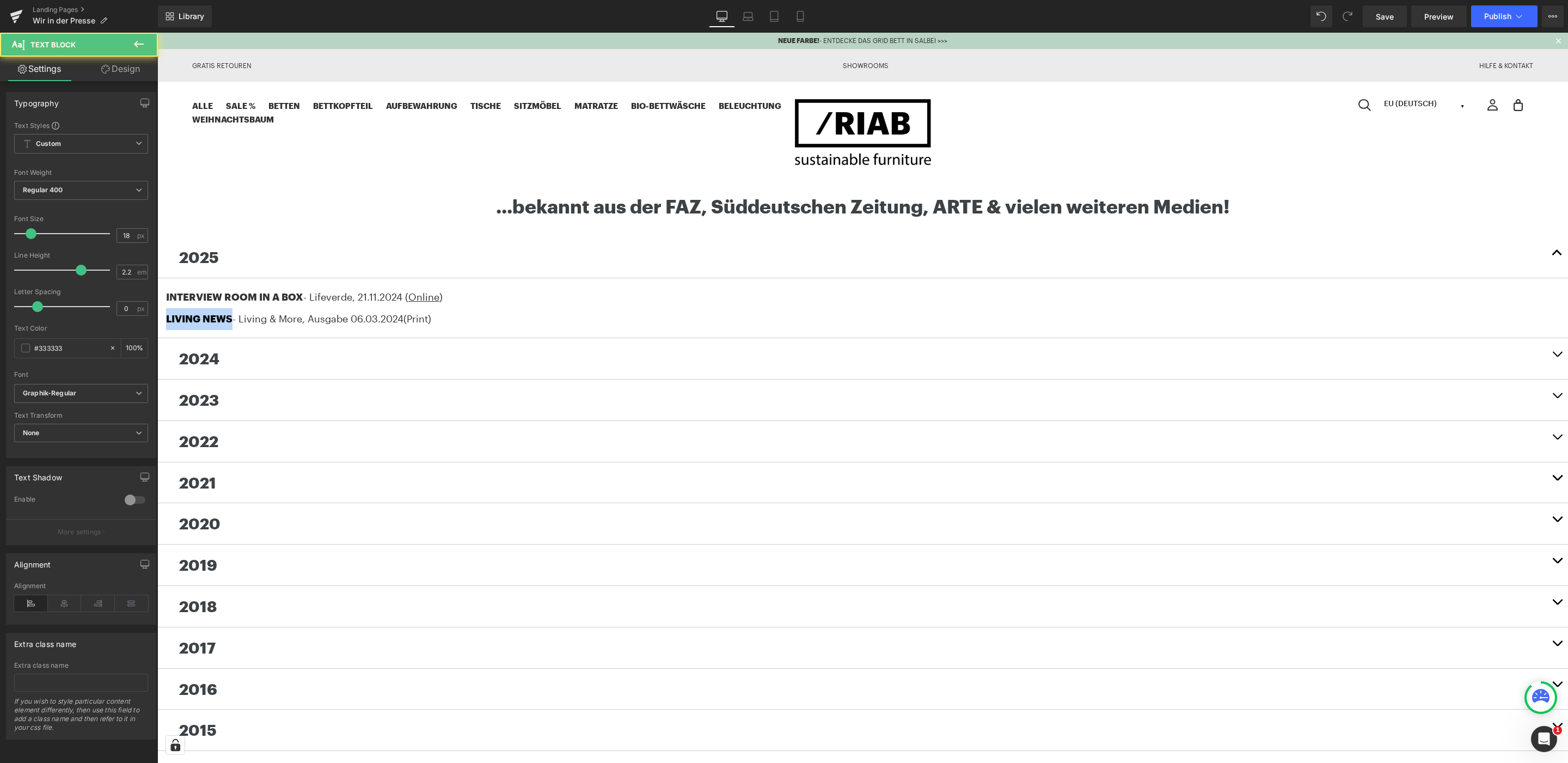
drag, startPoint x: 231, startPoint y: 317, endPoint x: 119, endPoint y: 313, distance: 112.1
click at [158, 313] on html "NEUE FARBE! - ENTDECKE DAS GRID BETT IN SALBEI >>> Gratis Retouren Showrooms Hi…" at bounding box center [863, 639] width 1410 height 1213
click at [389, 316] on span ", Ausgabe 06.03." at bounding box center [367, 318] width 79 height 12
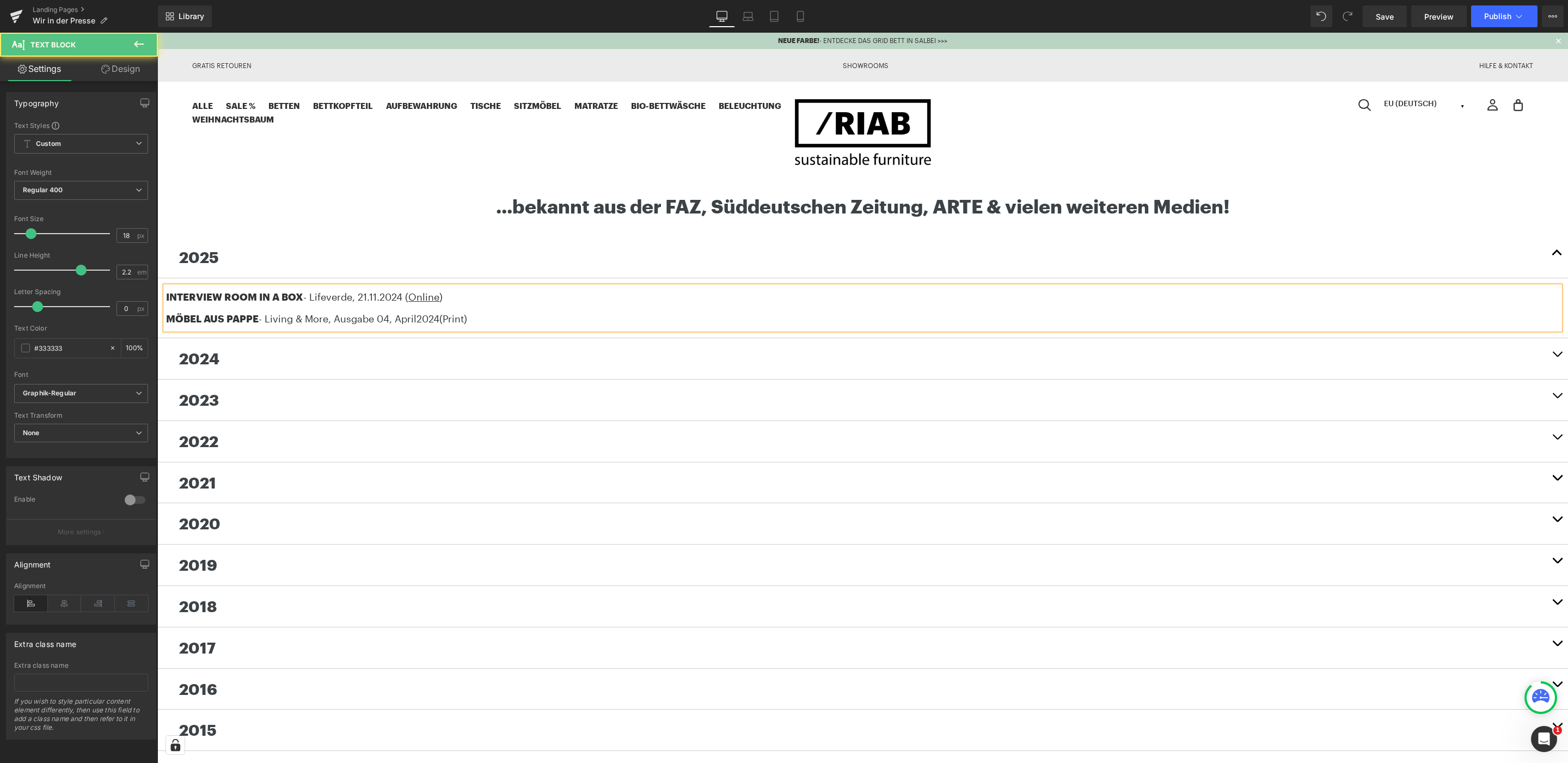
click at [439, 316] on span "2024" at bounding box center [428, 318] width 23 height 12
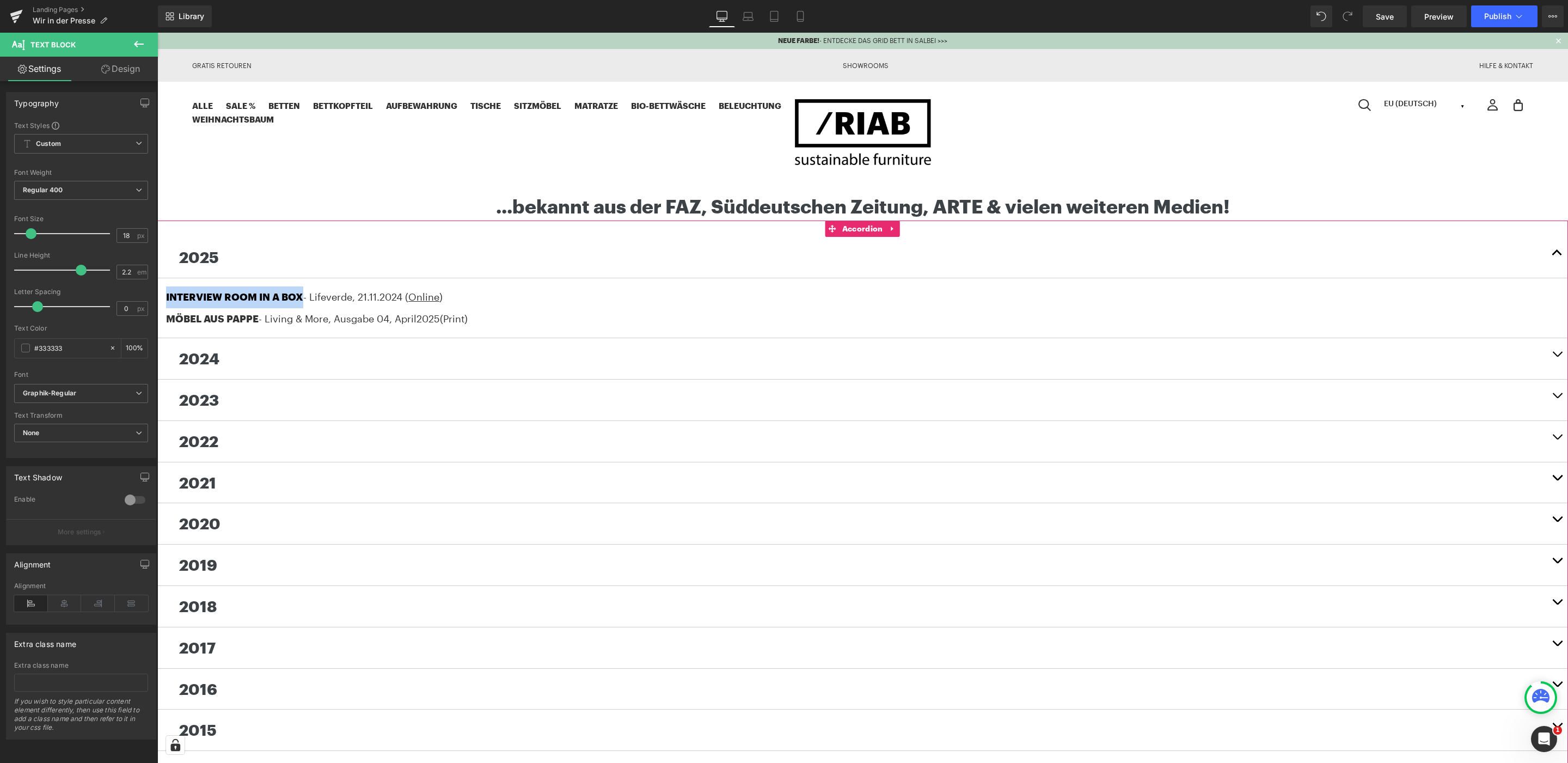
drag, startPoint x: 302, startPoint y: 296, endPoint x: 160, endPoint y: 303, distance: 142.2
click at [160, 303] on article "INTERVIEW ROOM IN A BOX - Lifeverde , [DATE] ( Online ) MÖBEL AUS PAPPE - Livin…" at bounding box center [863, 307] width 1410 height 60
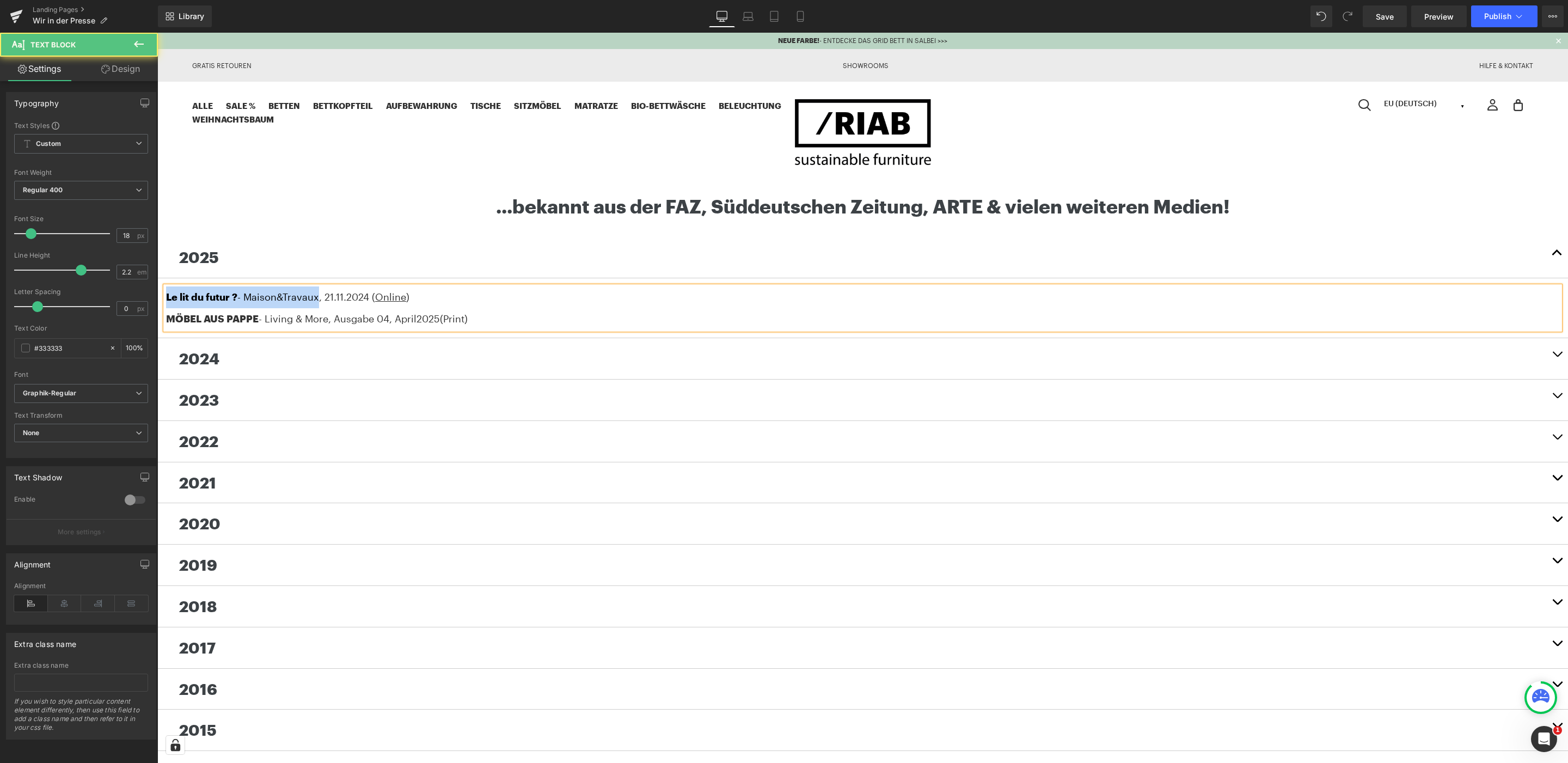
drag, startPoint x: 320, startPoint y: 295, endPoint x: 83, endPoint y: 296, distance: 237.0
click at [158, 296] on html "NEUE FARBE! - ENTDECKE DAS GRID BETT IN SALBEI >>> Gratis Retouren Showrooms Hi…" at bounding box center [863, 639] width 1410 height 1213
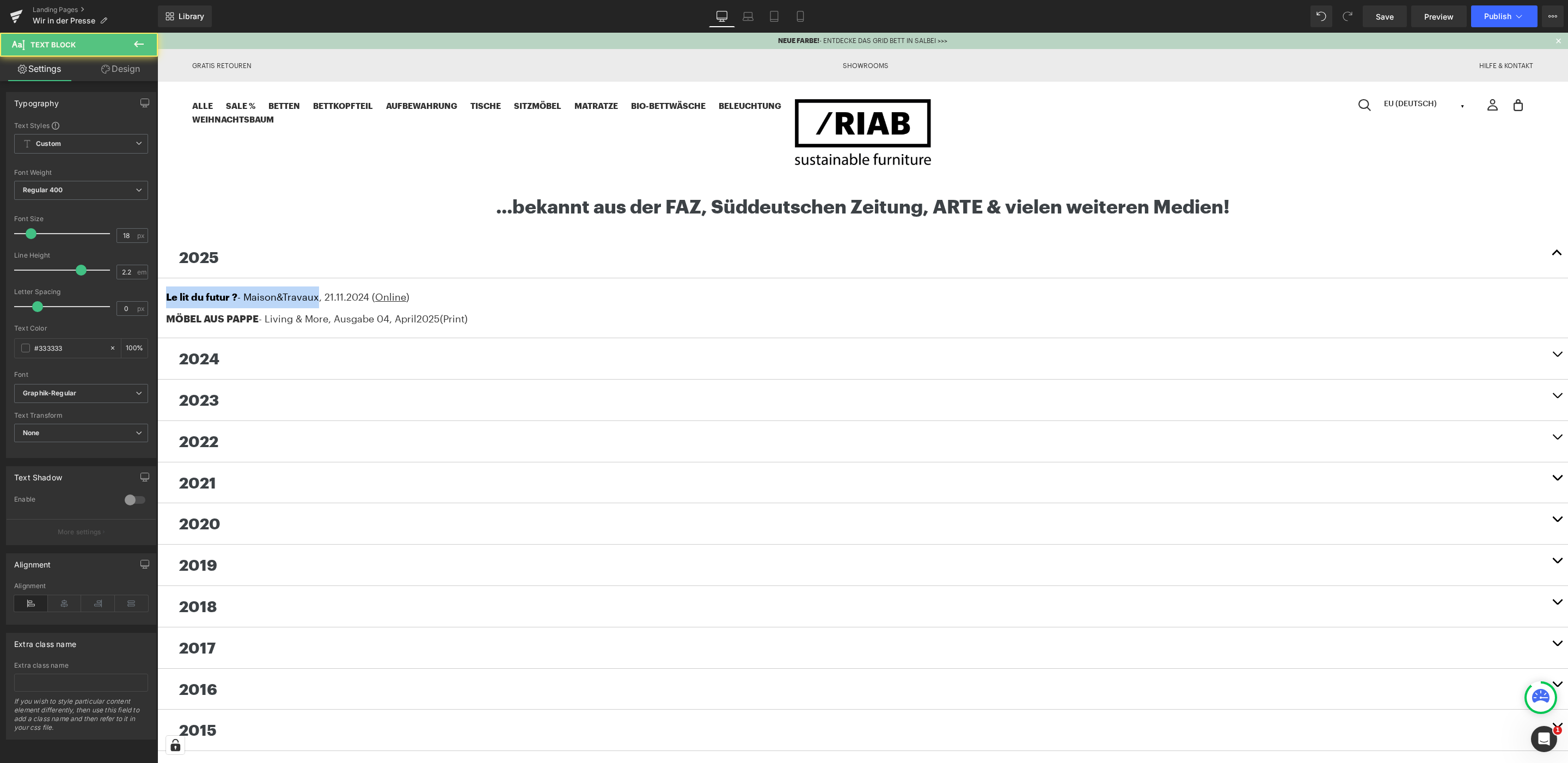
copy div "Le lit du futur ? - Maison&Travaux"
click at [383, 294] on u "Online" at bounding box center [390, 296] width 31 height 12
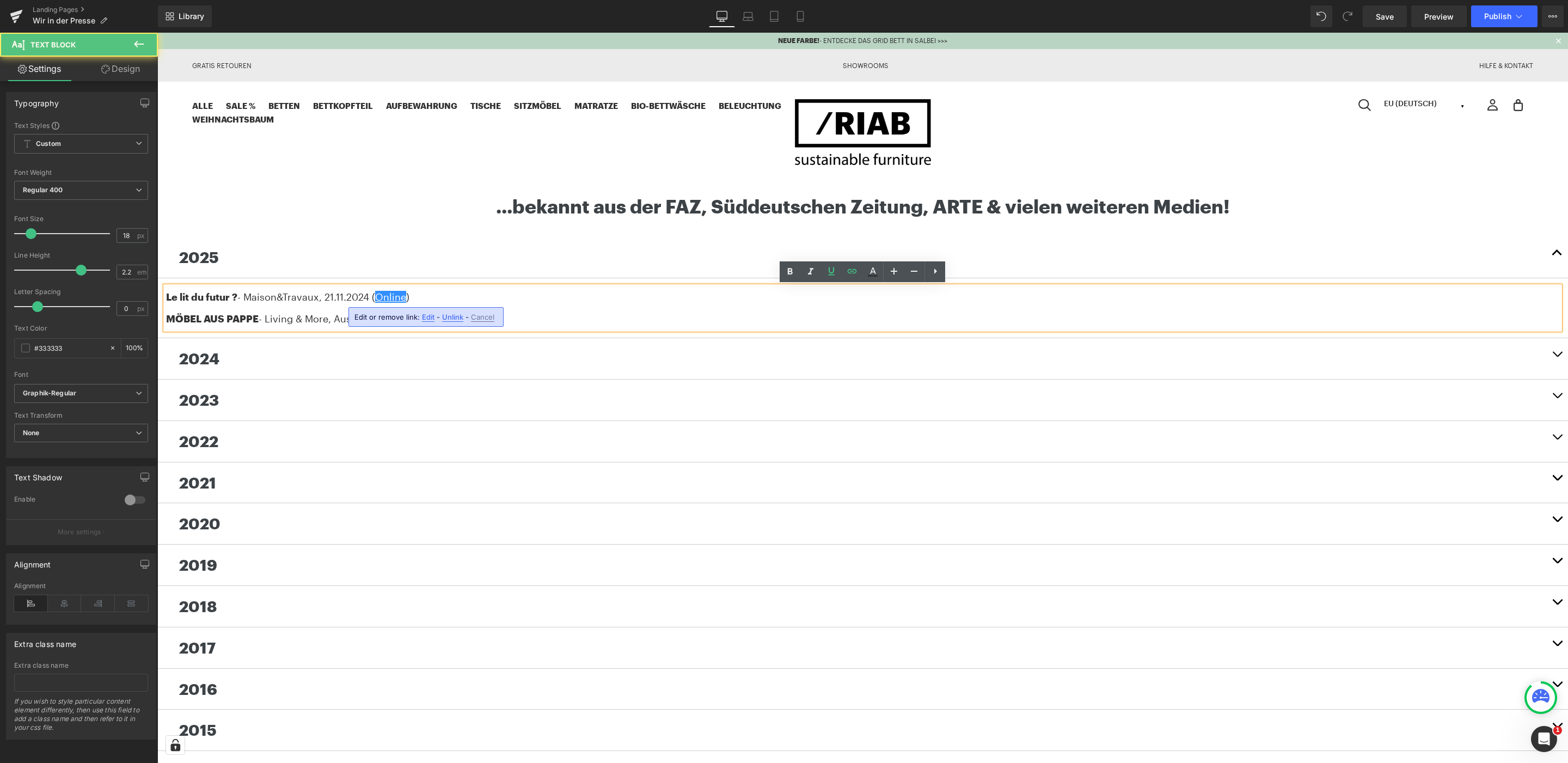
click at [425, 316] on span "Edit" at bounding box center [428, 317] width 12 height 9
drag, startPoint x: 412, startPoint y: 318, endPoint x: 429, endPoint y: 320, distance: 17.1
click at [411, 318] on input "[URL][DOMAIN_NAME] design" at bounding box center [420, 320] width 168 height 28
paste input "[URL][DOMAIN_NAME]"
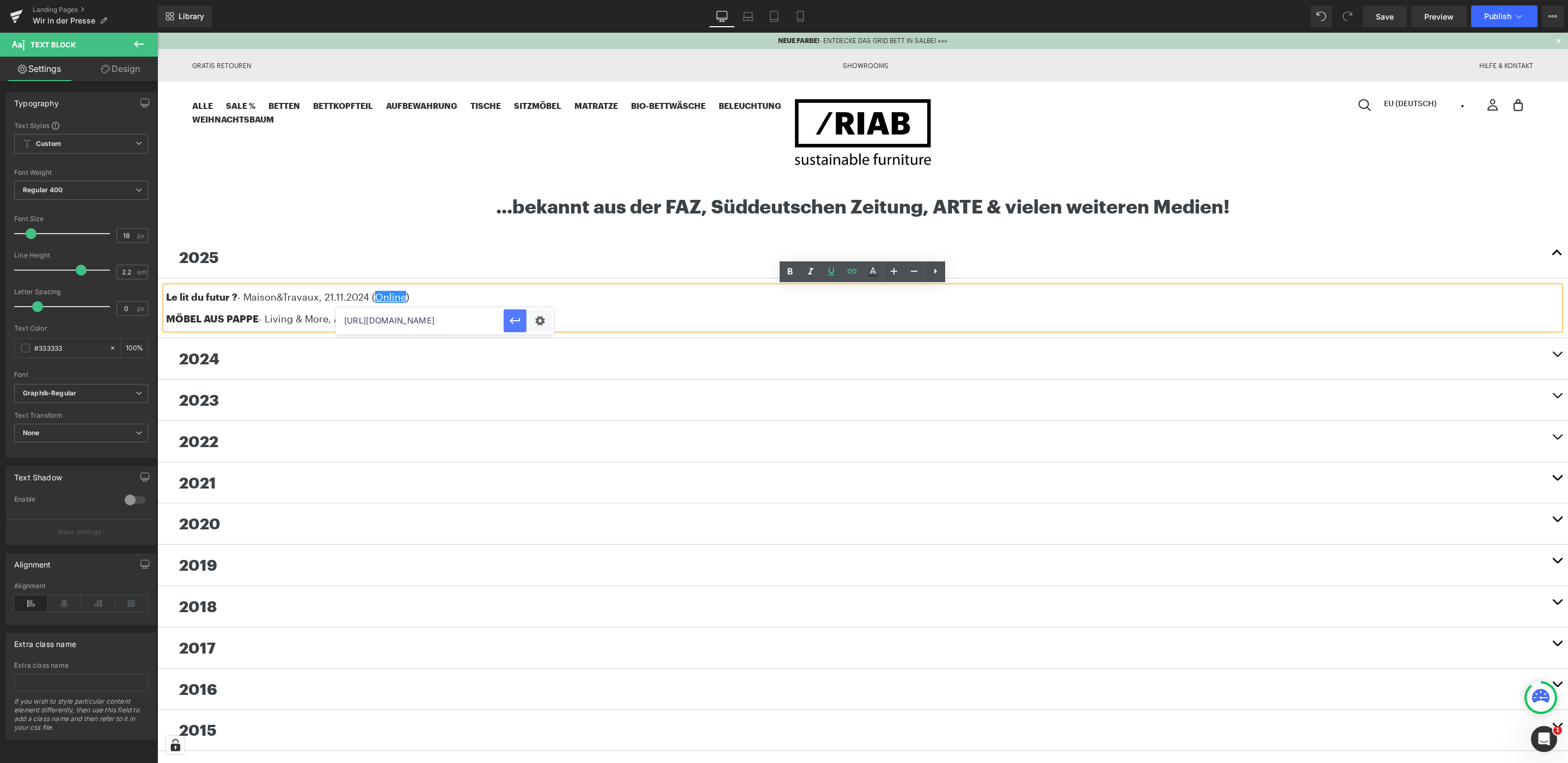
type input "[URL][DOMAIN_NAME]"
click at [516, 321] on icon "button" at bounding box center [515, 321] width 13 height 13
click at [332, 297] on span ", 21.11." at bounding box center [332, 296] width 28 height 12
click at [386, 242] on div "2025 Text Block" at bounding box center [863, 258] width 1410 height 42
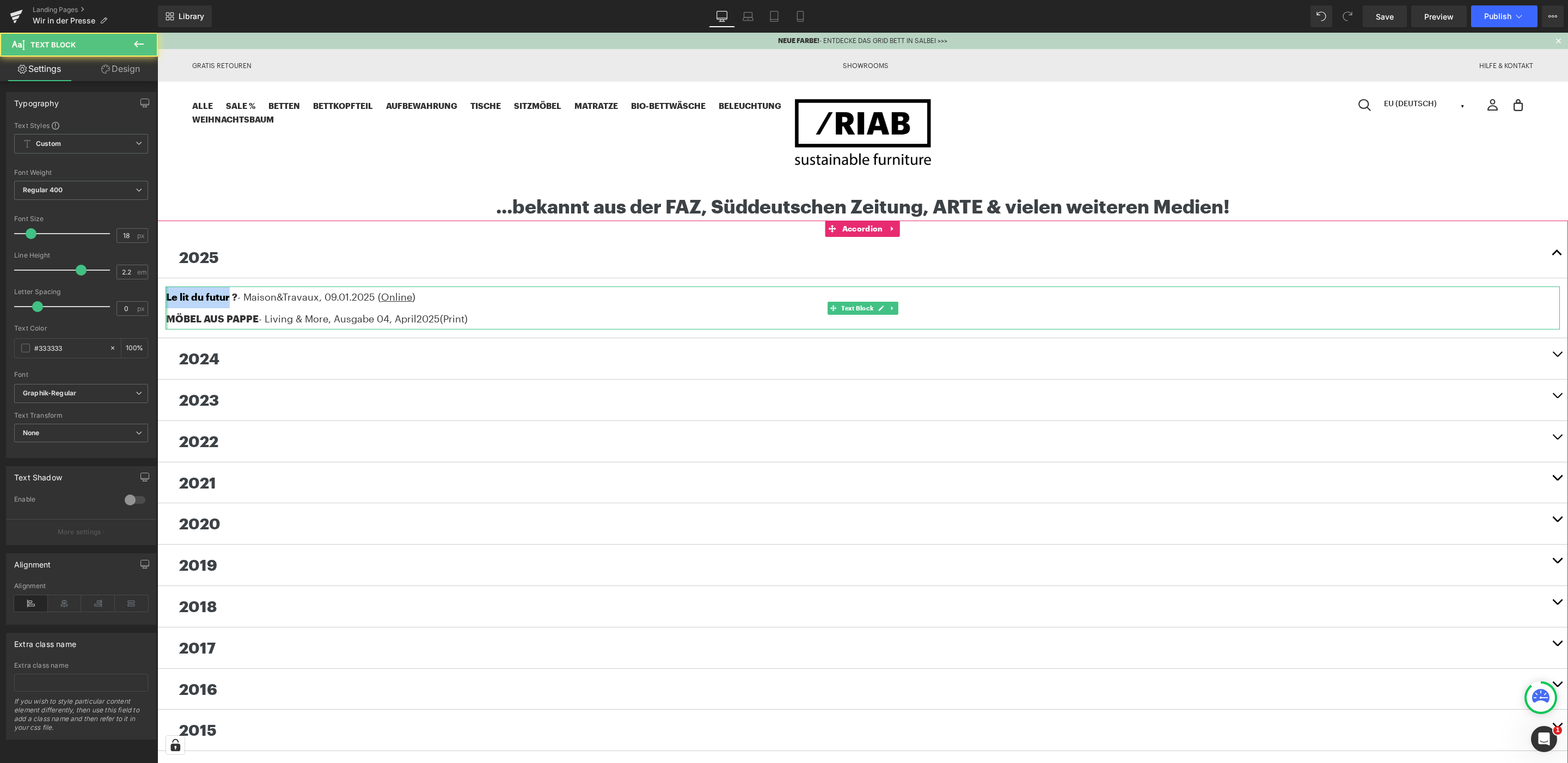
drag, startPoint x: 230, startPoint y: 297, endPoint x: 165, endPoint y: 293, distance: 65.1
click at [165, 293] on div "Le lit du futur ? - Maison&Travaux , [DATE] ( Online ) MÖBEL AUS PAPPE - Living…" at bounding box center [862, 307] width 1394 height 43
drag, startPoint x: 513, startPoint y: 320, endPoint x: 232, endPoint y: 346, distance: 282.2
click at [158, 314] on html "NEUE FARBE! - ENTDECKE DAS GRID BETT IN SALBEI >>> Gratis Retouren Showrooms Hi…" at bounding box center [863, 639] width 1410 height 1213
copy div "MÖBEL AUS PAPPE - Living & More , Ausgabe 04, [DATE] (Print)"
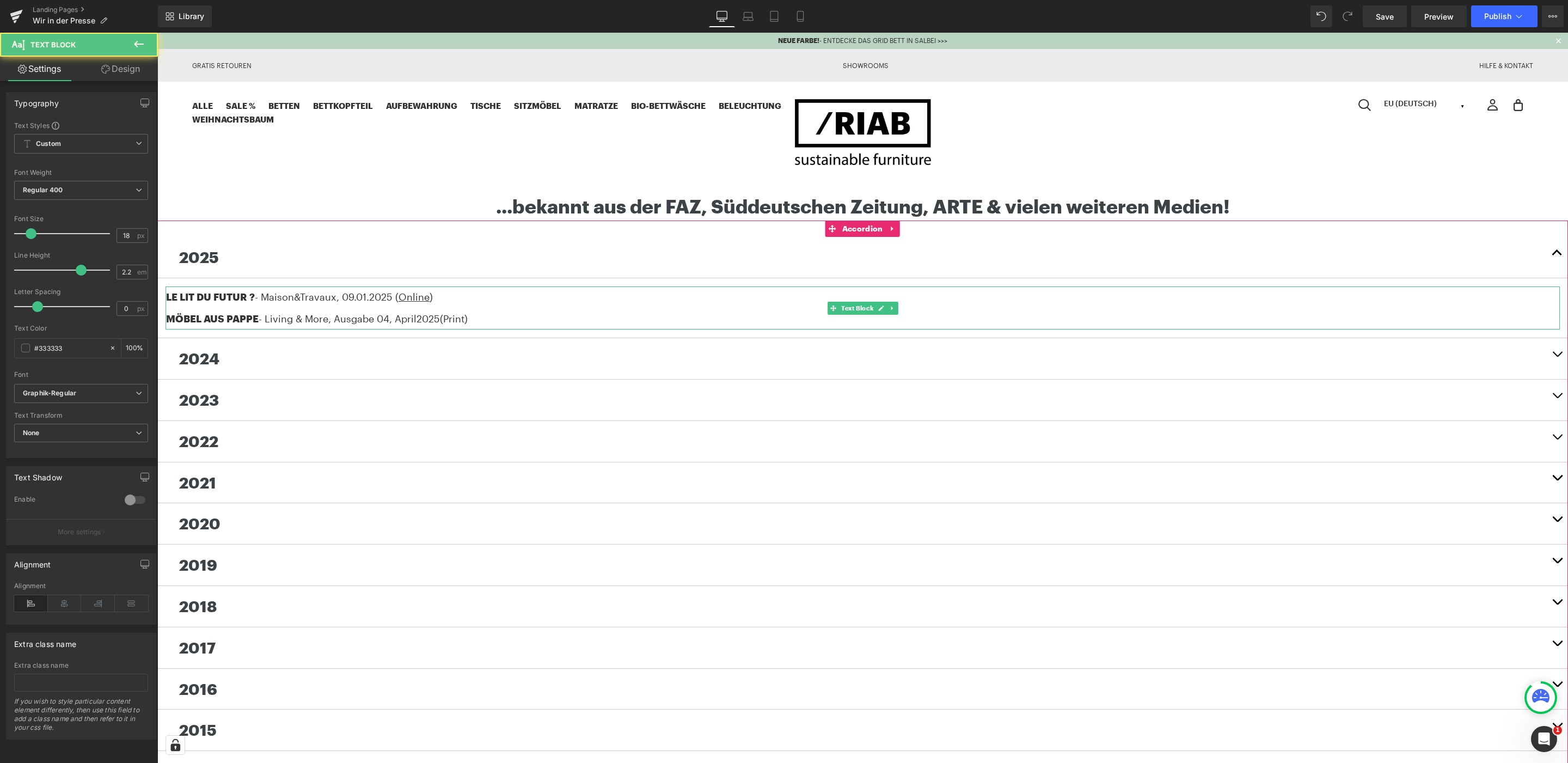
click at [501, 324] on div "MÖBEL AUS PAPPE - Living & More , Ausgabe 04, [DATE] (Print)" at bounding box center [863, 319] width 1393 height 22
click at [474, 292] on div "LE LIT DU FUTUR ? - Maison&Travaux , [DATE] ( Online )" at bounding box center [863, 297] width 1393 height 22
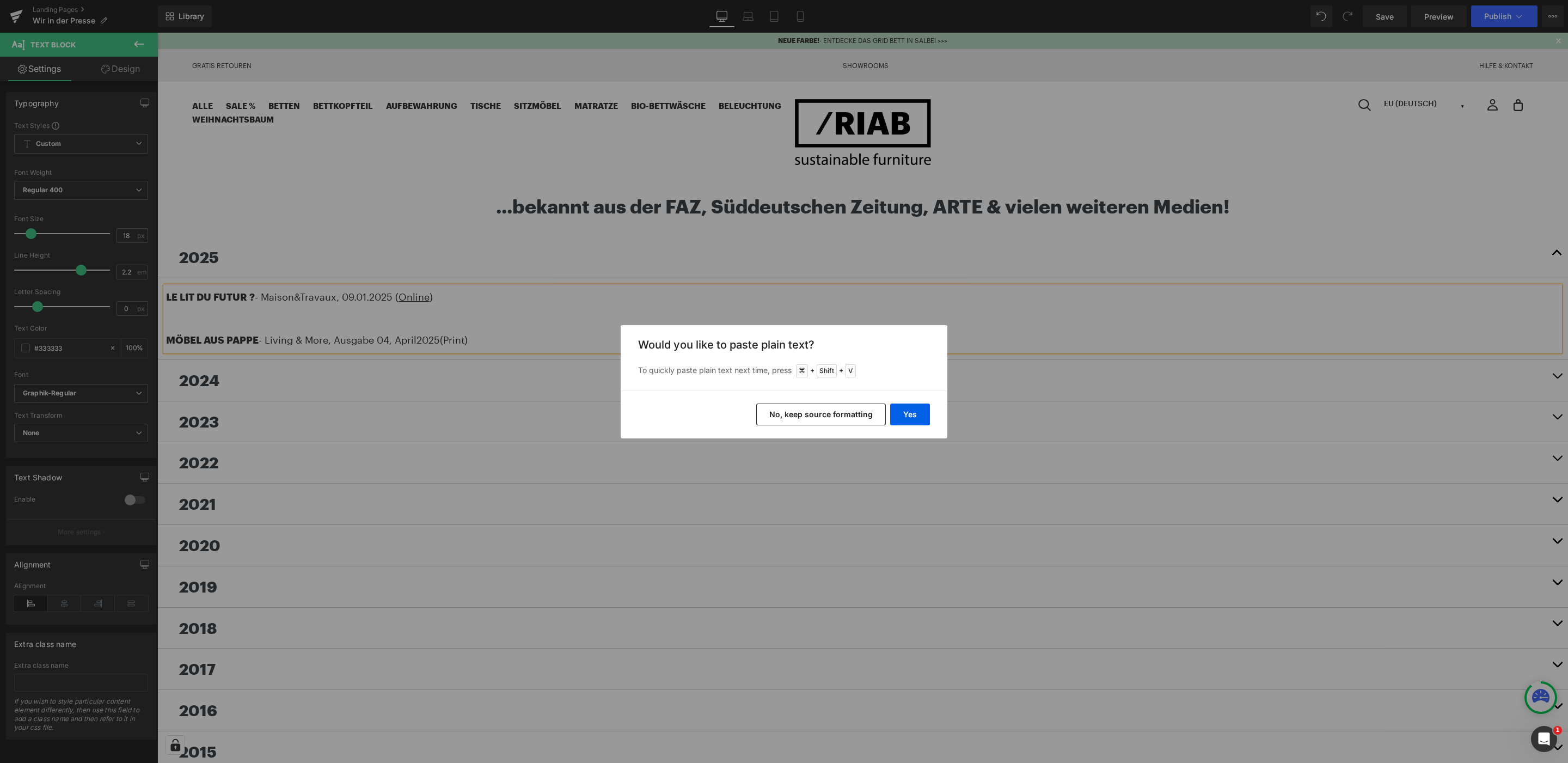
click at [846, 416] on button "No, keep source formatting" at bounding box center [821, 414] width 130 height 22
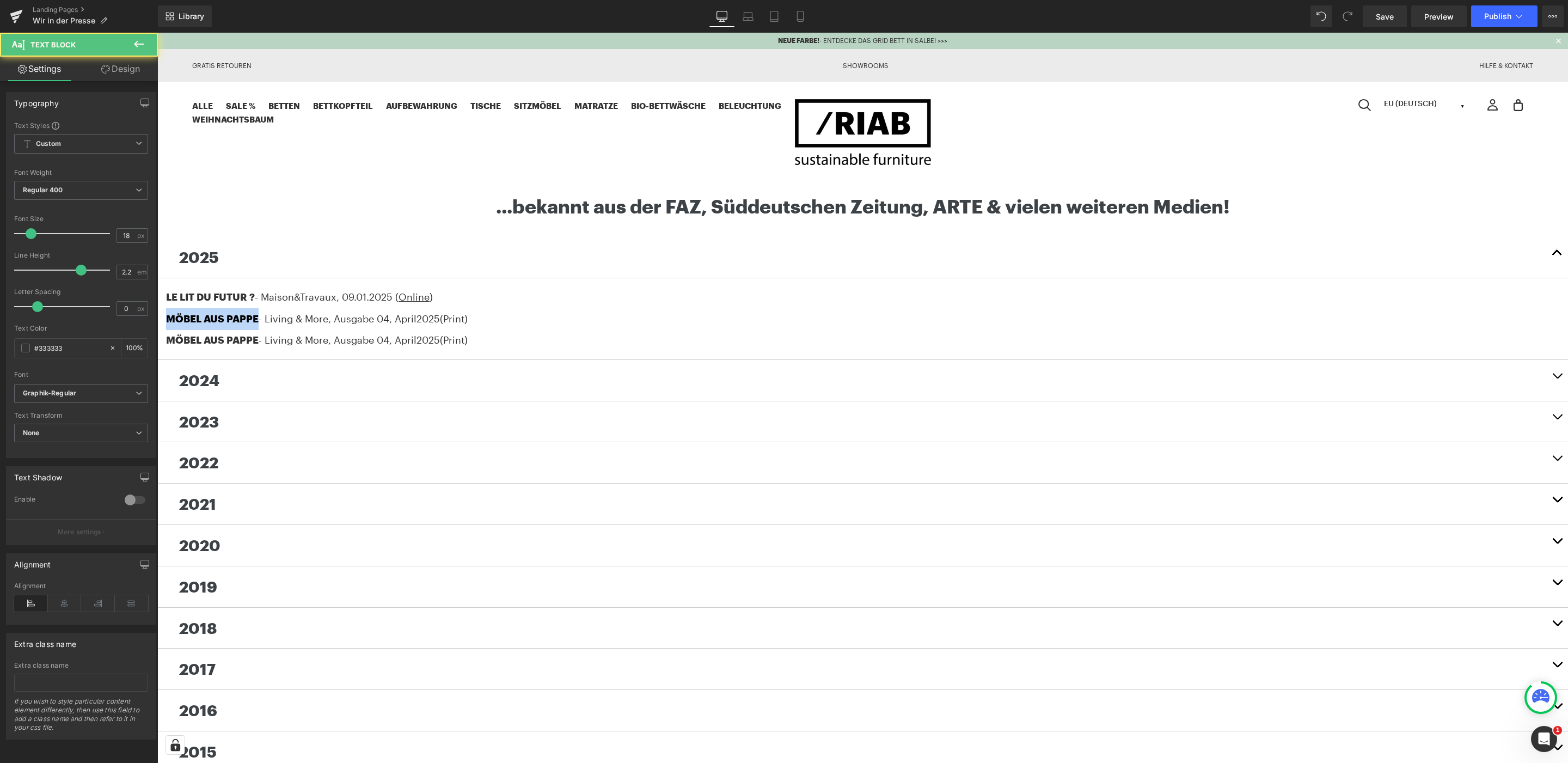
drag, startPoint x: 258, startPoint y: 320, endPoint x: 108, endPoint y: 311, distance: 150.3
click at [158, 311] on html "NEUE FARBE! - ENTDECKE DAS GRID BETT IN SALBEI >>> Gratis Retouren Showrooms Hi…" at bounding box center [863, 649] width 1410 height 1235
drag, startPoint x: 378, startPoint y: 317, endPoint x: 316, endPoint y: 322, distance: 62.2
click at [314, 321] on div "VERWANDLUNGSKÜNSTLER - Living & More , Ausgabe 04, [DATE] (Print)" at bounding box center [863, 319] width 1393 height 22
drag, startPoint x: 481, startPoint y: 312, endPoint x: 490, endPoint y: 317, distance: 10.3
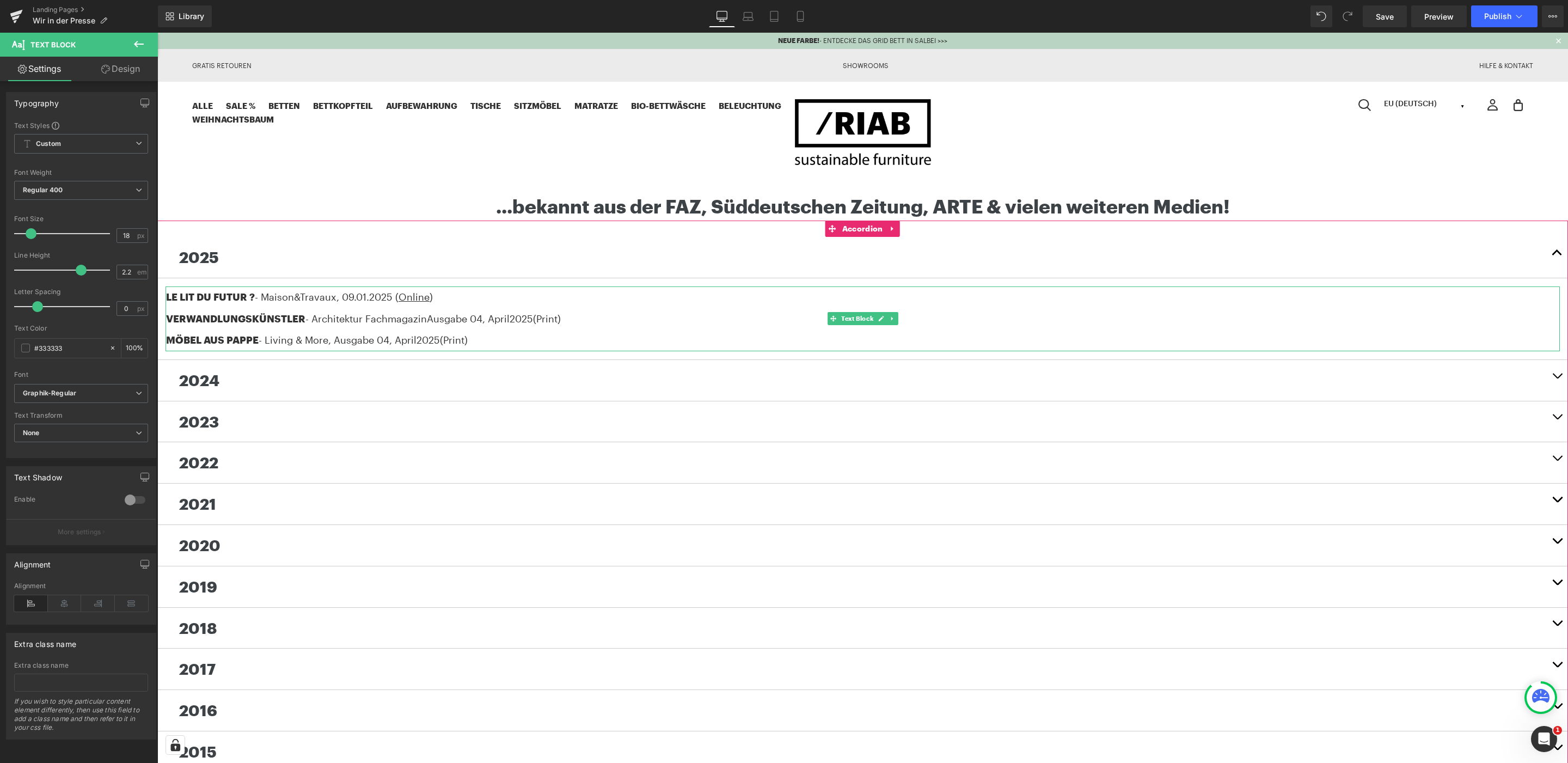
click at [482, 313] on span "Ausgabe 04, April" at bounding box center [468, 318] width 83 height 12
click at [510, 318] on span "Ausgabe 03, April" at bounding box center [468, 318] width 83 height 12
click at [491, 297] on div "LE LIT DU FUTUR ? - Maison&Travaux , [DATE] ( Online )" at bounding box center [863, 297] width 1393 height 22
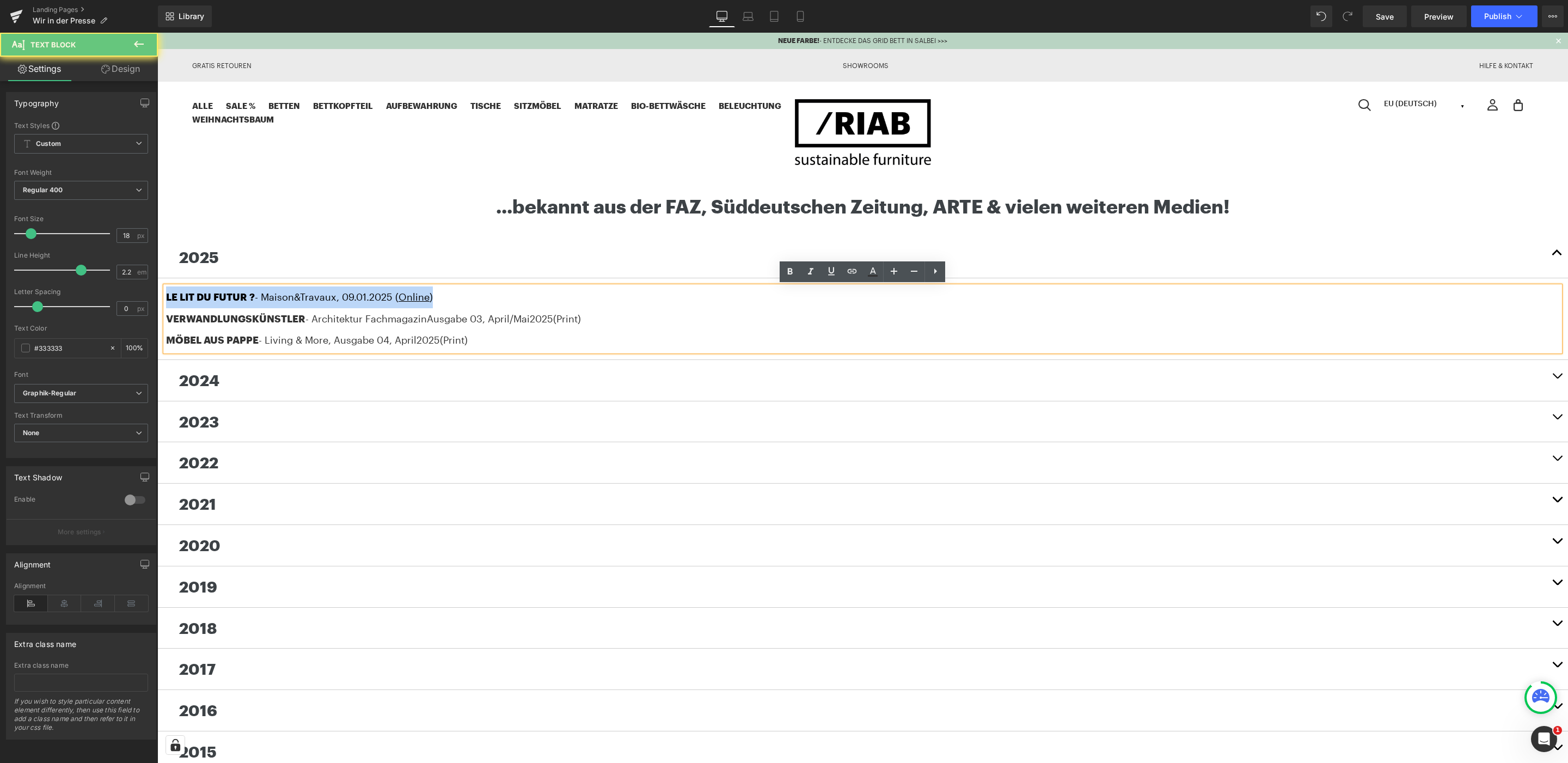
drag, startPoint x: 438, startPoint y: 299, endPoint x: 114, endPoint y: 270, distance: 325.3
click at [158, 270] on html "NEUE FARBE! - ENTDECKE DAS GRID BETT IN SALBEI >>> Gratis Retouren Showrooms Hi…" at bounding box center [863, 649] width 1410 height 1235
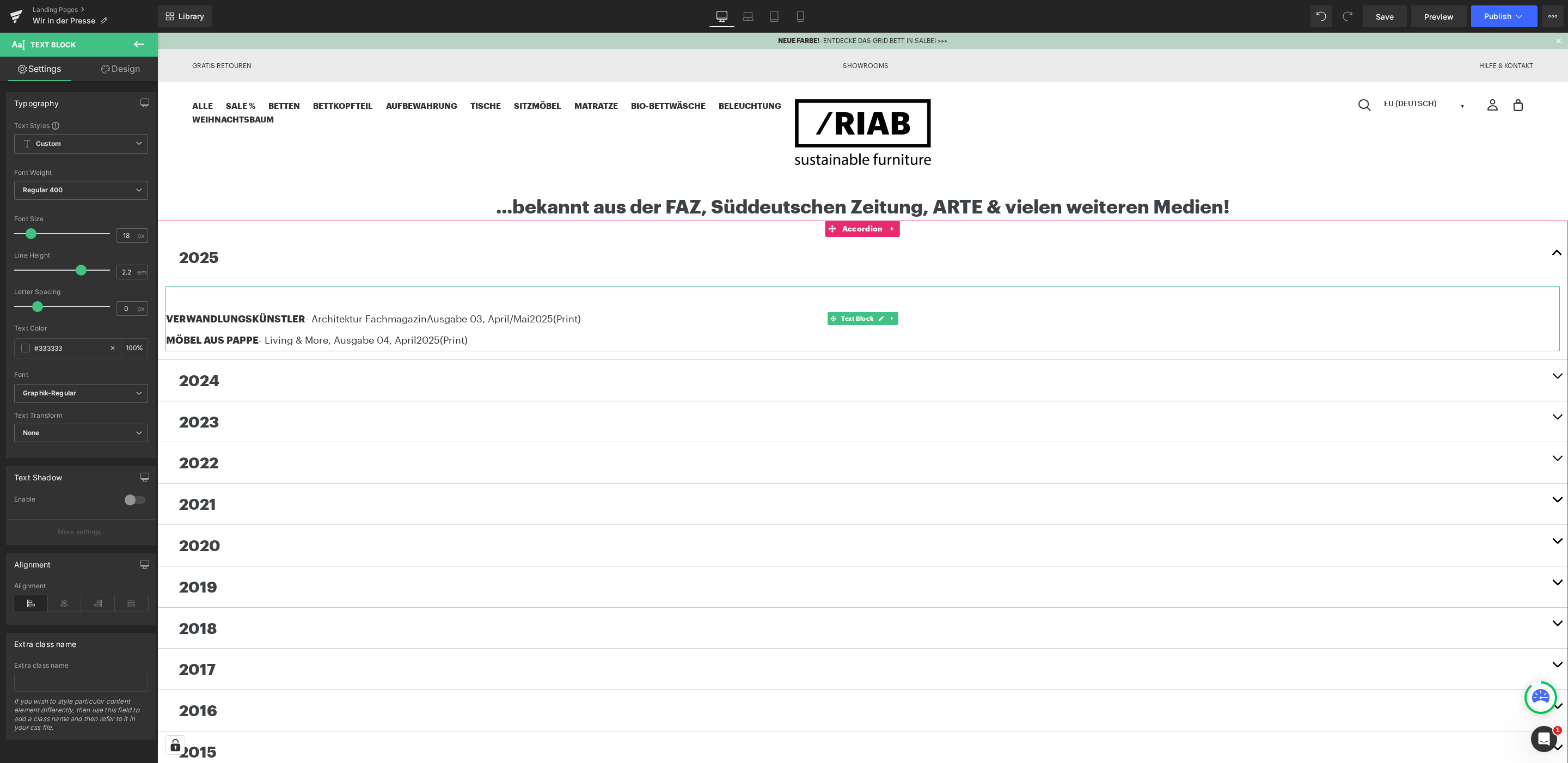
click at [497, 345] on div "MÖBEL AUS PAPPE - Living & More , Ausgabe 04, [DATE] (Print)" at bounding box center [863, 340] width 1393 height 22
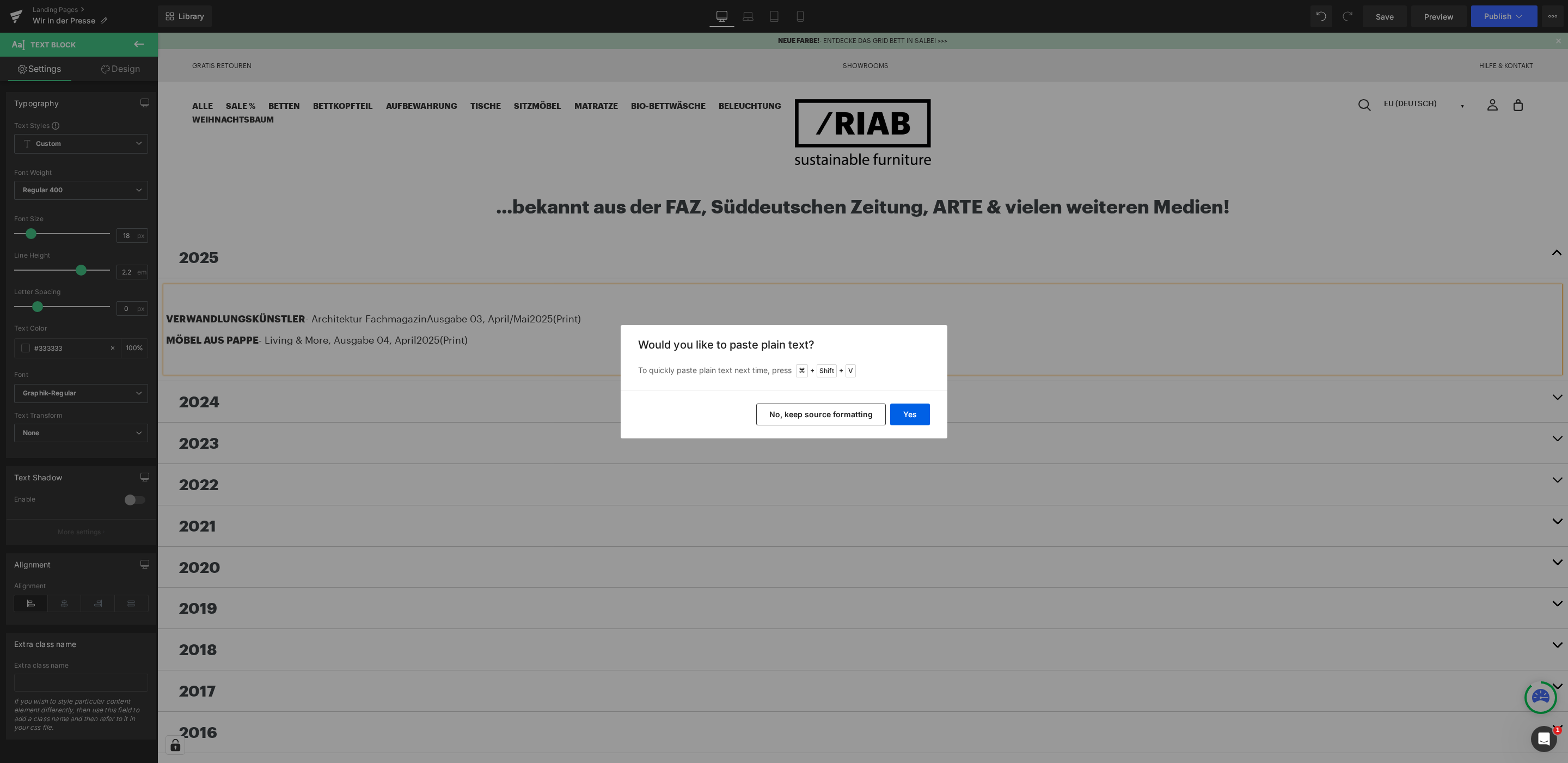
click at [830, 417] on button "No, keep source formatting" at bounding box center [821, 414] width 130 height 22
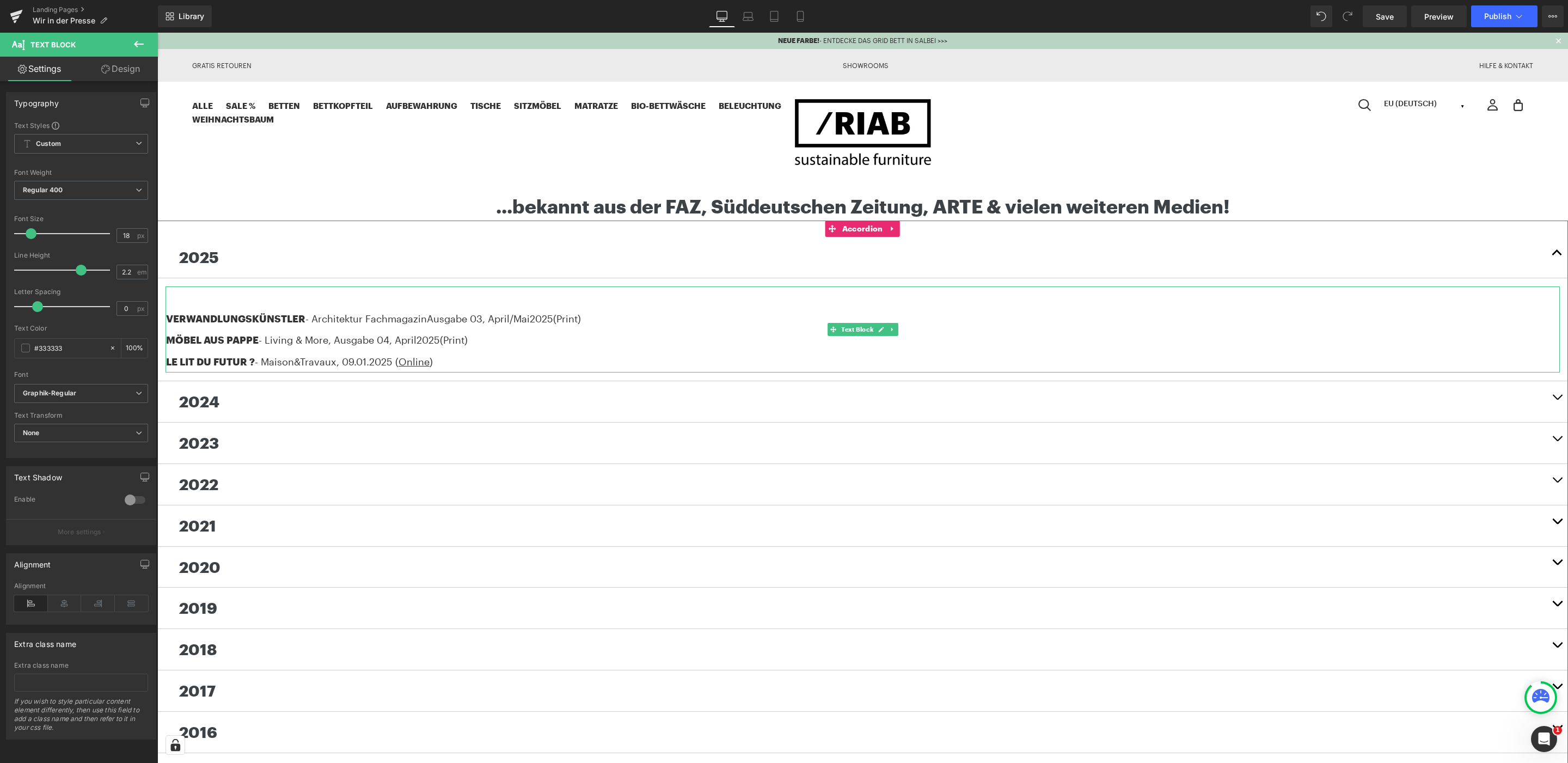
click at [516, 344] on div "MÖBEL AUS PAPPE - Living & More , Ausgabe 04, [DATE] (Print)" at bounding box center [863, 340] width 1393 height 22
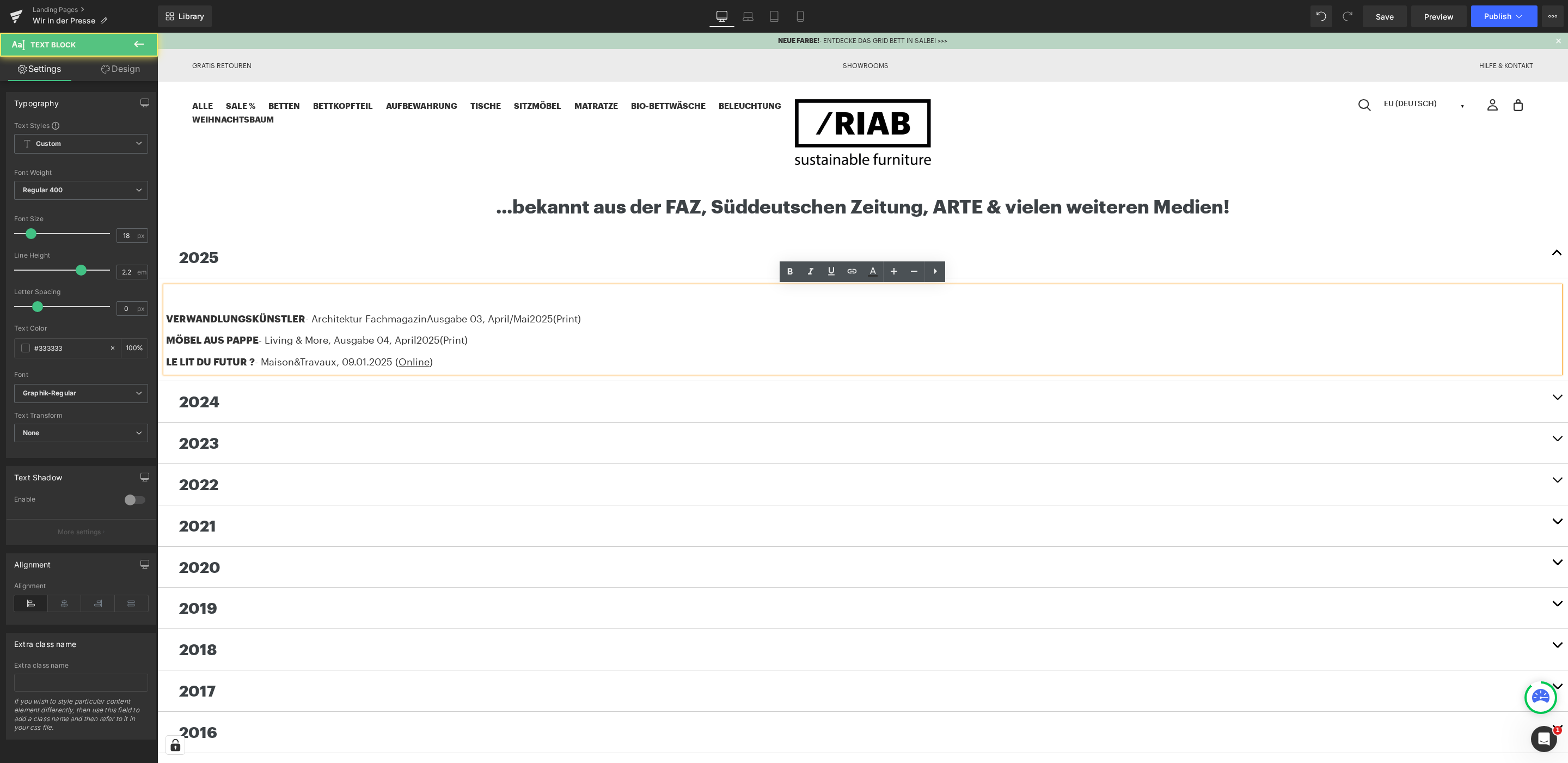
drag, startPoint x: 487, startPoint y: 341, endPoint x: 125, endPoint y: 344, distance: 362.0
click at [158, 344] on html "NEUE FARBE! - ENTDECKE DAS GRID BETT IN SALBEI >>> Gratis Retouren Showrooms Hi…" at bounding box center [863, 661] width 1410 height 1256
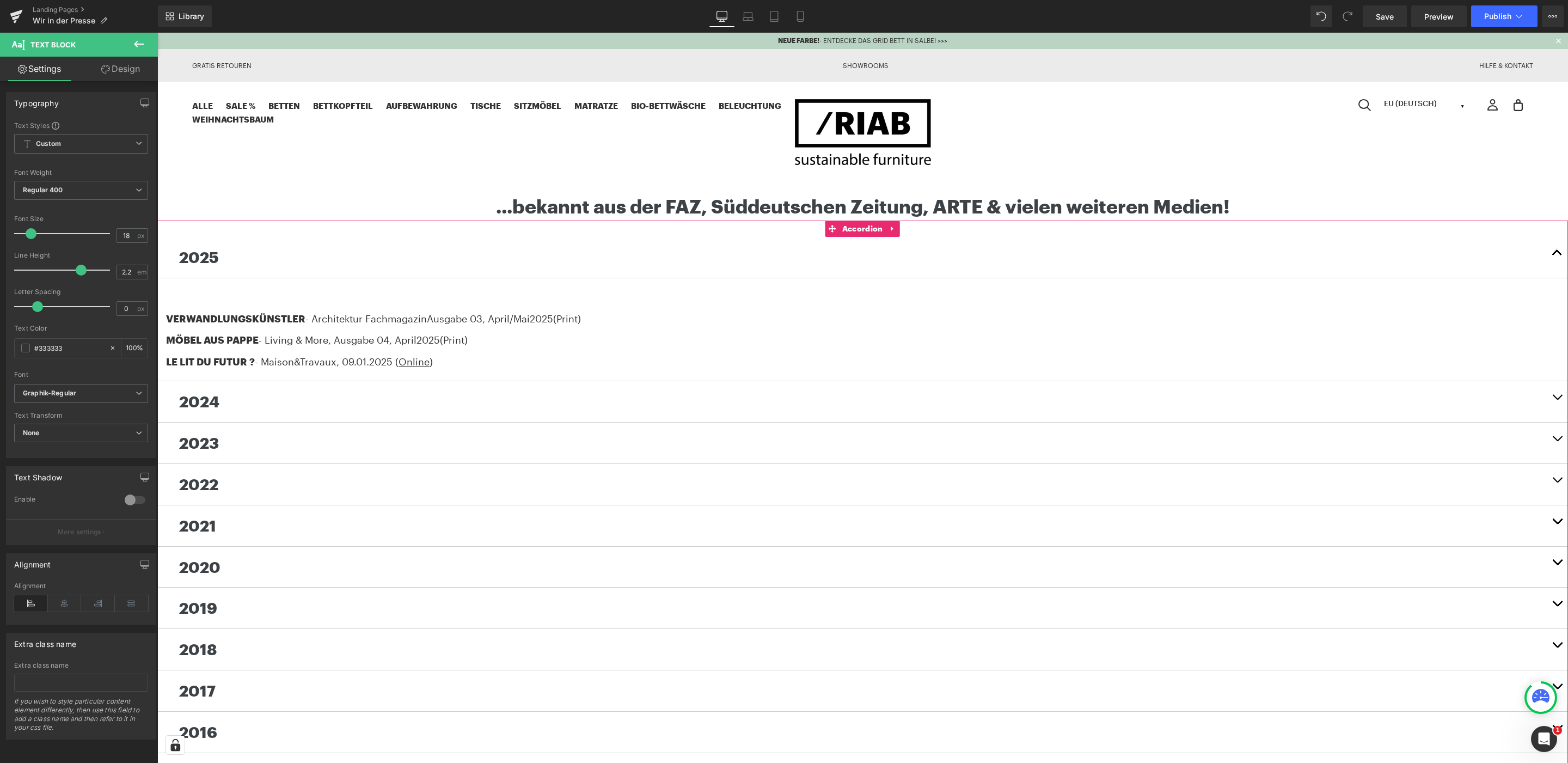
copy div "MÖBEL AUS PAPPE - Living & More , Ausgabe 04, [DATE] (Print)"
click at [188, 297] on div at bounding box center [863, 297] width 1393 height 22
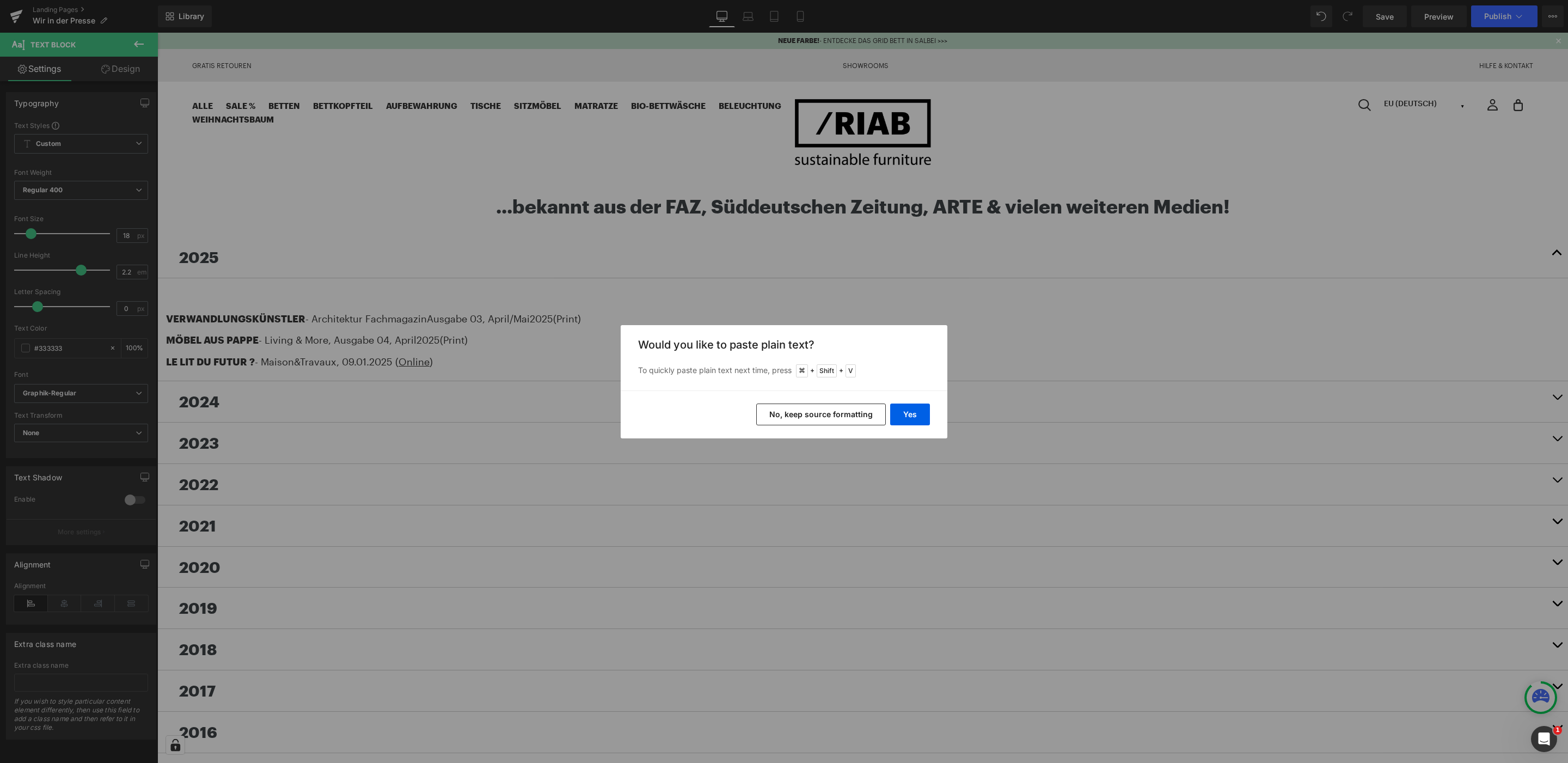
click at [816, 414] on button "No, keep source formatting" at bounding box center [821, 414] width 130 height 22
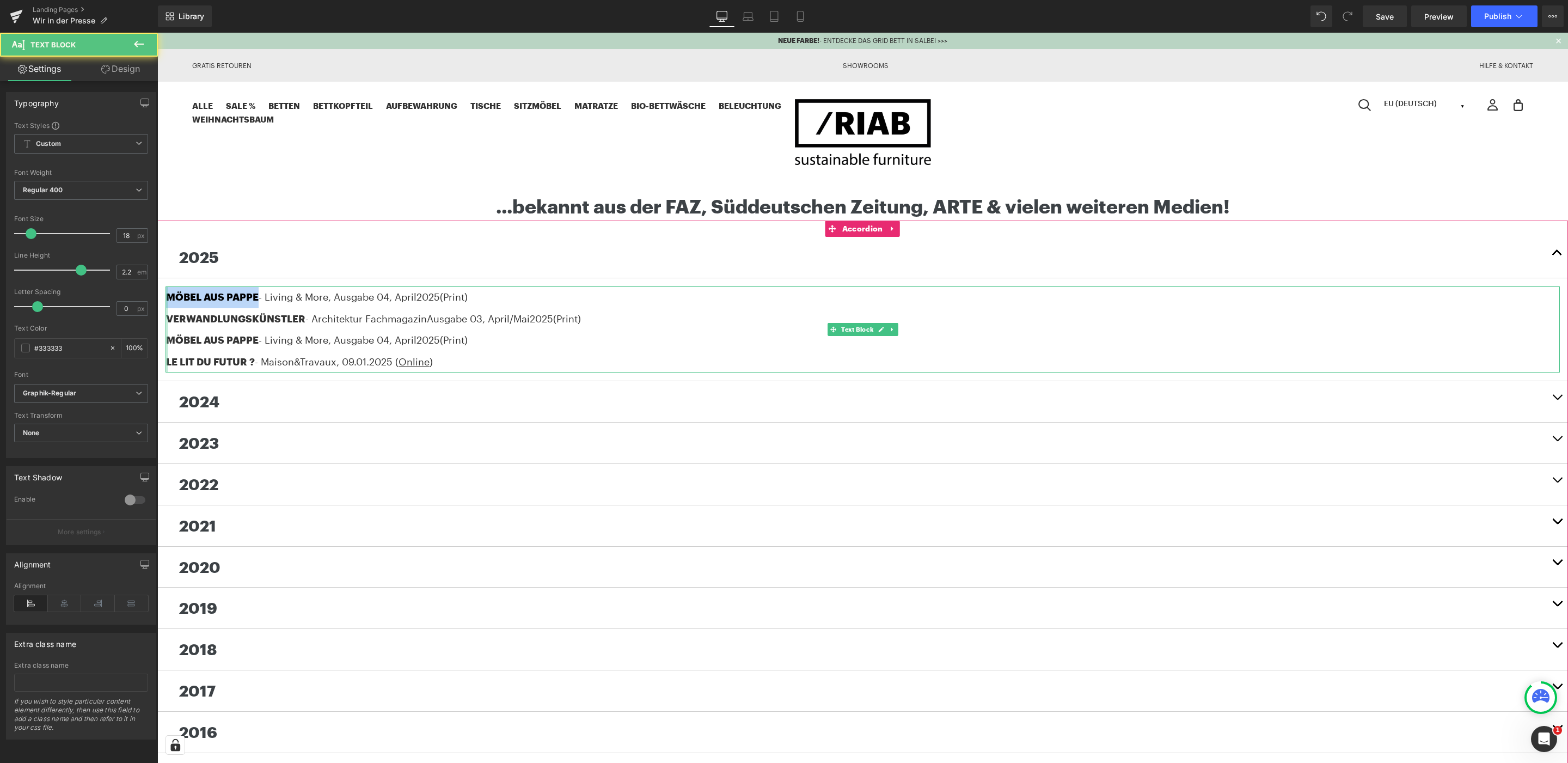
drag, startPoint x: 258, startPoint y: 297, endPoint x: 164, endPoint y: 297, distance: 94.0
click at [165, 297] on div "MÖBEL AUS PAPPE - Living & More , Ausgabe 04, [DATE] (Print) VERWANDLUNGSKÜNSTL…" at bounding box center [862, 329] width 1394 height 86
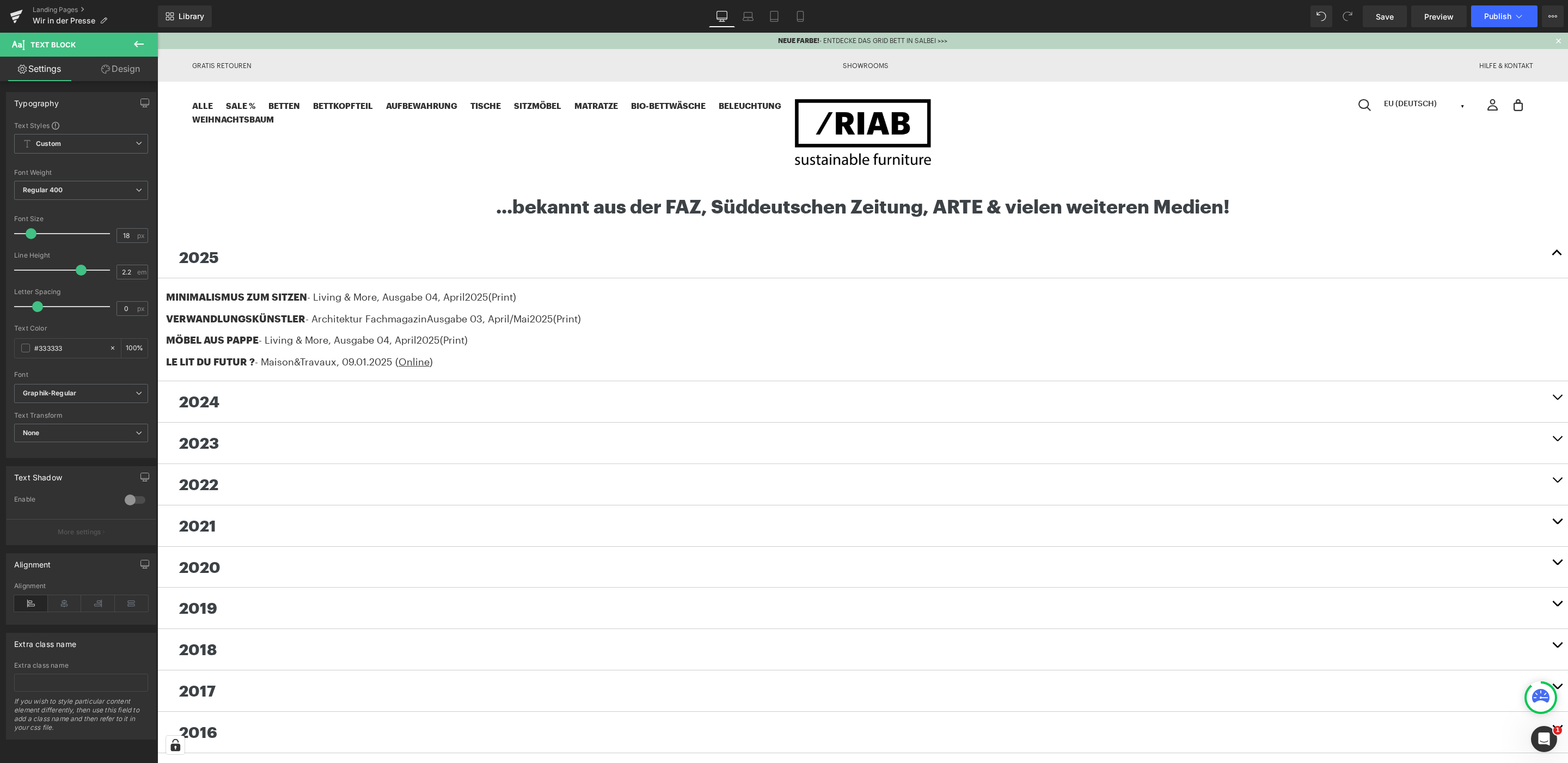
click at [397, 287] on div "MINIMALISMUS ZUM SITZEN - Living & More , Ausgabe 04, [DATE] (Print) VERWANDLUN…" at bounding box center [862, 329] width 1394 height 86
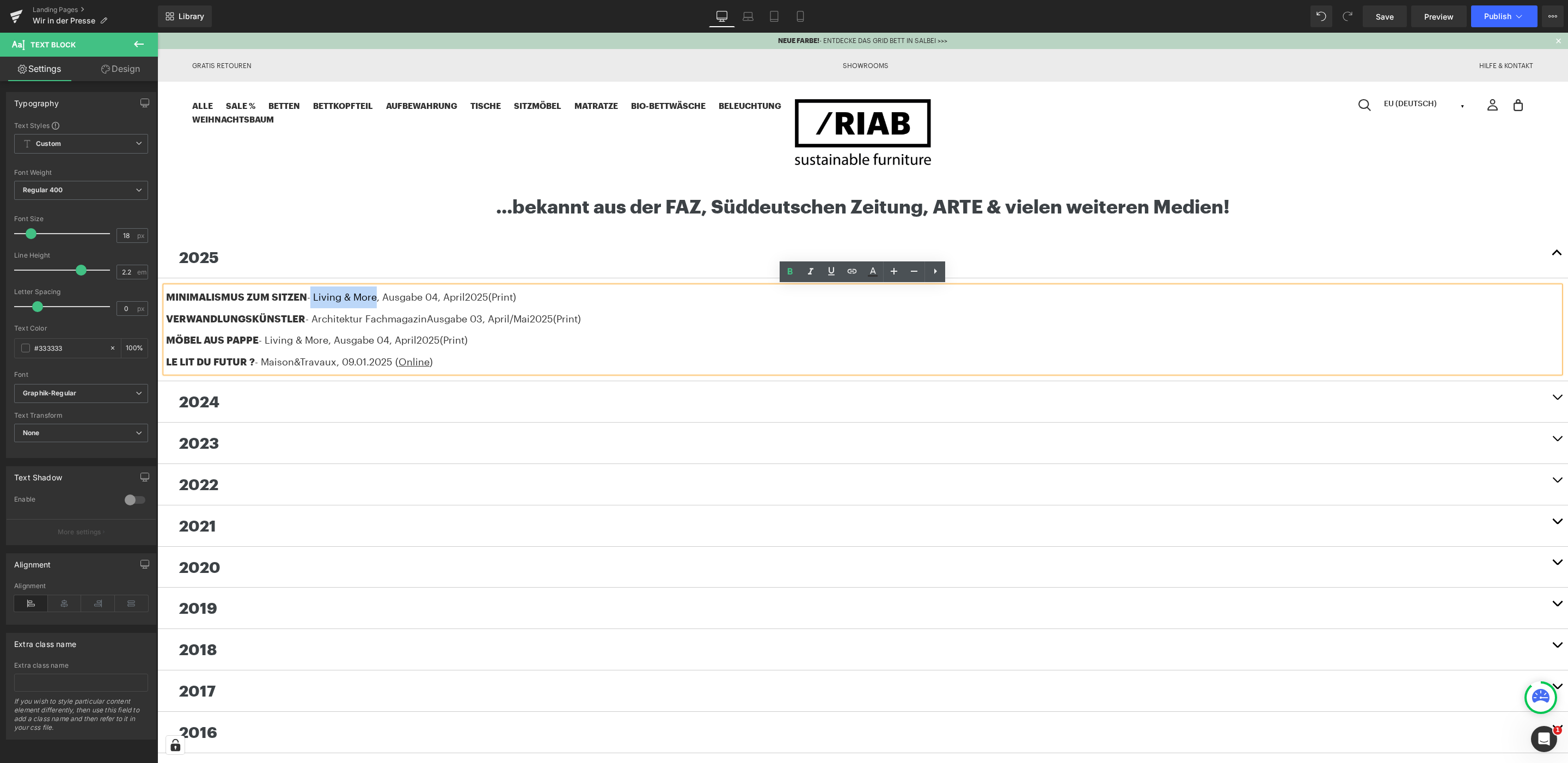
drag, startPoint x: 379, startPoint y: 294, endPoint x: 313, endPoint y: 295, distance: 66.0
click at [313, 295] on div "MINIMALISMUS ZUM SITZEN - Living & More , Ausgabe 04, [DATE] (Print)" at bounding box center [863, 297] width 1393 height 22
drag, startPoint x: 378, startPoint y: 297, endPoint x: 323, endPoint y: 301, distance: 55.1
click at [316, 299] on div "MINIMALISMUS ZUM SITZEN - Living & More , Ausgabe 04, [DATE] (Print)" at bounding box center [863, 297] width 1393 height 22
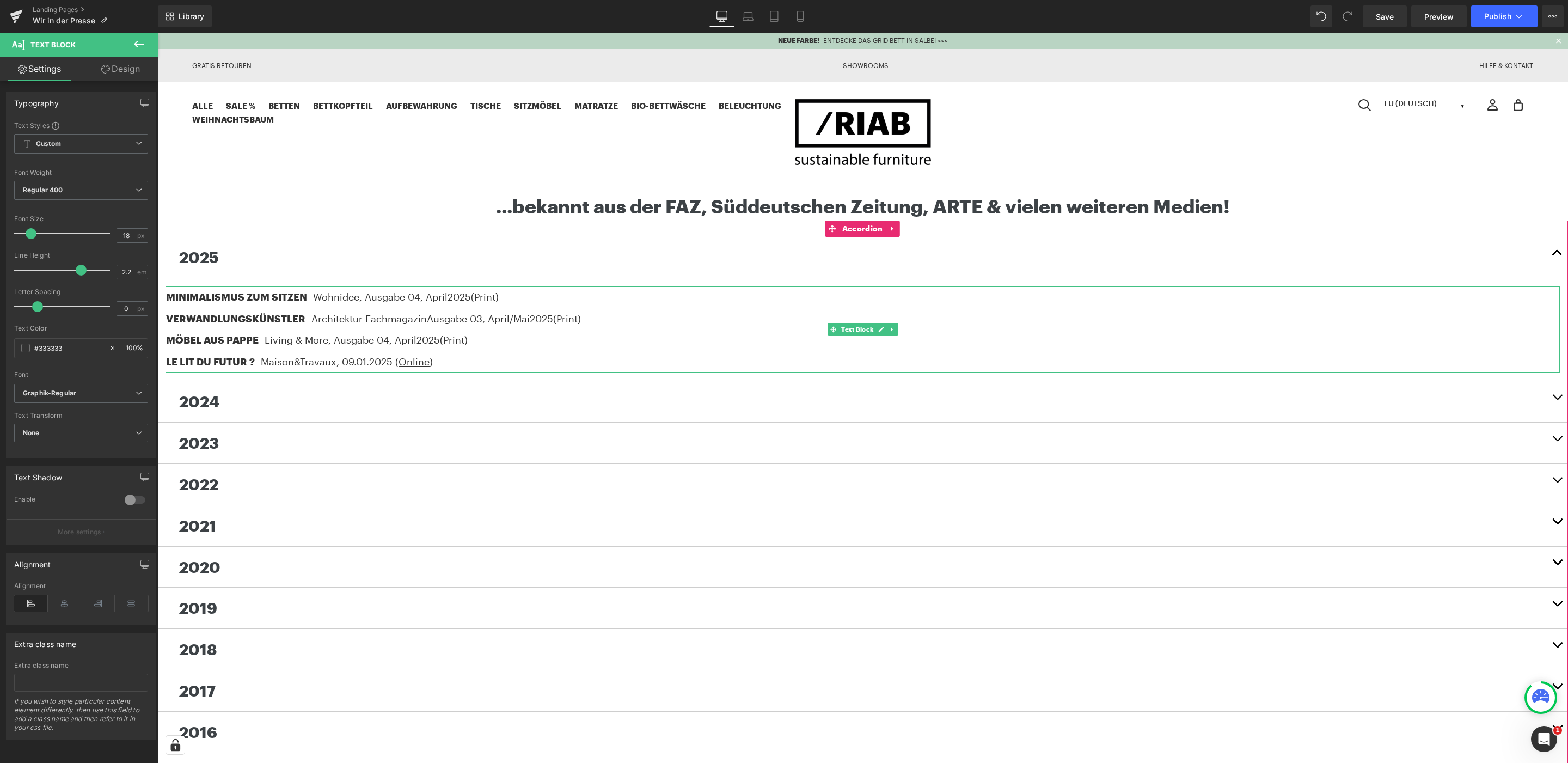
click at [422, 294] on span ", Ausgabe 04, April" at bounding box center [403, 296] width 88 height 12
drag, startPoint x: 448, startPoint y: 296, endPoint x: 498, endPoint y: 322, distance: 56.4
click at [447, 296] on span ", Ausgabe 05, April" at bounding box center [403, 296] width 87 height 12
click at [1505, 192] on div at bounding box center [863, 193] width 1410 height 3
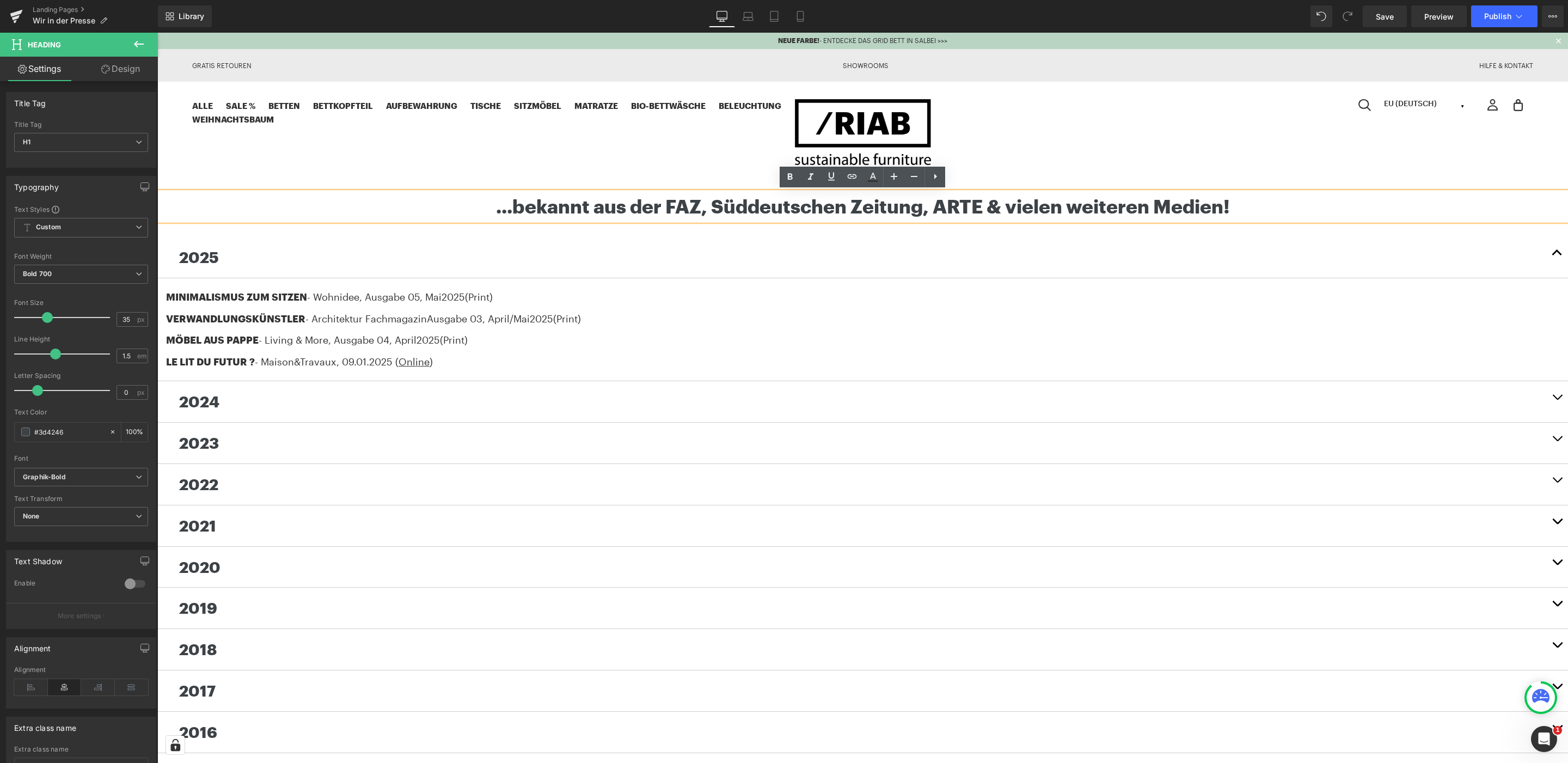
click at [561, 155] on div "Alle SALE % Betten Bett 2.0 Bett 2.0 LOW GRID Bett Bettkopfteil Aufbewahrung Gr…" at bounding box center [862, 132] width 1341 height 67
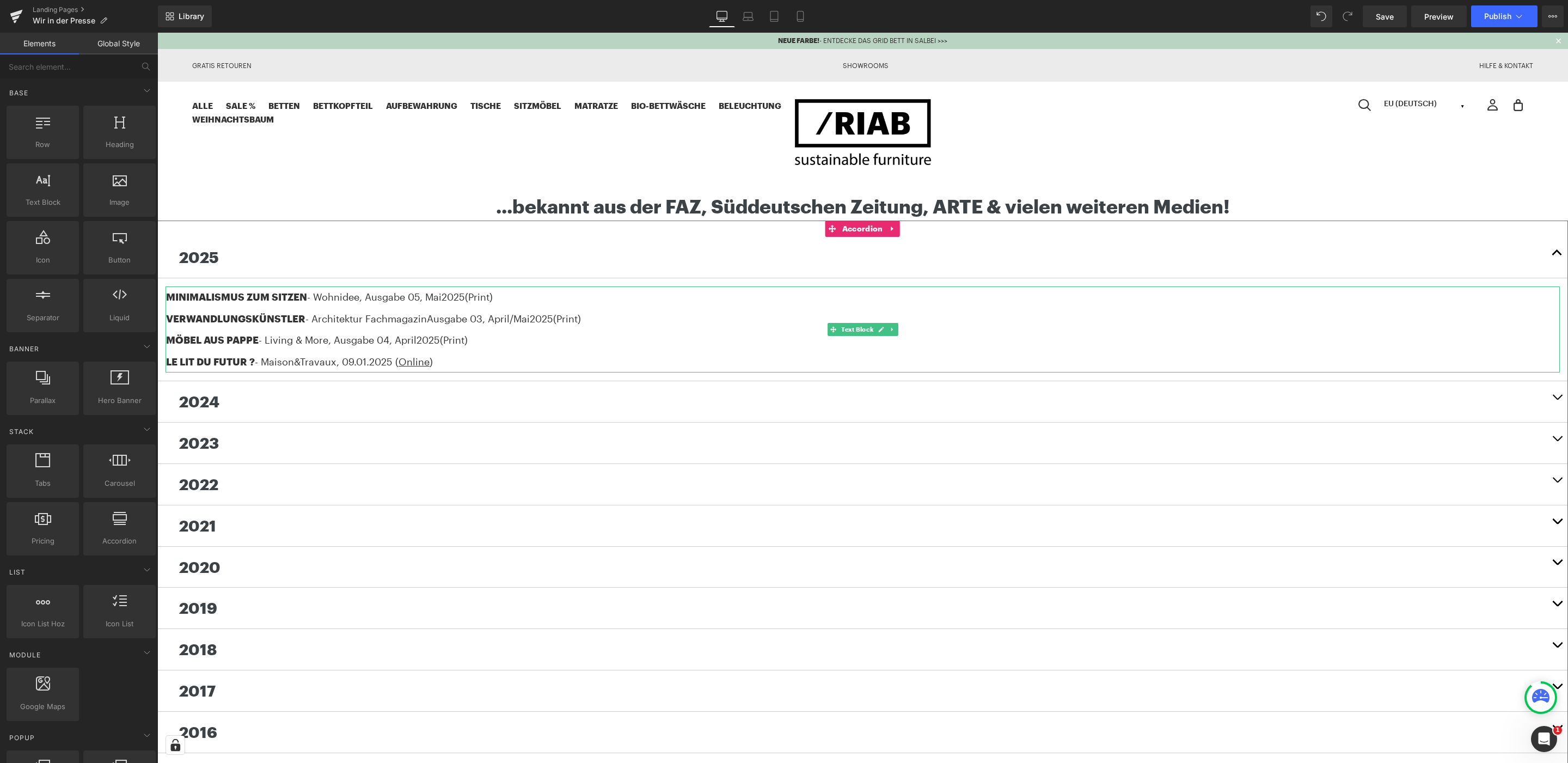
click at [558, 297] on div "MINIMALISMUS ZUM SITZEN - Wohnidee , Ausgabe 05, [DATE] (Print)" at bounding box center [863, 297] width 1393 height 22
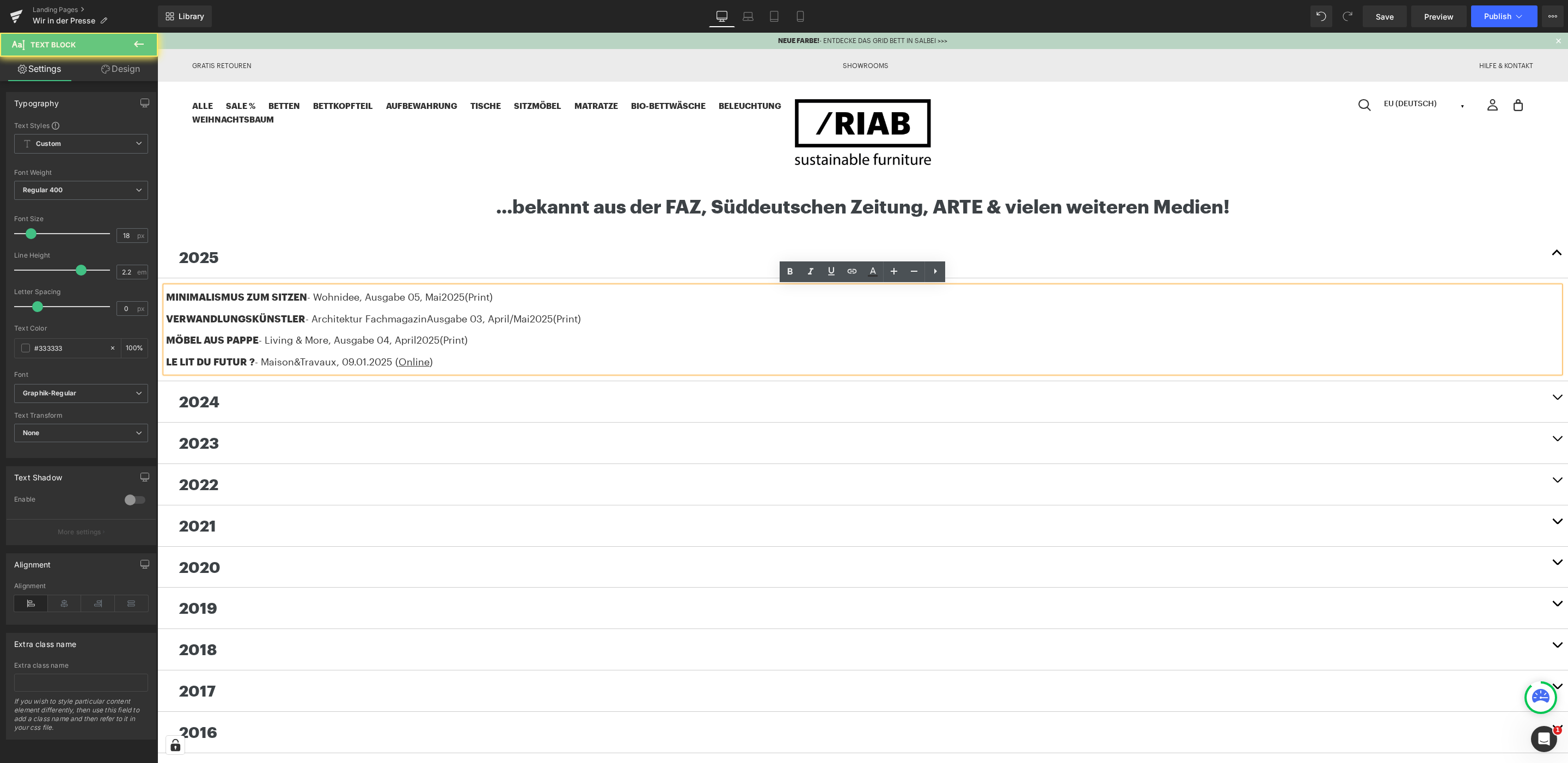
drag, startPoint x: 539, startPoint y: 297, endPoint x: 252, endPoint y: 306, distance: 287.1
click at [158, 272] on html "NEUE FARBE! - ENTDECKE DAS GRID BETT IN SALBEI >>> Gratis Retouren Showrooms Hi…" at bounding box center [863, 661] width 1410 height 1256
copy div "MINIMALISMUS ZUM SITZEN - Wohnidee , Ausgabe 05, [DATE] (Print)"
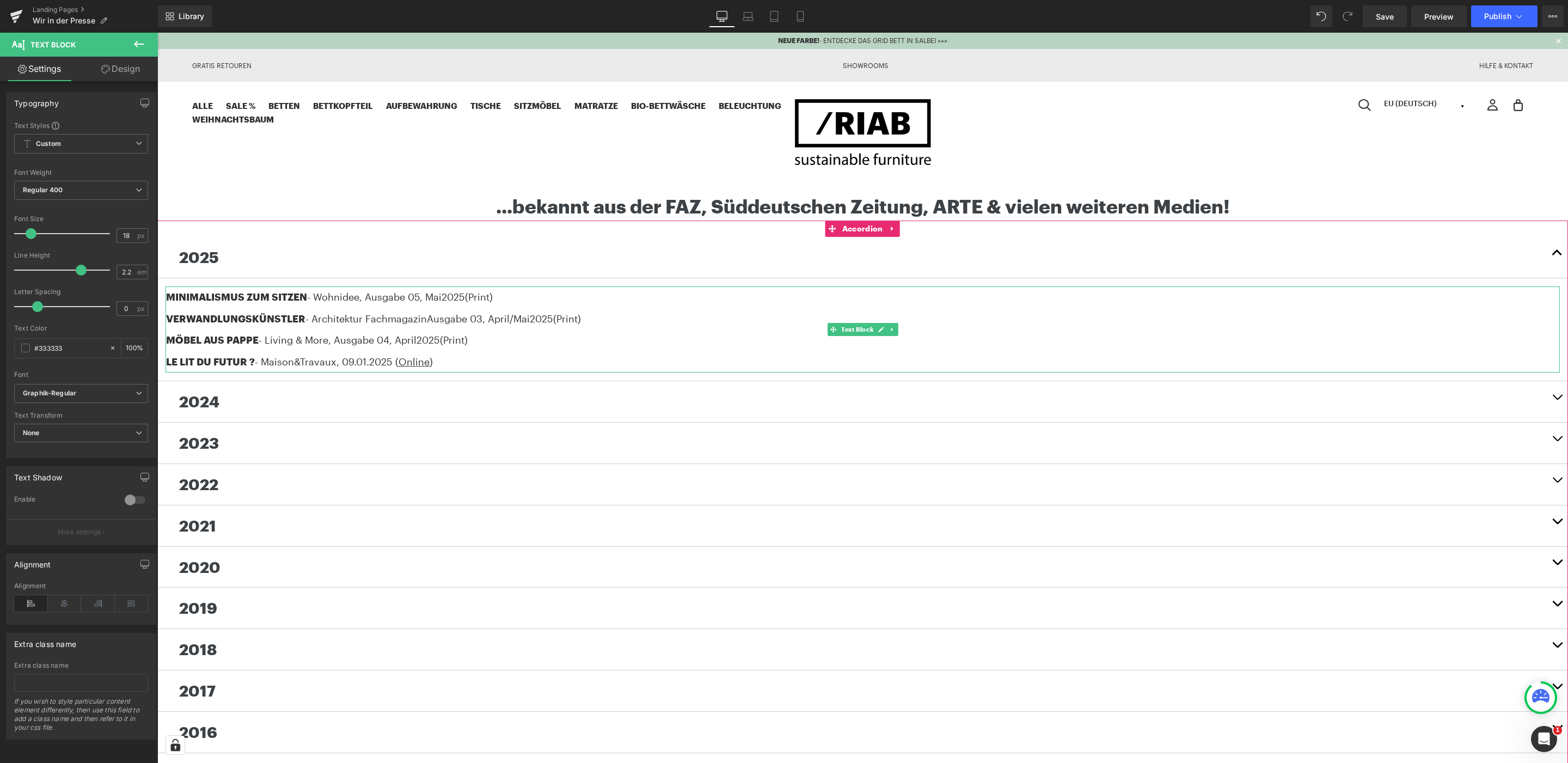
click at [576, 297] on div "MINIMALISMUS ZUM SITZEN - Wohnidee , Ausgabe 05, [DATE] (Print)" at bounding box center [863, 297] width 1393 height 22
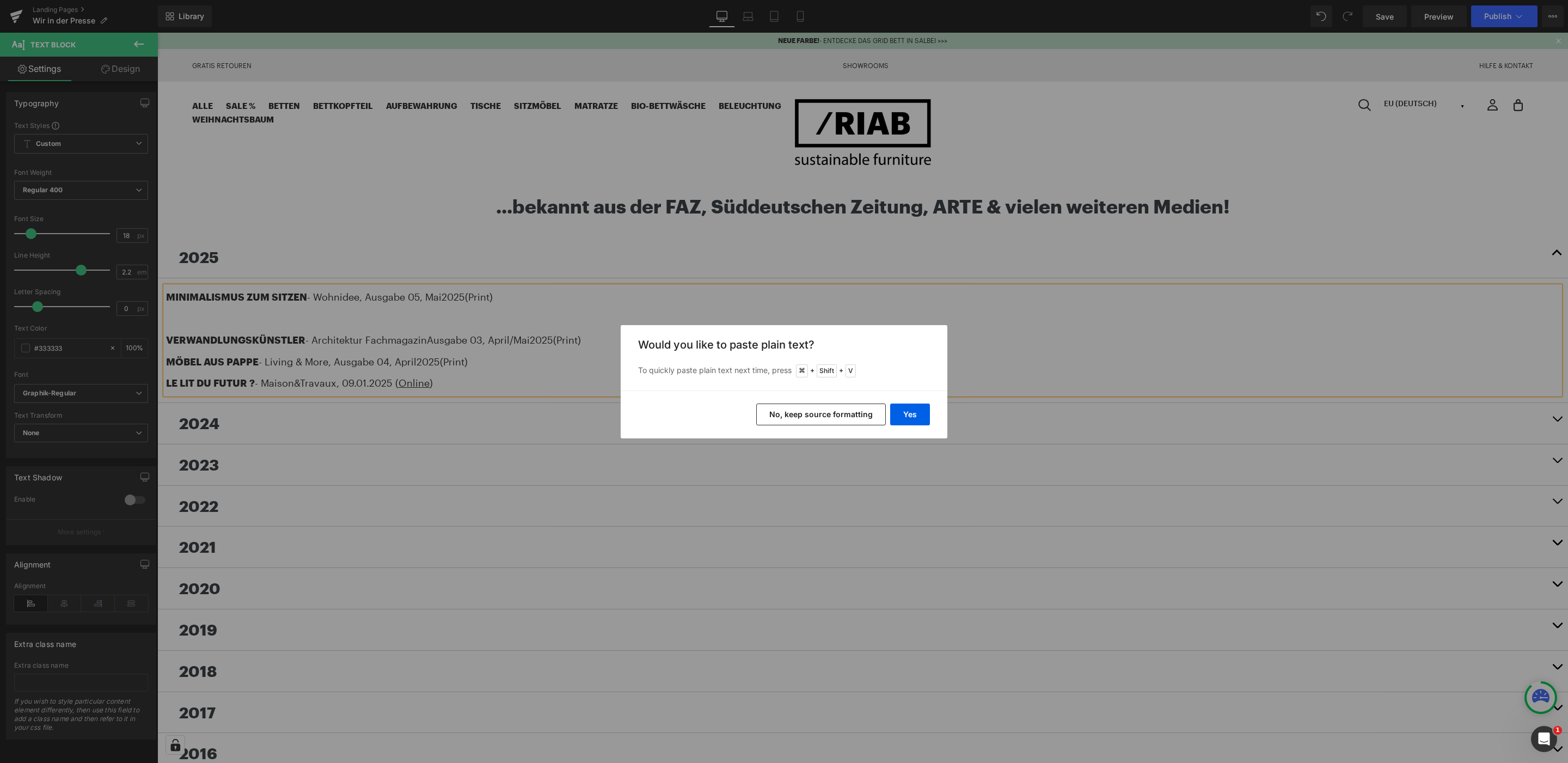
click at [817, 414] on button "No, keep source formatting" at bounding box center [821, 414] width 130 height 22
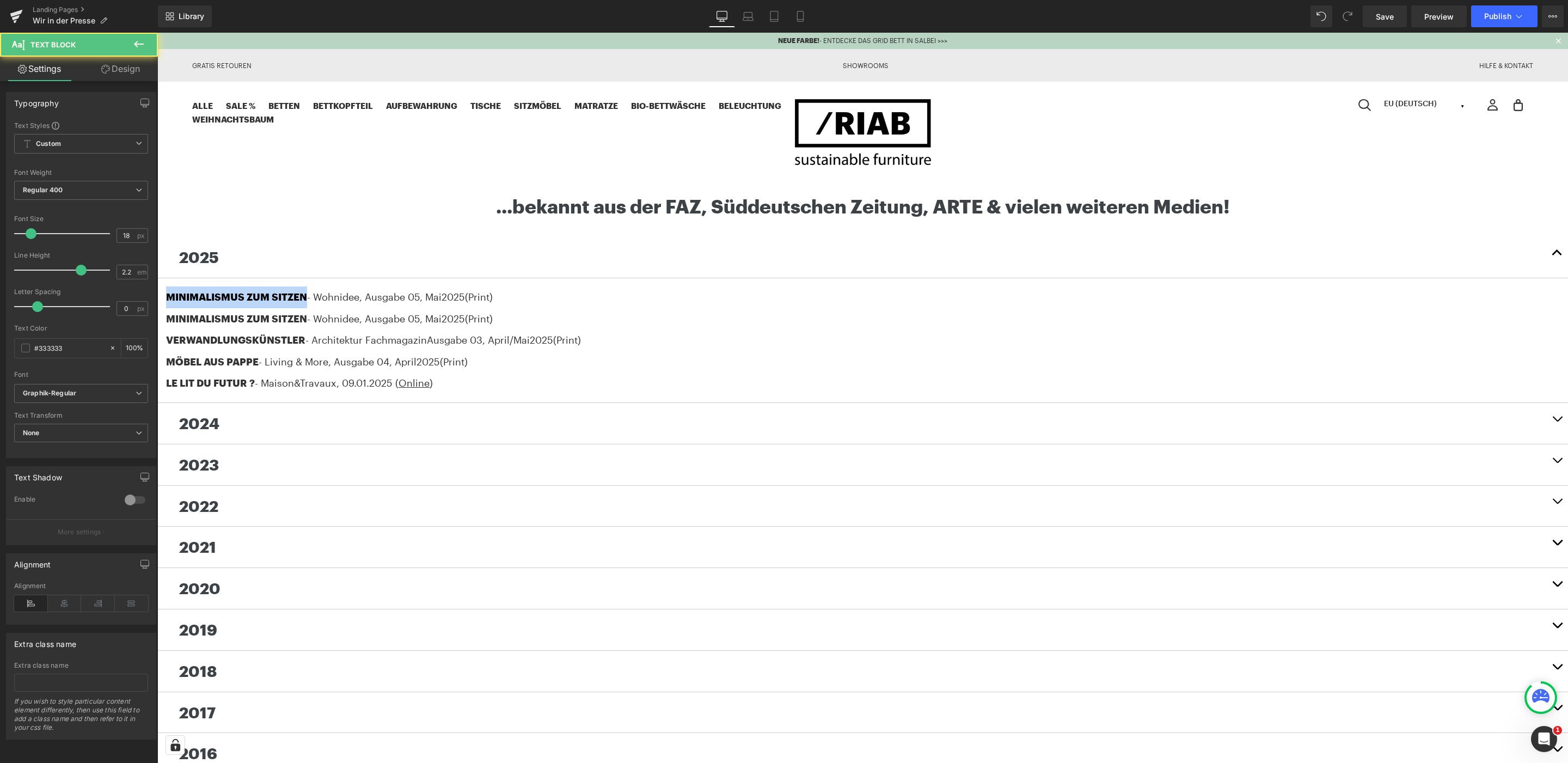
drag, startPoint x: 306, startPoint y: 294, endPoint x: 93, endPoint y: 291, distance: 213.0
click at [158, 291] on html "NEUE FARBE! - ENTDECKE DAS GRID BETT IN SALBEI >>> Gratis Retouren Showrooms Hi…" at bounding box center [863, 671] width 1410 height 1277
click at [317, 294] on span "- Wohnidee" at bounding box center [308, 296] width 52 height 12
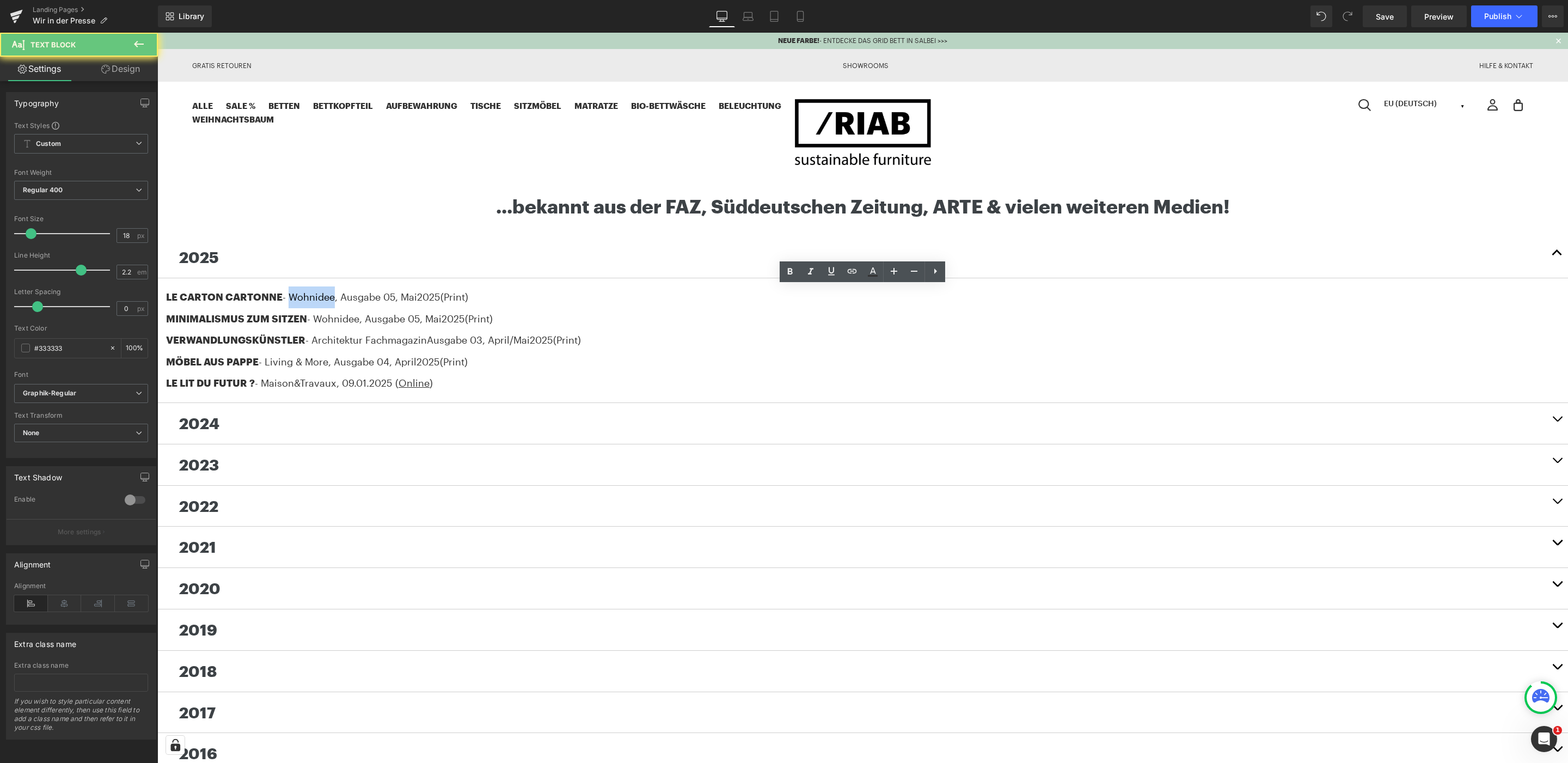
click at [317, 294] on span "- Wohnidee" at bounding box center [308, 296] width 52 height 12
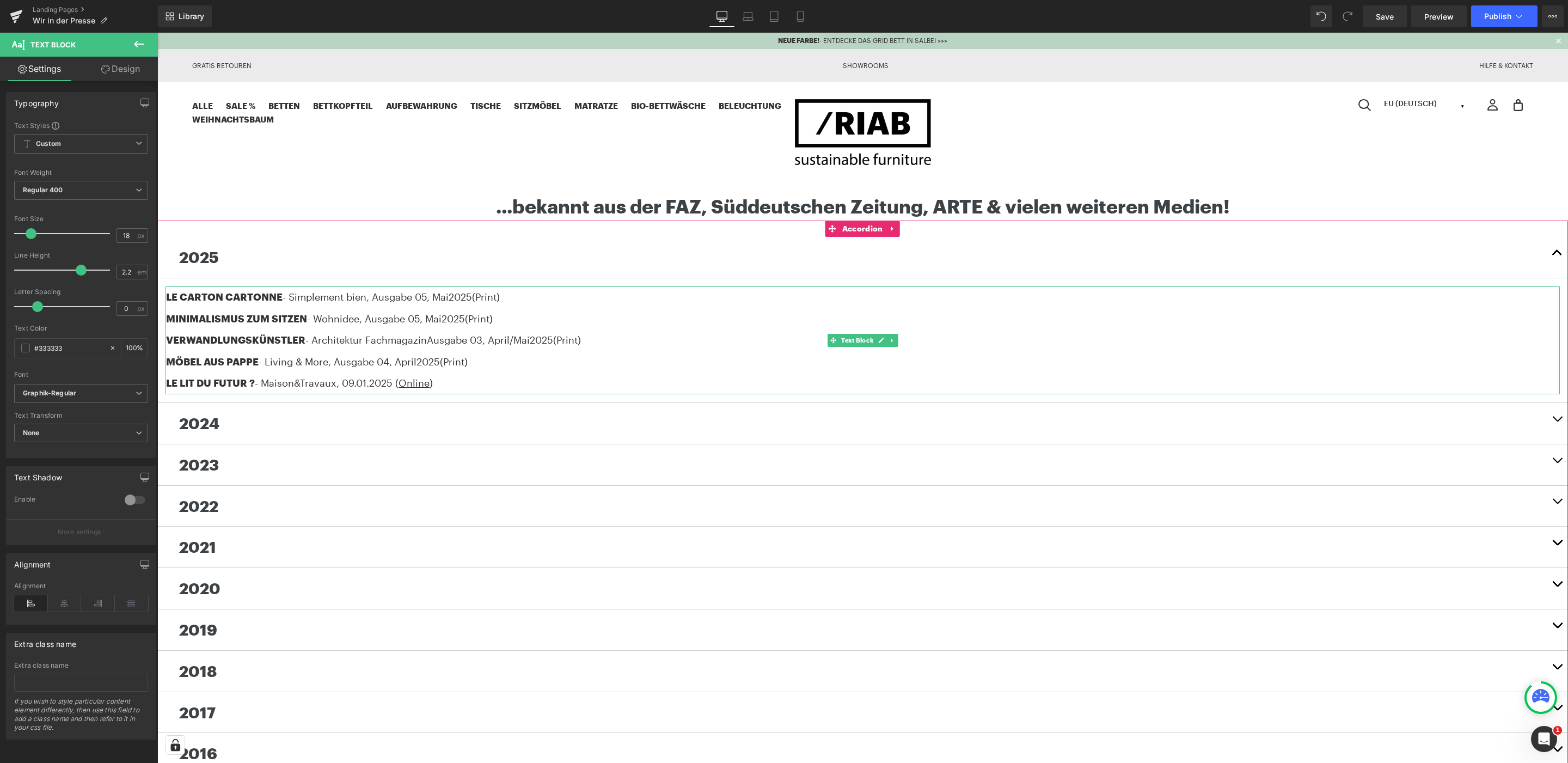
click at [426, 294] on span ", Ausgabe 05, Mai" at bounding box center [407, 296] width 83 height 12
click at [442, 297] on span ", Ausgabe 02, Mai" at bounding box center [407, 296] width 83 height 12
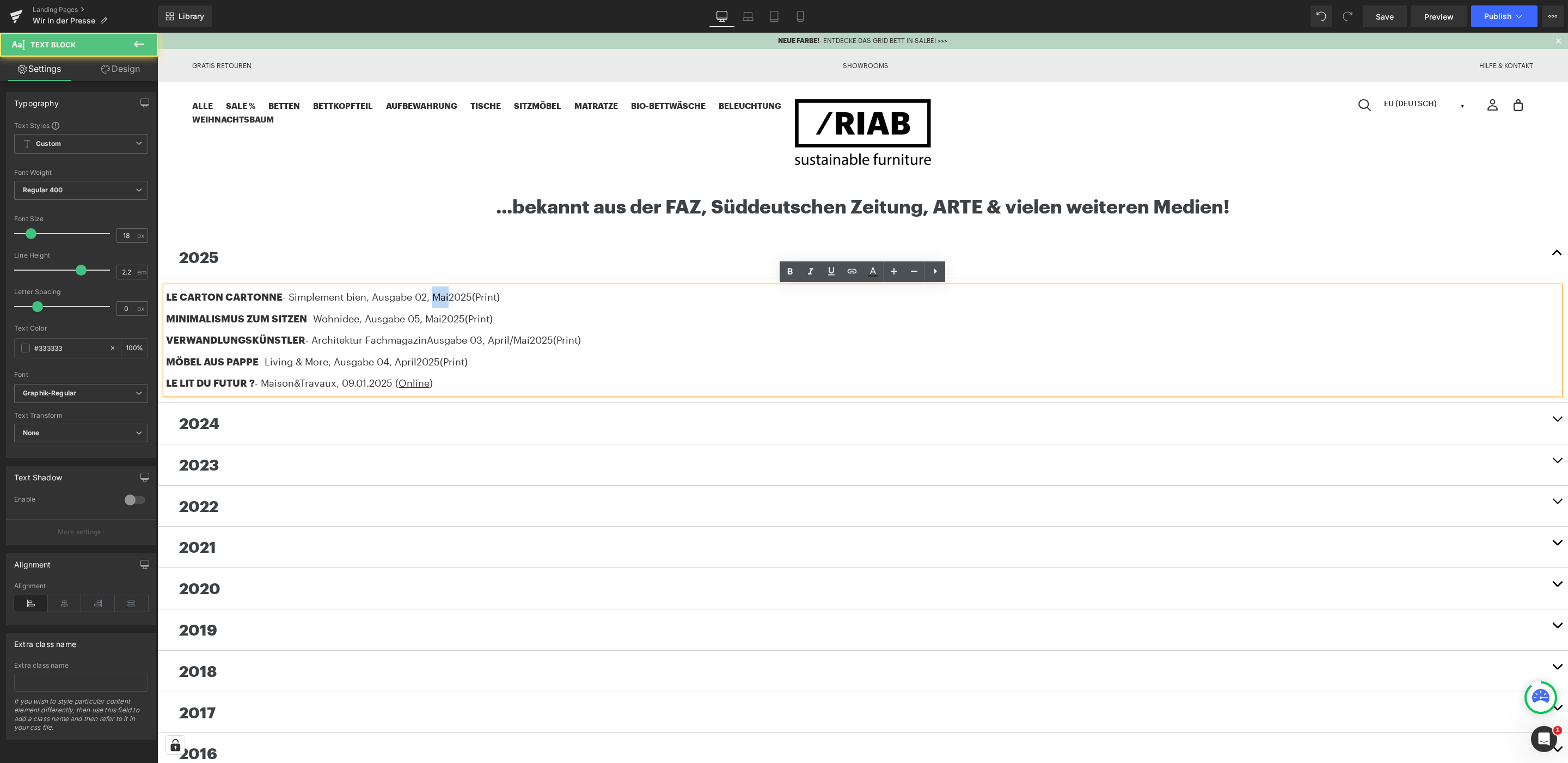
click at [442, 297] on span ", Ausgabe 02, Mai" at bounding box center [407, 296] width 83 height 12
click at [457, 172] on body "NEUE FARBE! - ENTDECKE DAS GRID BETT IN SALBEI >>> Gratis Retouren Showrooms Hi…" at bounding box center [863, 671] width 1410 height 1277
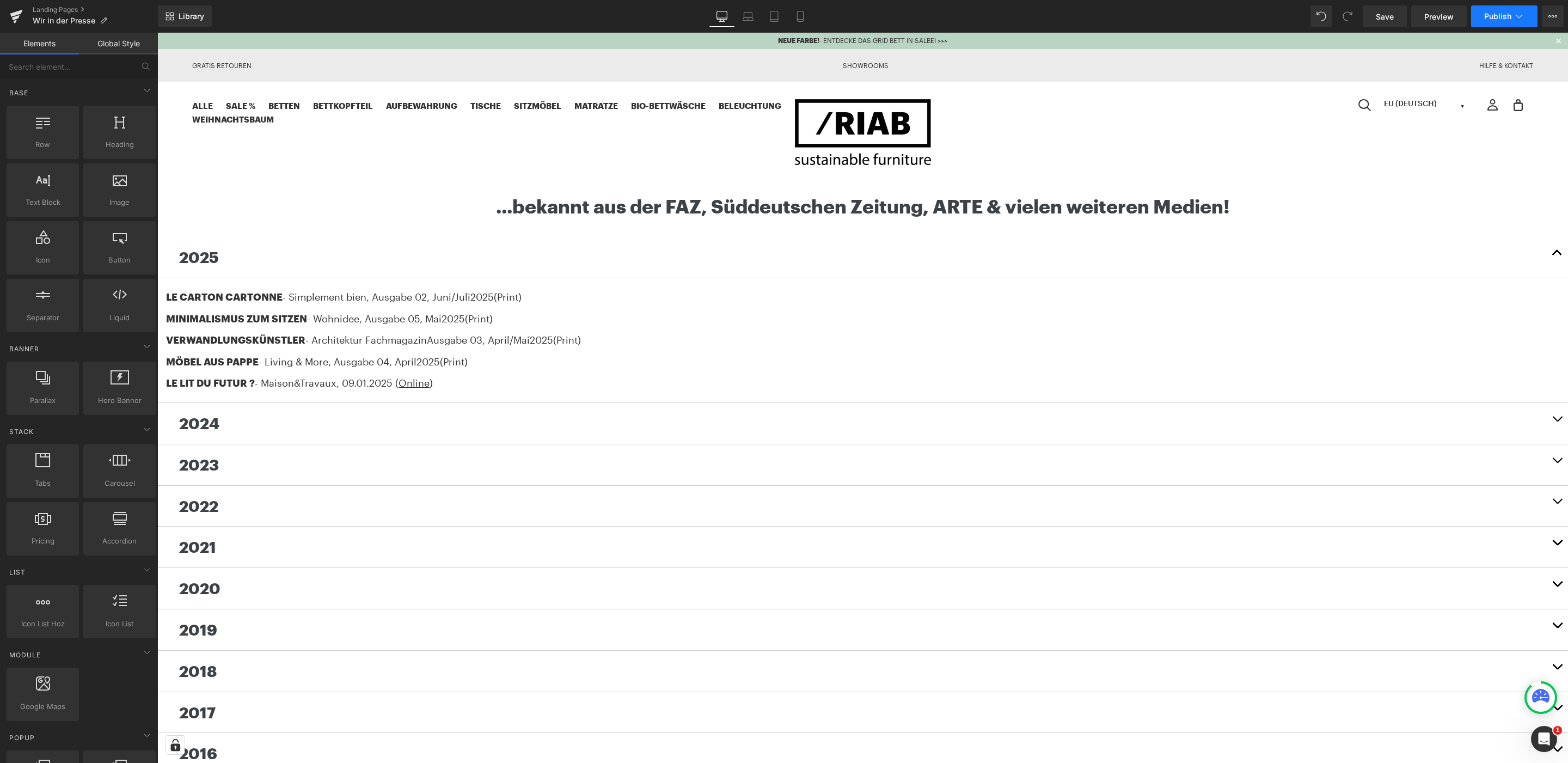
click at [1501, 12] on span "Publish" at bounding box center [1498, 16] width 28 height 9
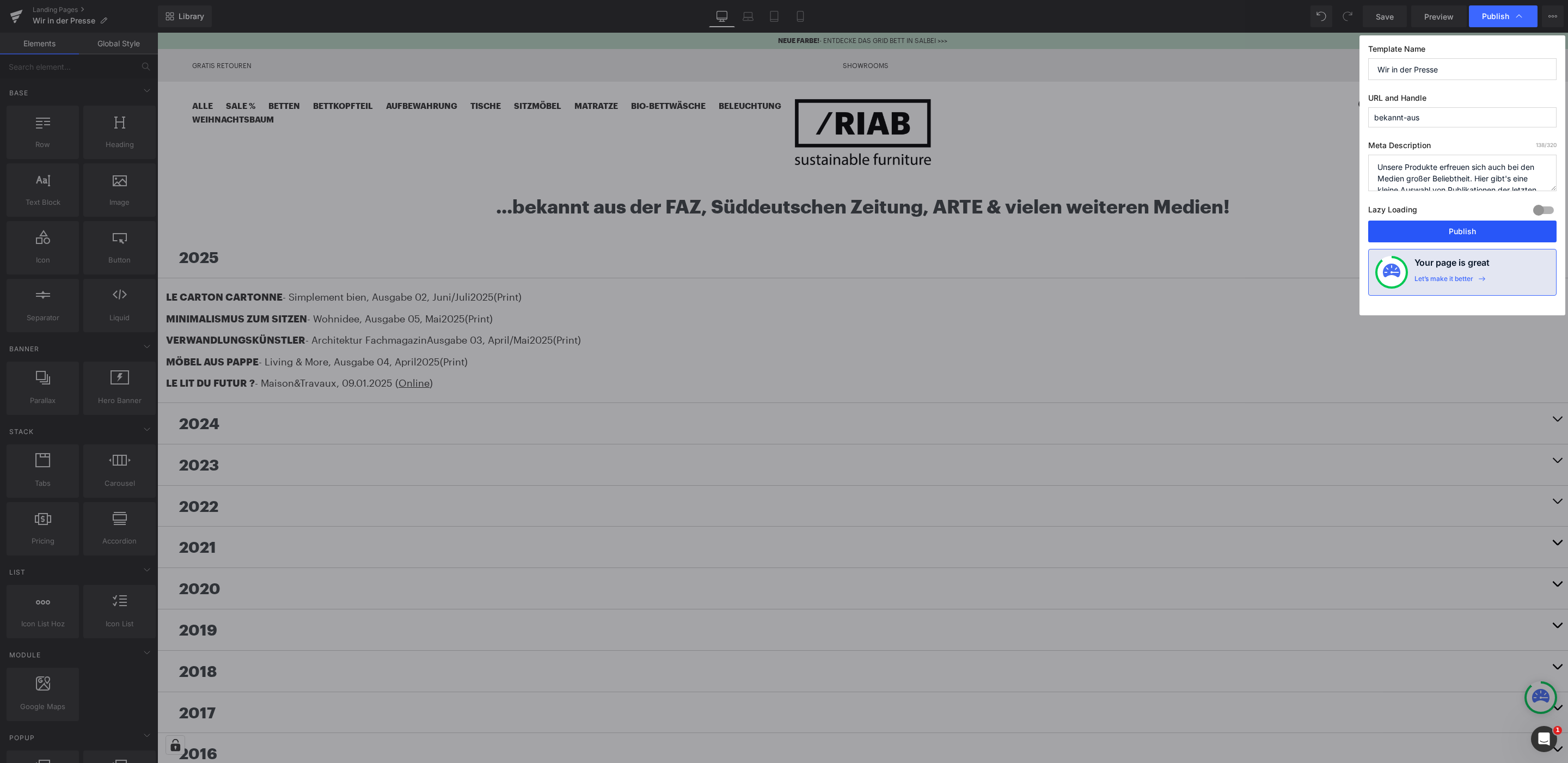
click at [1469, 229] on button "Publish" at bounding box center [1462, 231] width 188 height 22
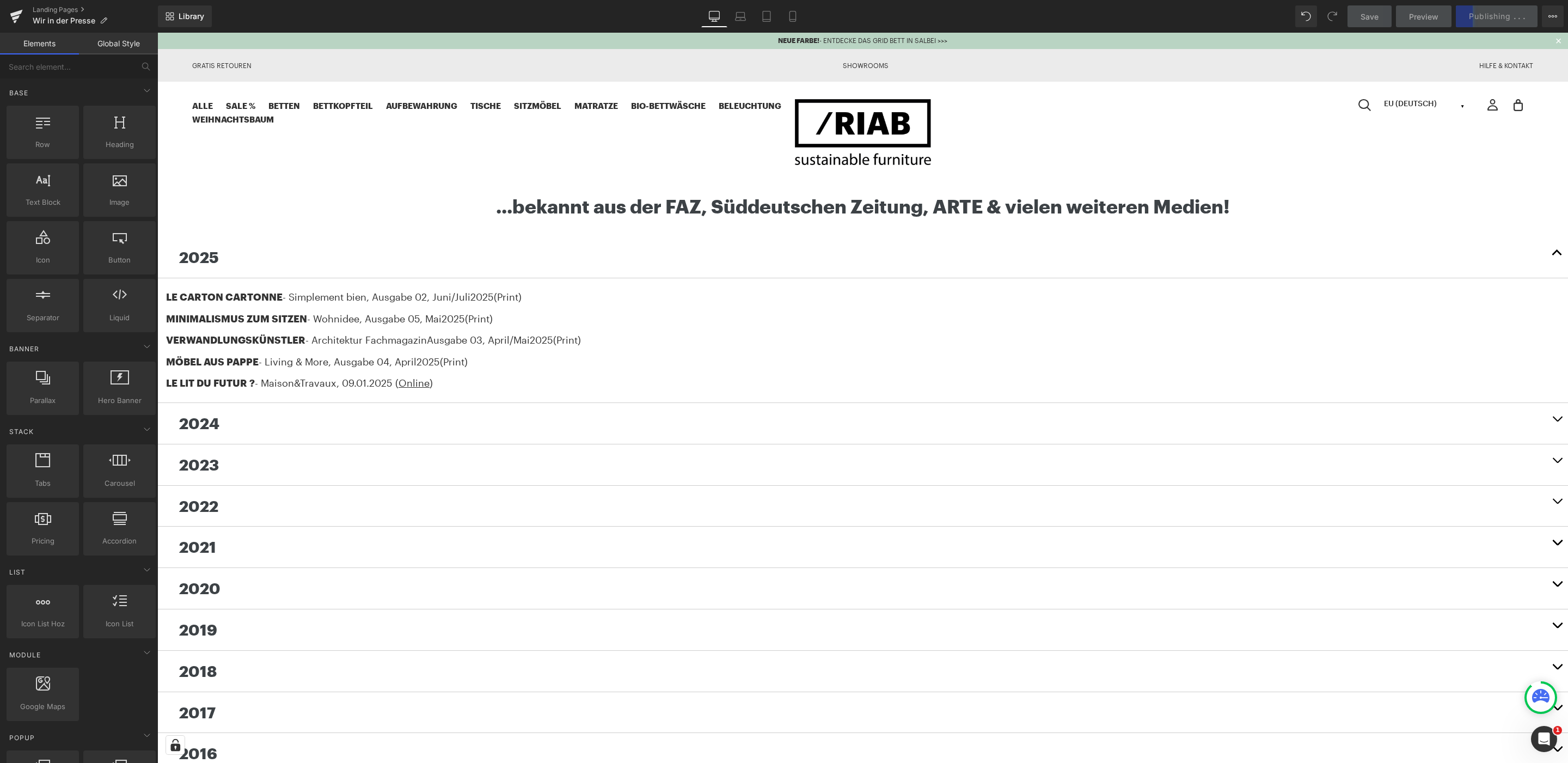
scroll to position [1, 0]
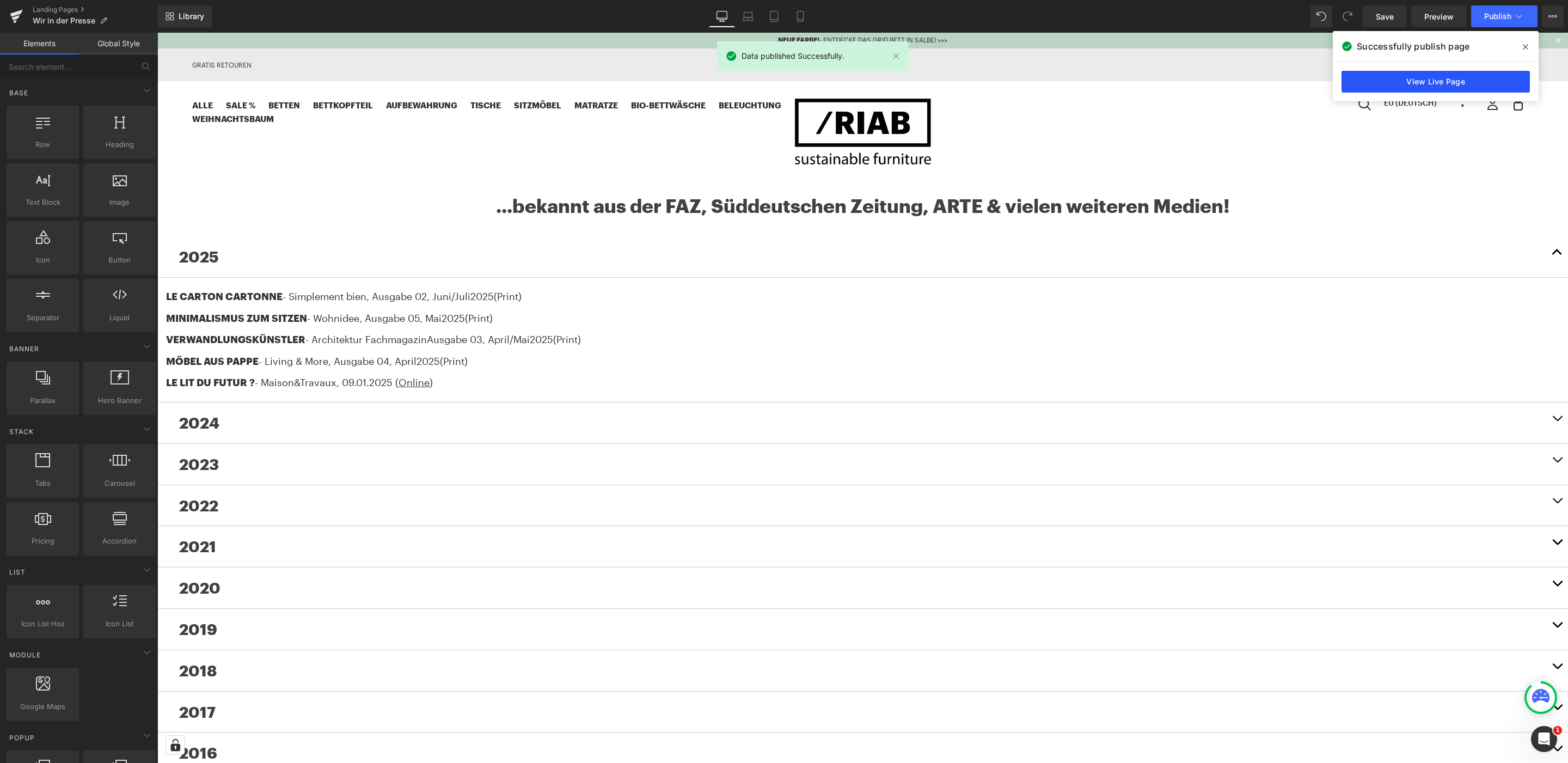
click at [1435, 77] on link "View Live Page" at bounding box center [1435, 82] width 188 height 22
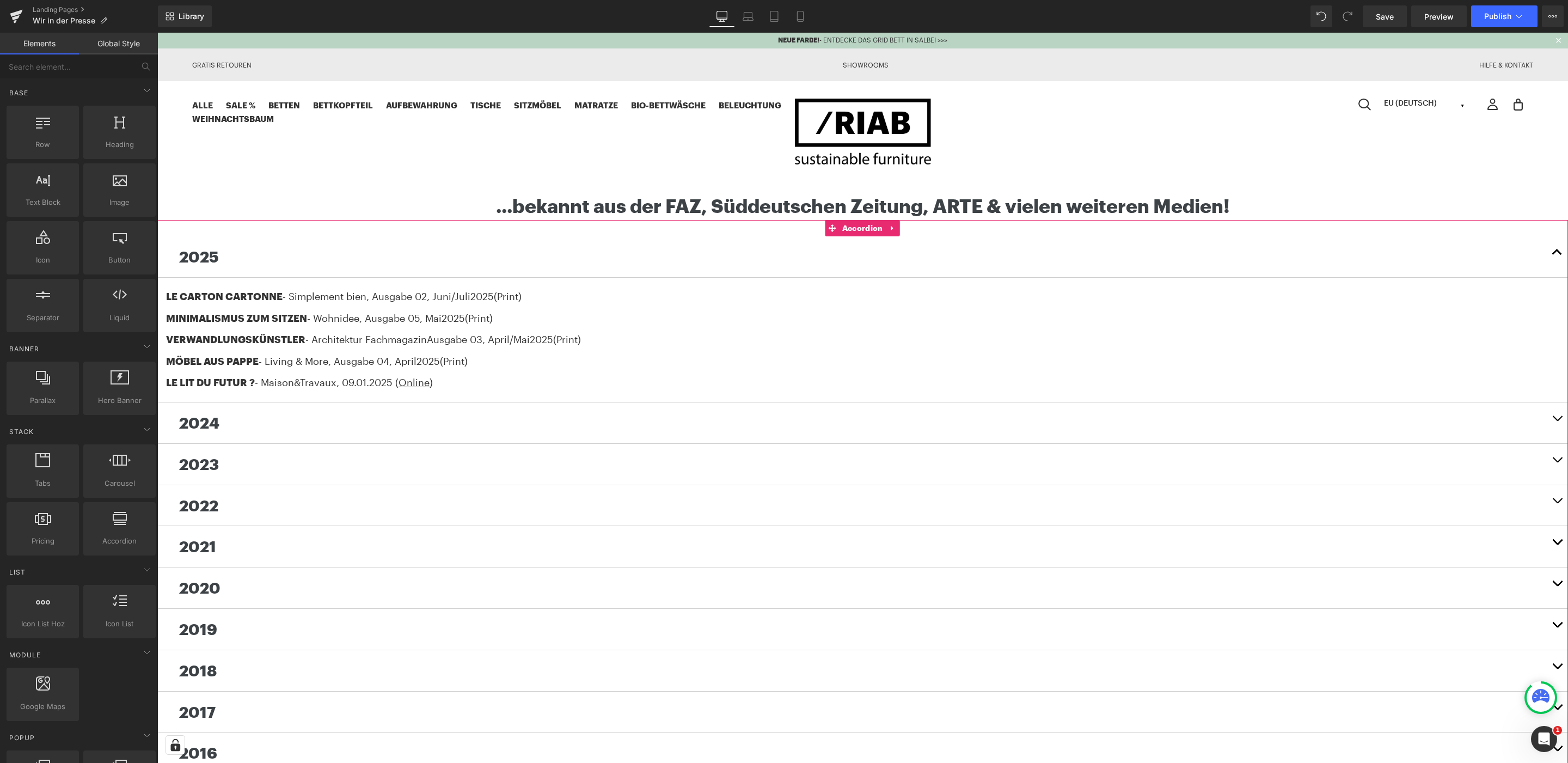
click at [464, 357] on span "(Print)" at bounding box center [453, 361] width 28 height 12
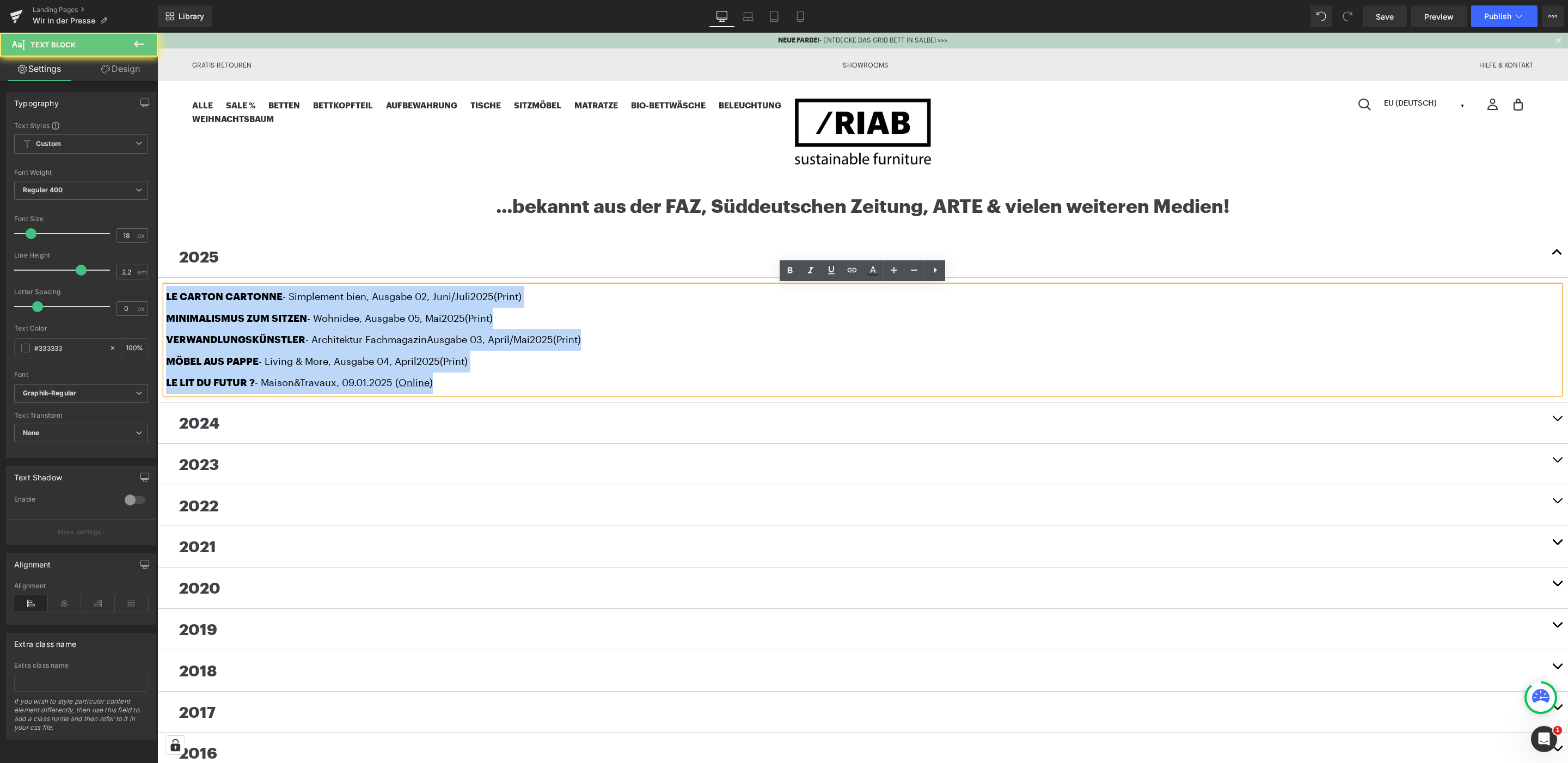
drag, startPoint x: 439, startPoint y: 383, endPoint x: 164, endPoint y: 265, distance: 299.2
click at [164, 265] on div "2025 Text Block LE CARTON CARTONNE - Simplement bien , Ausgabe 02, Juni/[DATE] …" at bounding box center [863, 319] width 1410 height 166
copy div "LE CARTON CARTONNE - Simplement bien , Ausgabe 02, Juni/[DATE] (Print) MINIMALI…"
